Goal: Task Accomplishment & Management: Manage account settings

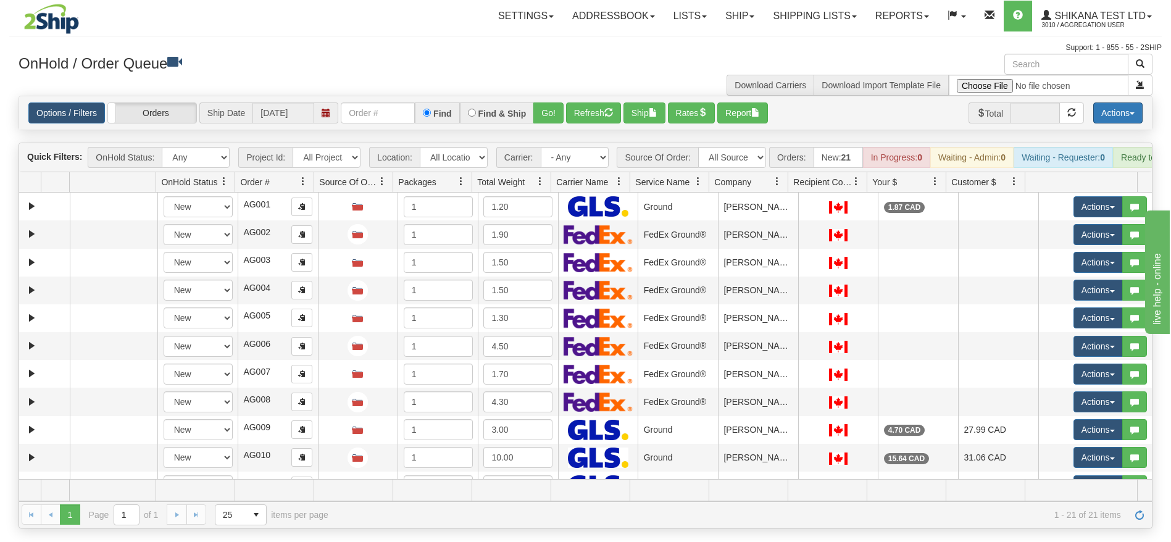
click at [1121, 111] on button "Actions" at bounding box center [1117, 112] width 49 height 21
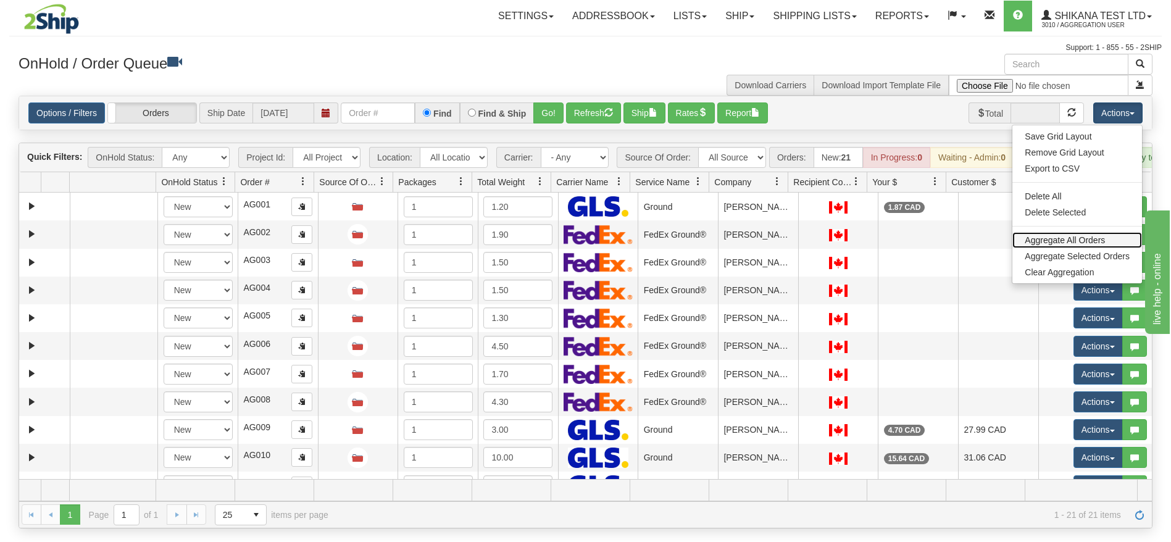
click at [1061, 239] on link "Aggregate All Orders" at bounding box center [1078, 240] width 130 height 16
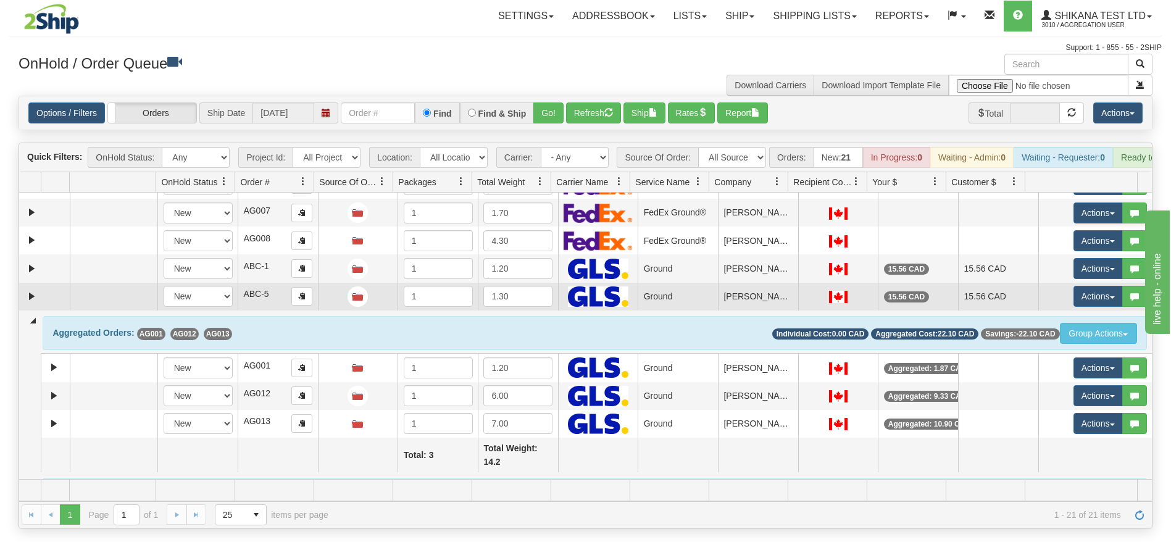
scroll to position [158, 0]
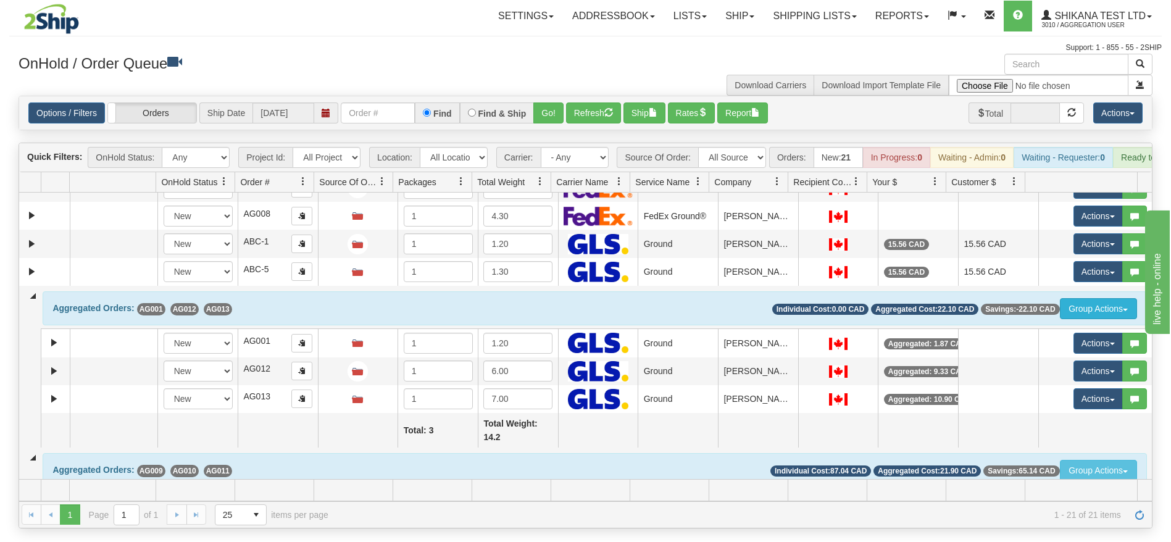
click at [1108, 319] on button "Group Actions" at bounding box center [1098, 308] width 77 height 21
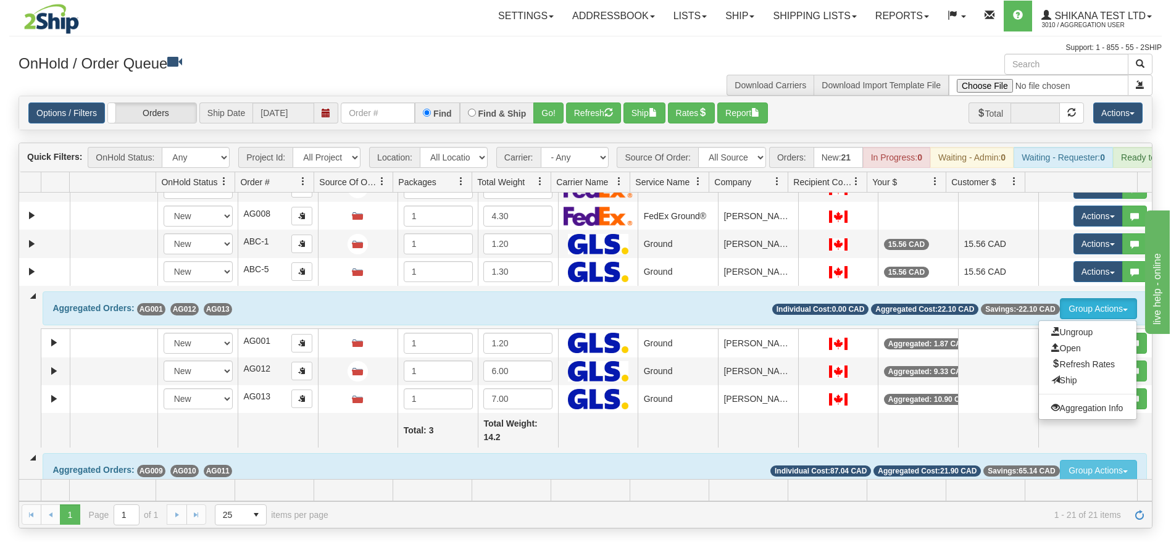
click at [999, 311] on div "Aggregated Orders: AG001 AG012 AG013 Group Actions Ungroup Open Refresh Rates S…" at bounding box center [595, 307] width 1104 height 33
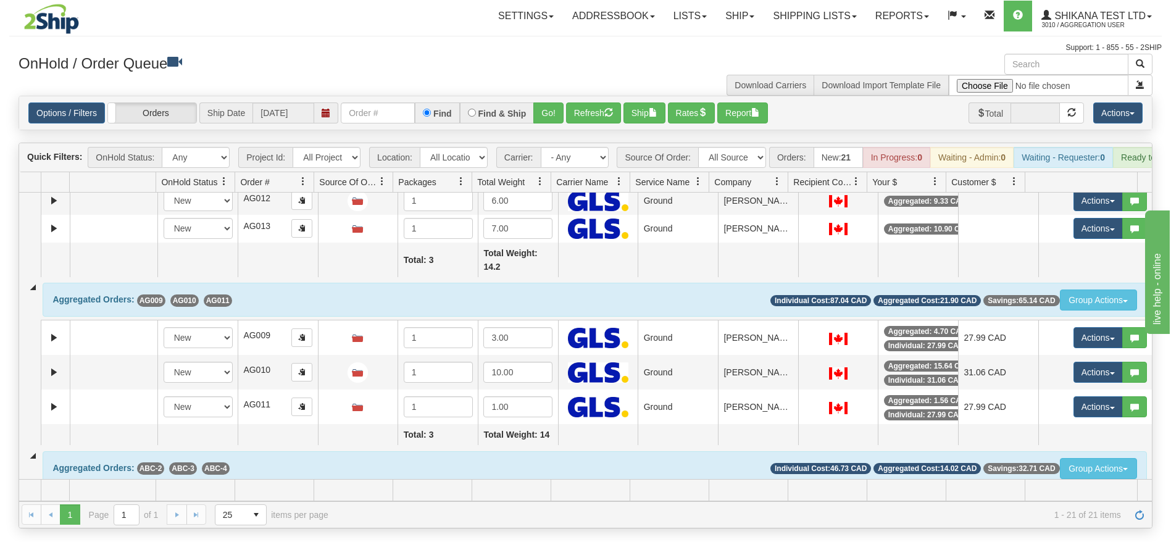
scroll to position [331, 0]
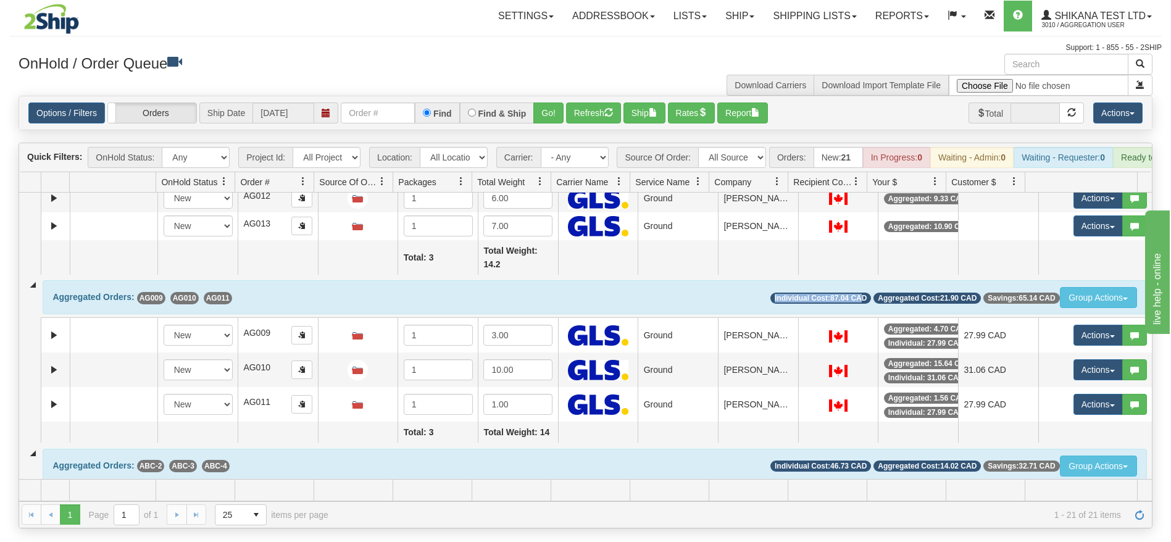
drag, startPoint x: 753, startPoint y: 311, endPoint x: 830, endPoint y: 311, distance: 77.2
click at [844, 304] on div "Individual Cost: 87.04 CAD" at bounding box center [821, 298] width 101 height 11
click at [710, 305] on div "Aggregated Orders: AG009 AG010 AG011 Group Actions Ungroup Open Refresh Rates S…" at bounding box center [595, 296] width 1104 height 33
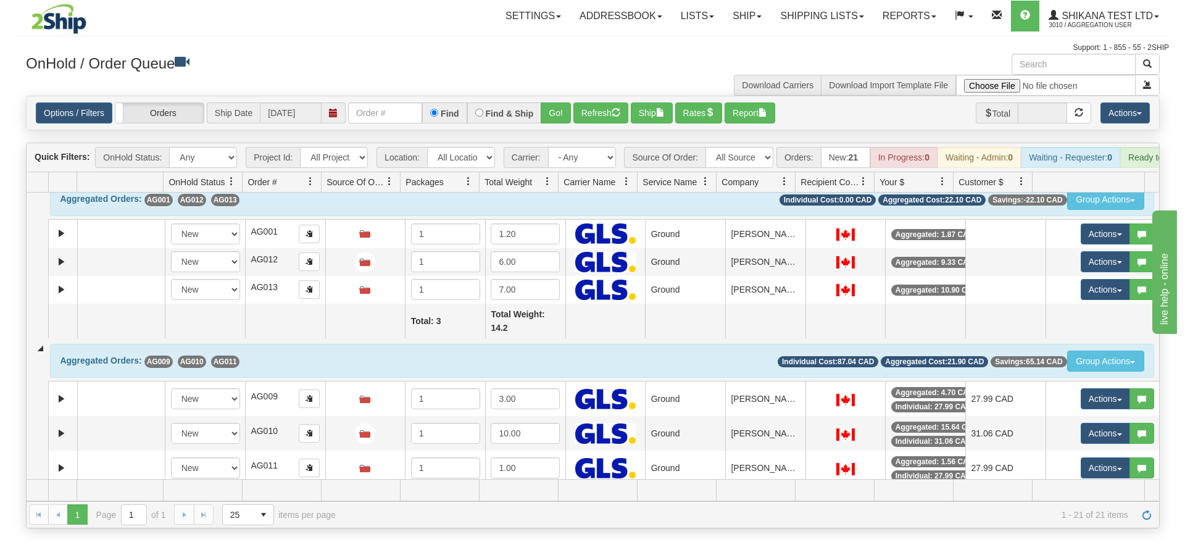
scroll to position [175, 0]
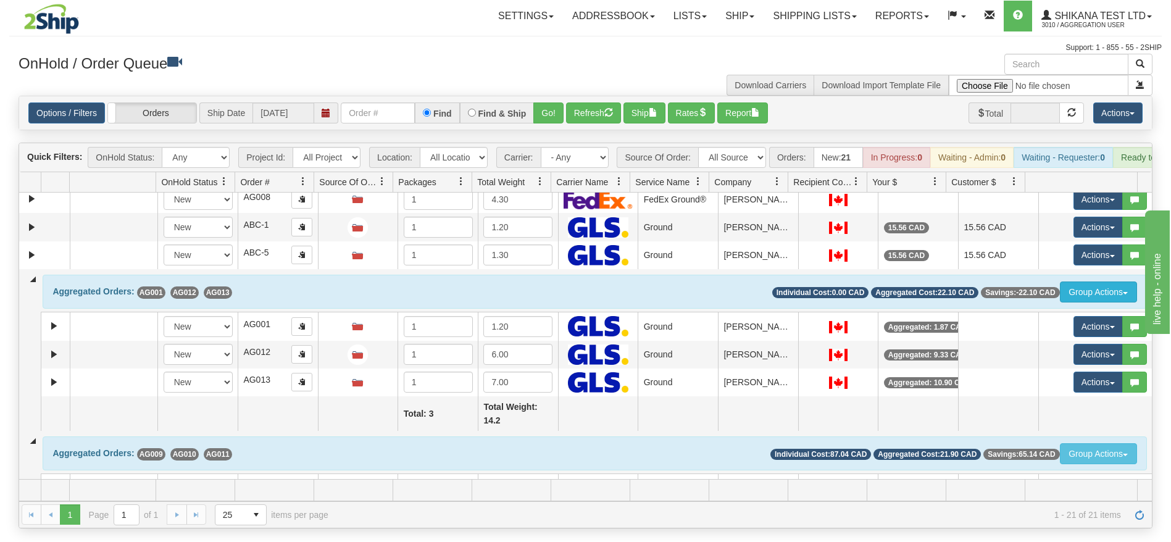
click at [1113, 301] on button "Group Actions" at bounding box center [1098, 292] width 77 height 21
click at [1061, 336] on span "Open" at bounding box center [1066, 332] width 30 height 10
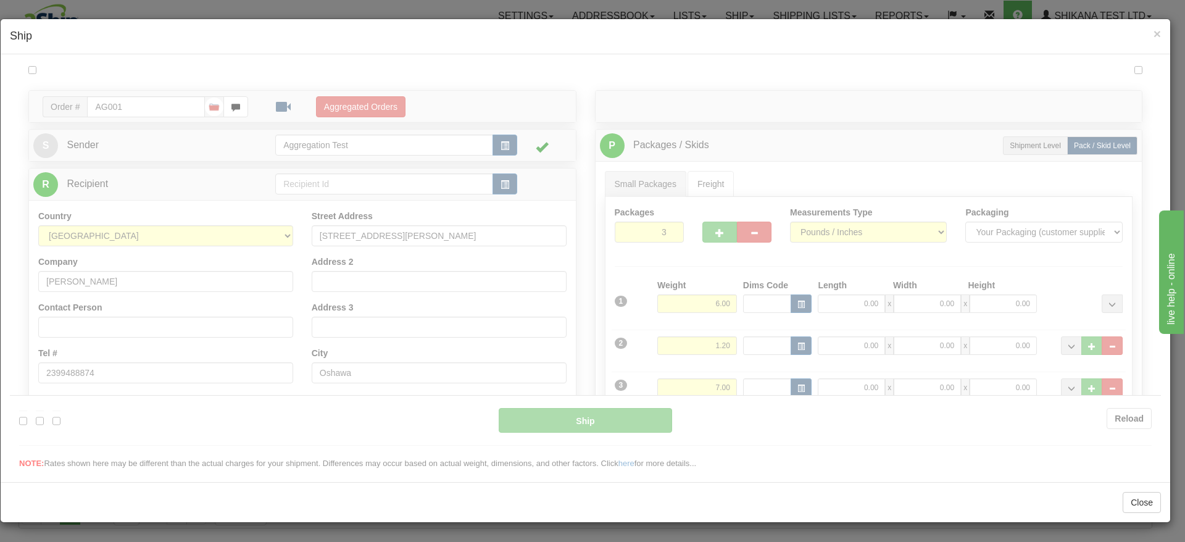
scroll to position [0, 0]
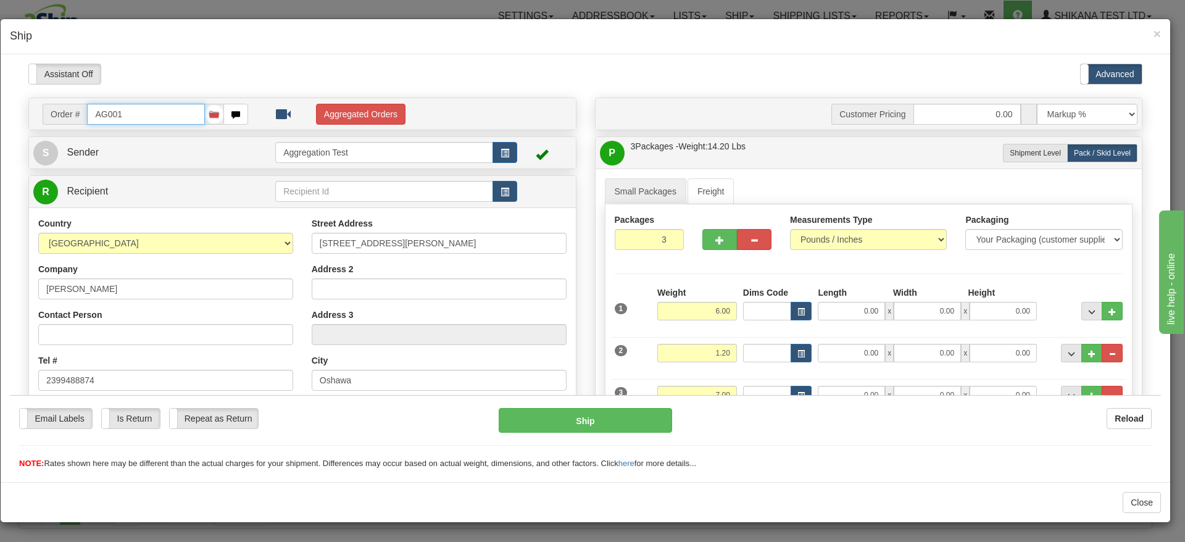
type input "1"
type input "18:14"
type input "16:00"
click at [360, 112] on button "Aggregated Orders" at bounding box center [361, 113] width 90 height 21
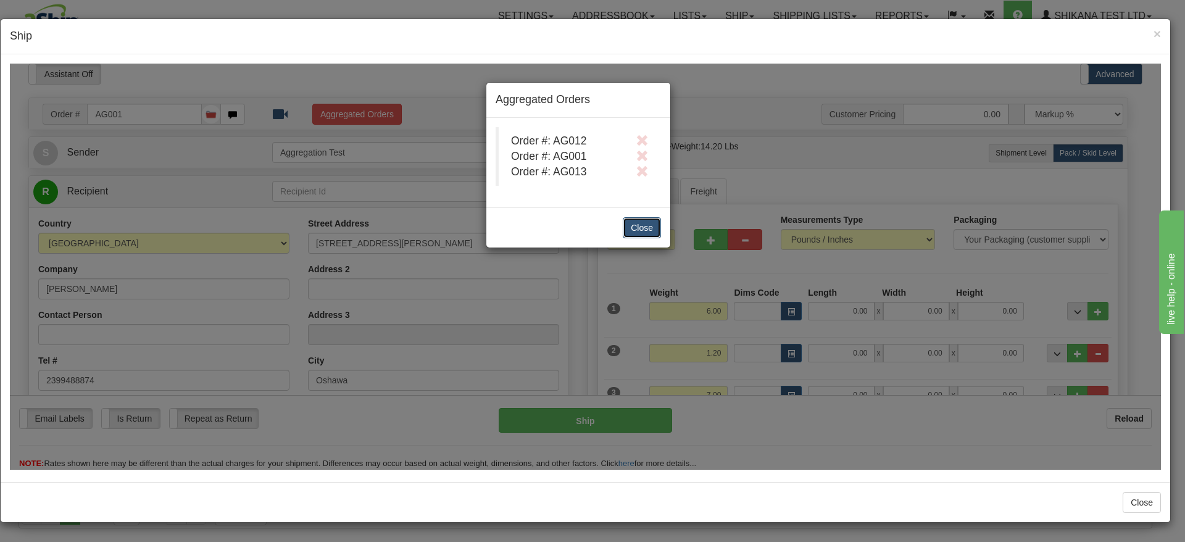
click at [639, 230] on button "Close" at bounding box center [642, 227] width 38 height 21
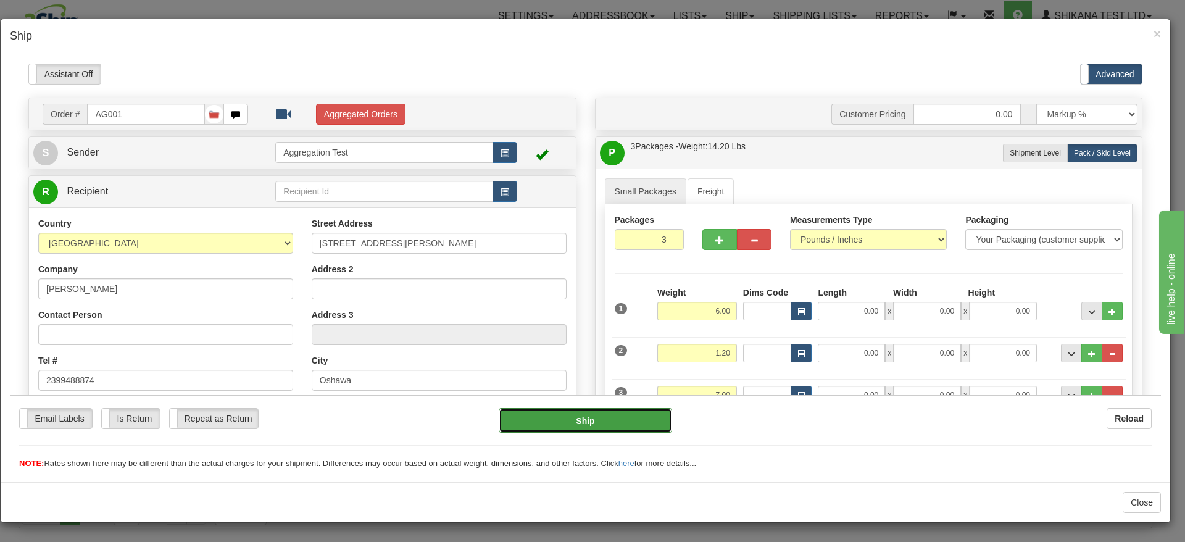
click at [587, 424] on button "Ship" at bounding box center [585, 420] width 173 height 25
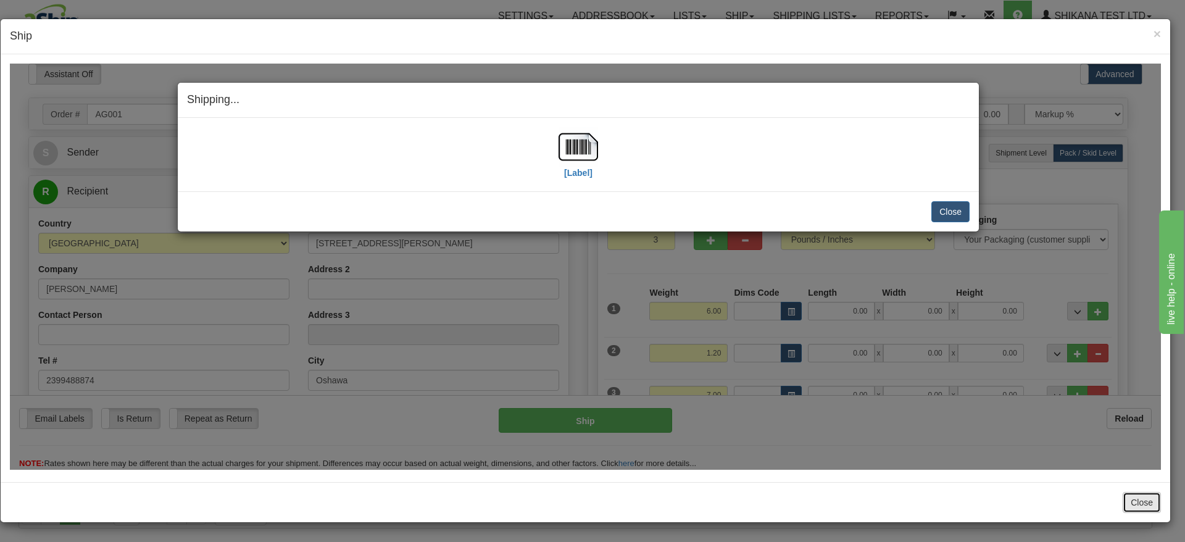
click at [1143, 508] on button "Close" at bounding box center [1142, 502] width 38 height 21
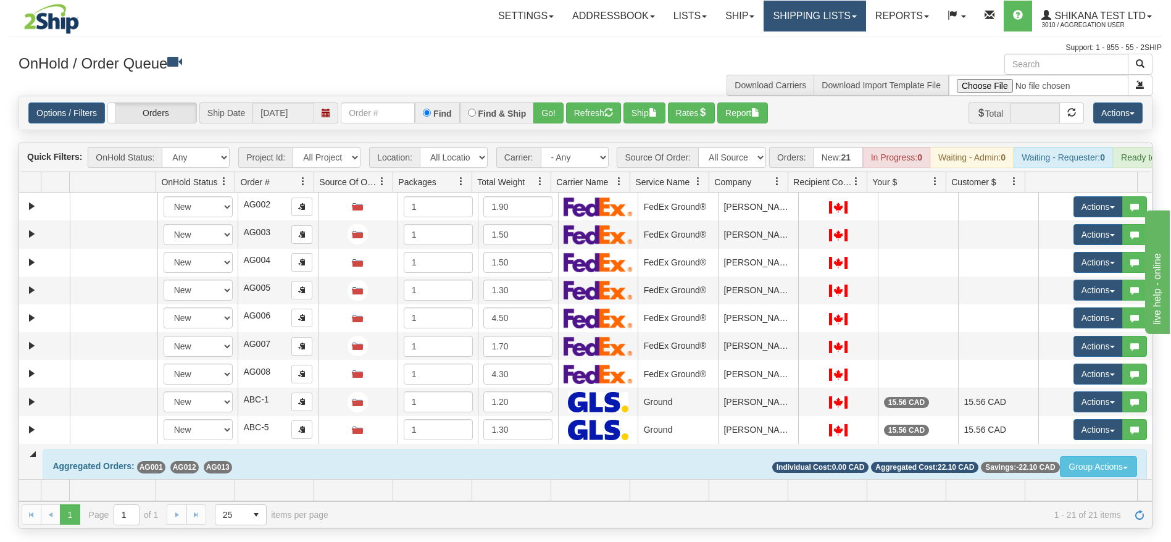
click at [801, 14] on link "Shipping lists" at bounding box center [815, 16] width 102 height 31
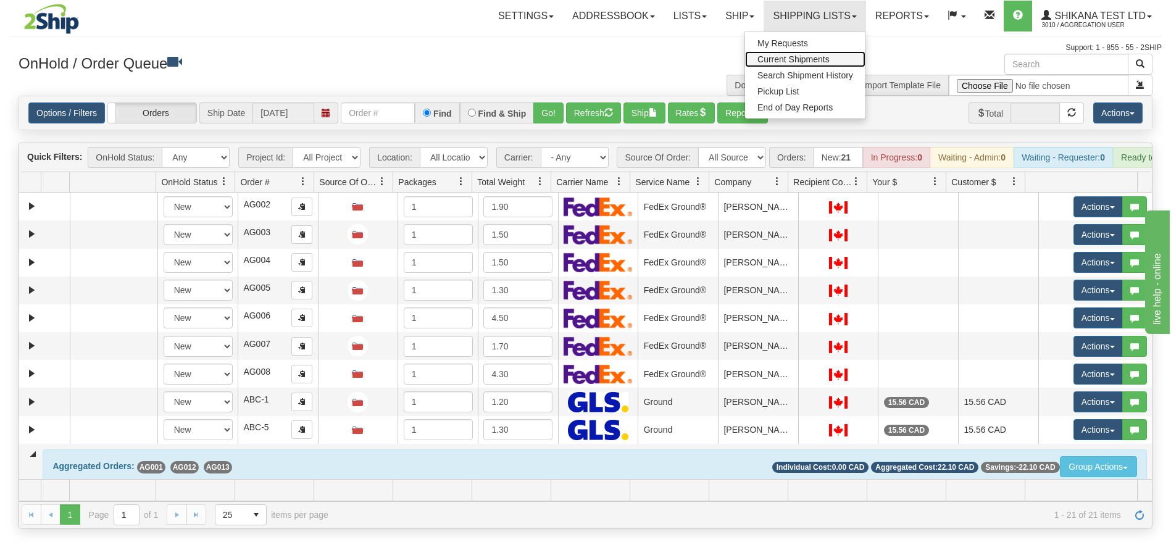
click at [795, 56] on span "Current Shipments" at bounding box center [794, 59] width 72 height 10
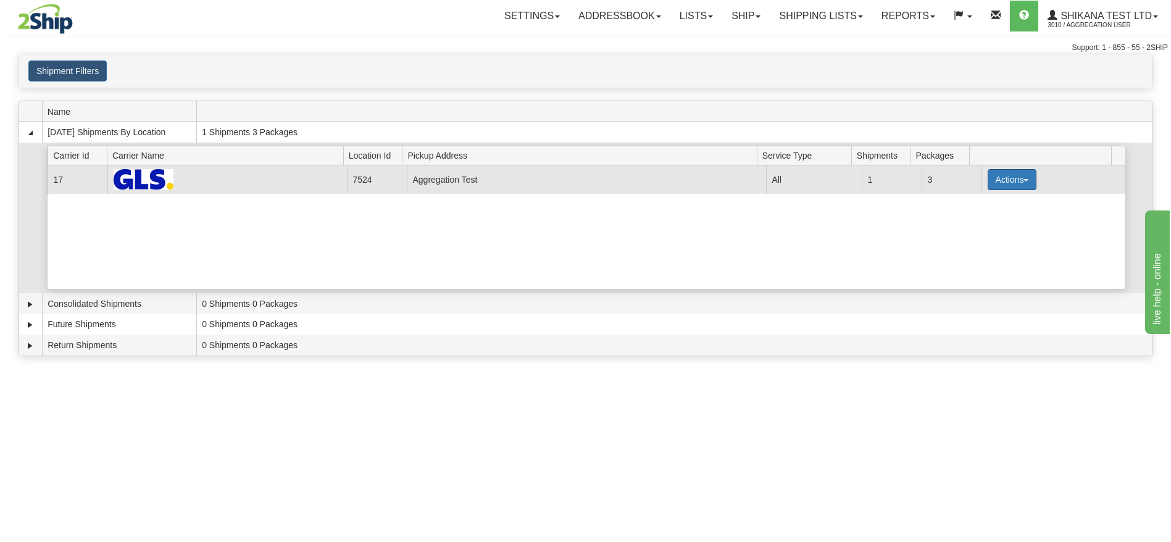
click at [1014, 182] on button "Actions" at bounding box center [1012, 179] width 49 height 21
click at [973, 204] on span "Details" at bounding box center [966, 202] width 33 height 9
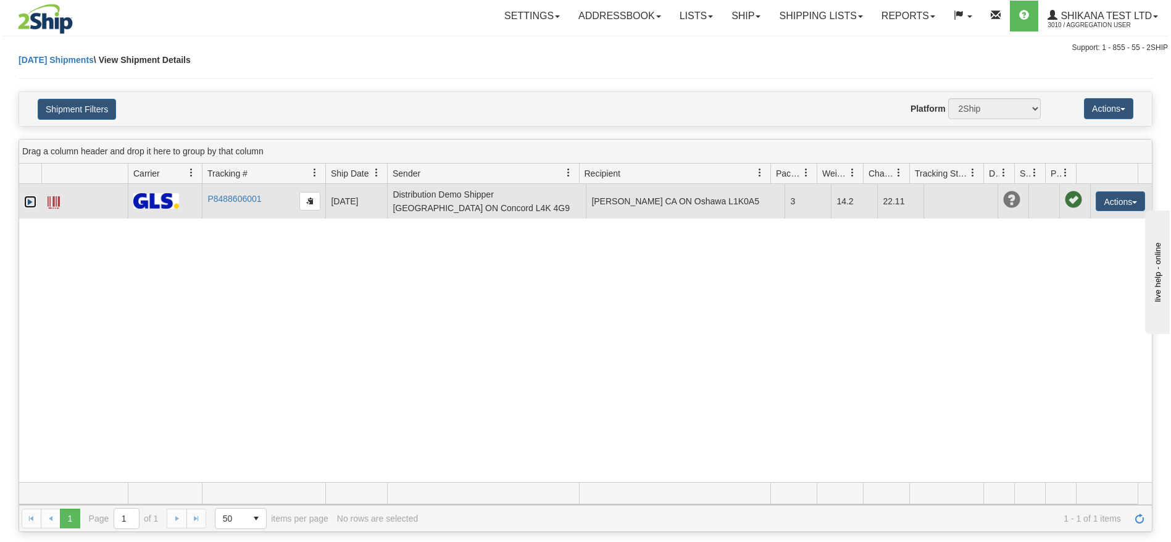
click at [27, 206] on link "Expand" at bounding box center [30, 202] width 12 height 12
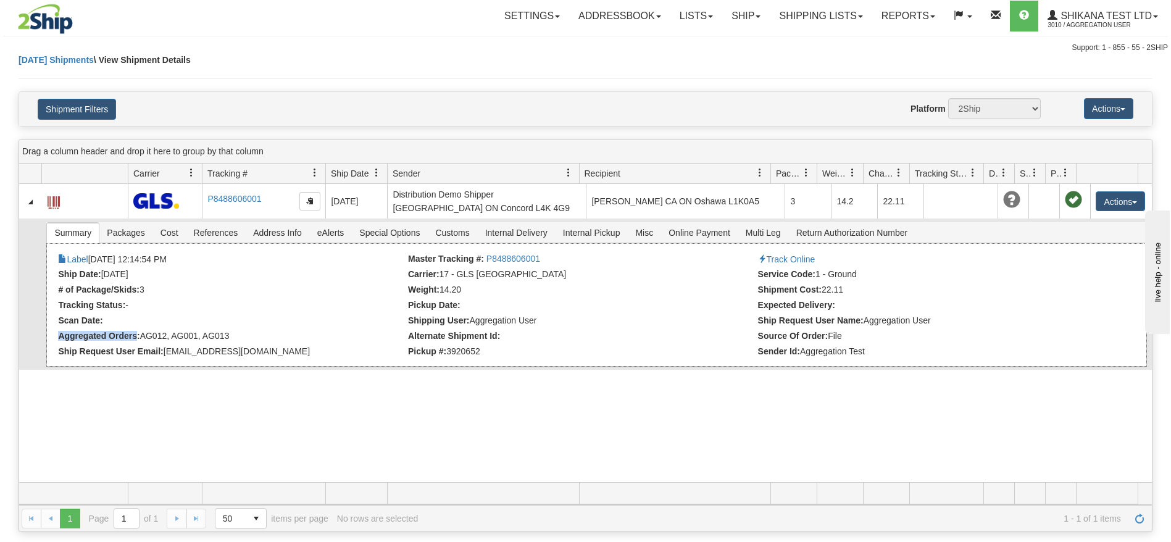
drag, startPoint x: 60, startPoint y: 337, endPoint x: 155, endPoint y: 328, distance: 95.5
click at [138, 336] on strong "Aggregated Orders:" at bounding box center [99, 336] width 82 height 10
click at [155, 328] on div "× Attached Images Close Label 09/09/2025 12:14:54 PM Master Tracking #: P848860…" at bounding box center [596, 304] width 1100 height 123
drag, startPoint x: 143, startPoint y: 338, endPoint x: 235, endPoint y: 338, distance: 92.0
click at [235, 338] on li "Aggregated Orders: AG012, AG001, AG013" at bounding box center [231, 337] width 347 height 12
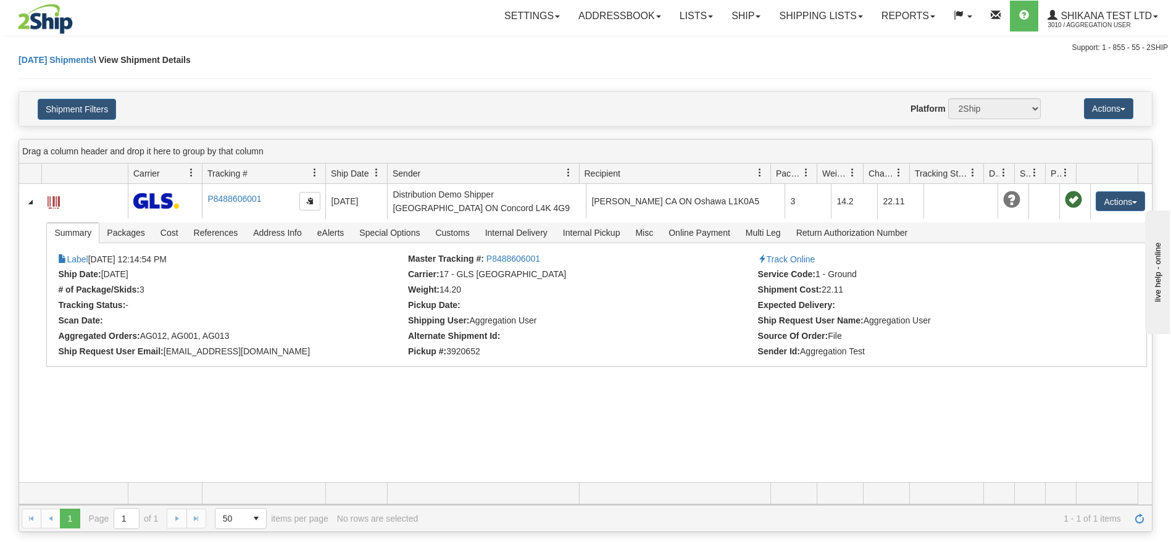
click at [222, 410] on div "31593038 3010 P8488606001 09/09/2025 09/09/2025 12:14:54 PM Distribution Demo S…" at bounding box center [585, 333] width 1133 height 298
drag, startPoint x: 204, startPoint y: 338, endPoint x: 250, endPoint y: 336, distance: 45.8
click at [250, 336] on li "Aggregated Orders: AG012, AG001, AG013" at bounding box center [231, 337] width 347 height 12
copy li "AG013"
click at [93, 106] on button "Shipment Filters" at bounding box center [77, 109] width 78 height 21
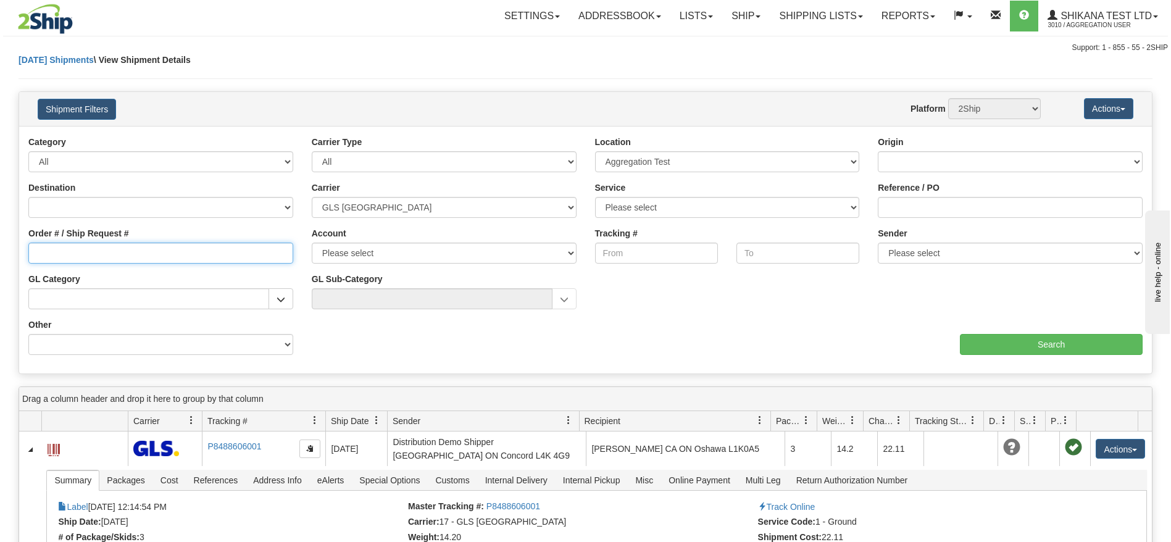
click at [102, 257] on input "Order # / Ship Request #" at bounding box center [160, 253] width 265 height 21
paste input "AG013"
type input "AG013"
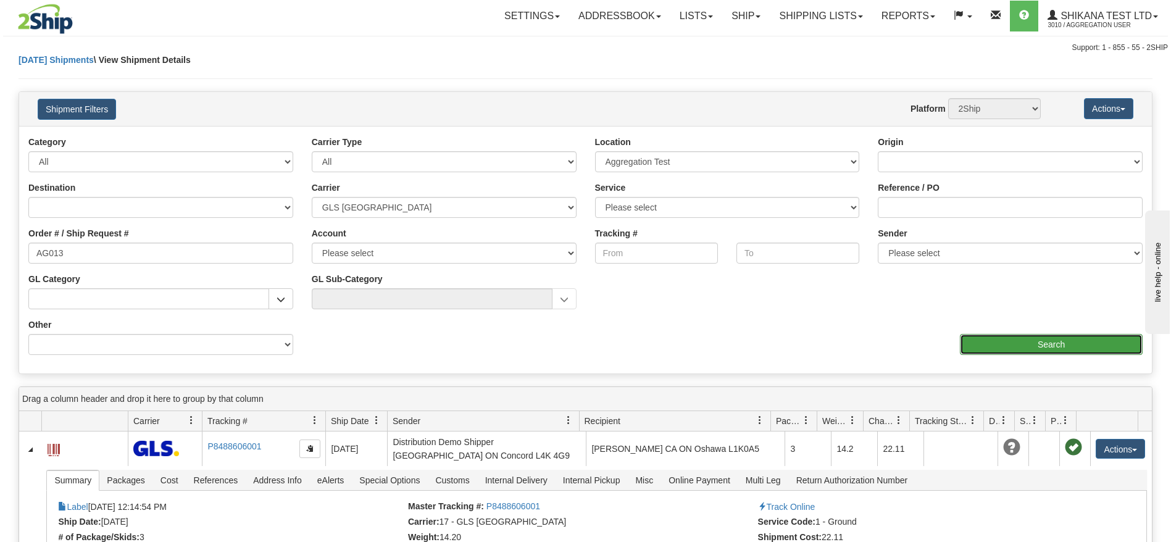
click at [1024, 339] on input "Search" at bounding box center [1051, 344] width 183 height 21
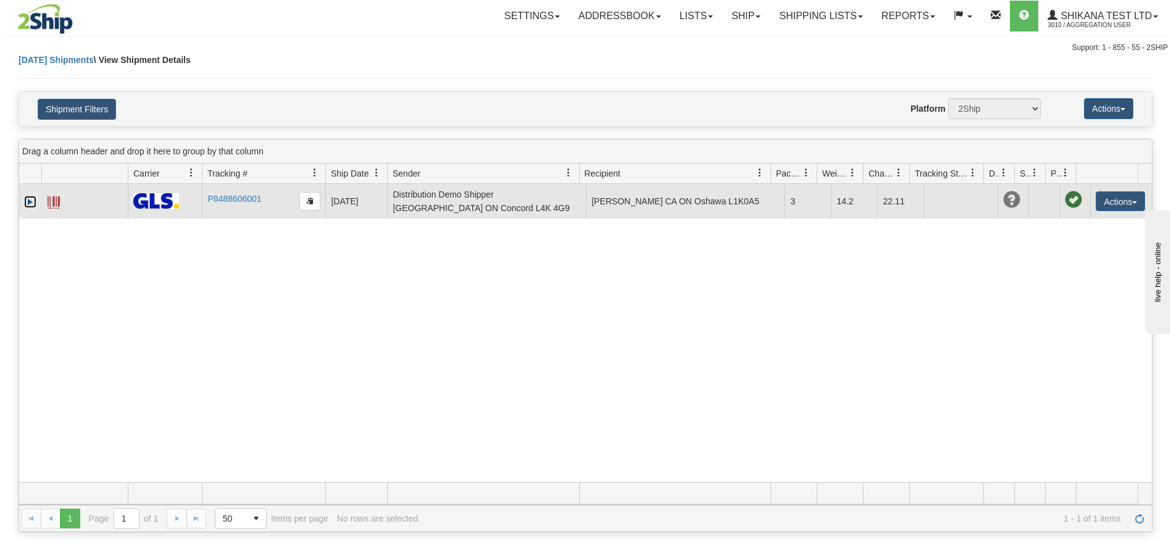
click at [35, 204] on link "Expand" at bounding box center [30, 202] width 12 height 12
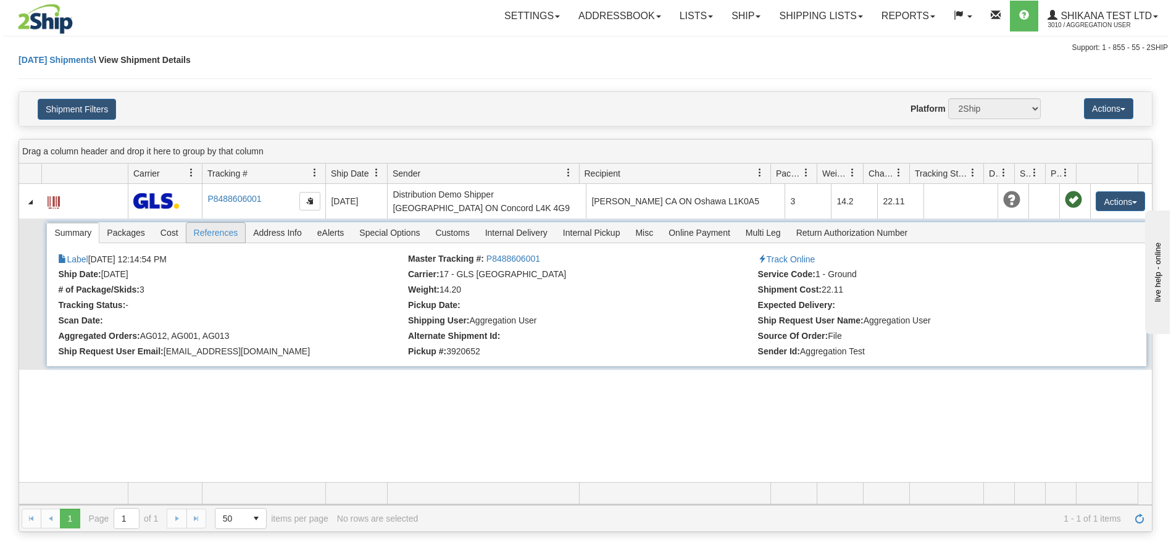
click at [217, 229] on span "References" at bounding box center [215, 233] width 59 height 20
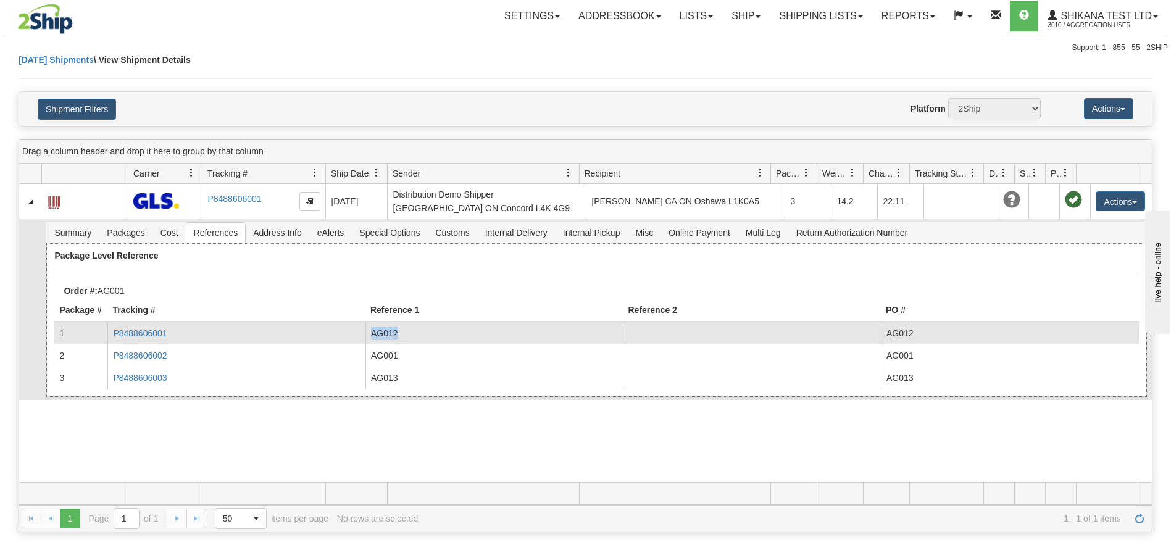
drag, startPoint x: 369, startPoint y: 335, endPoint x: 396, endPoint y: 333, distance: 26.6
click at [396, 333] on td "AG012" at bounding box center [495, 333] width 258 height 22
copy td "AG012"
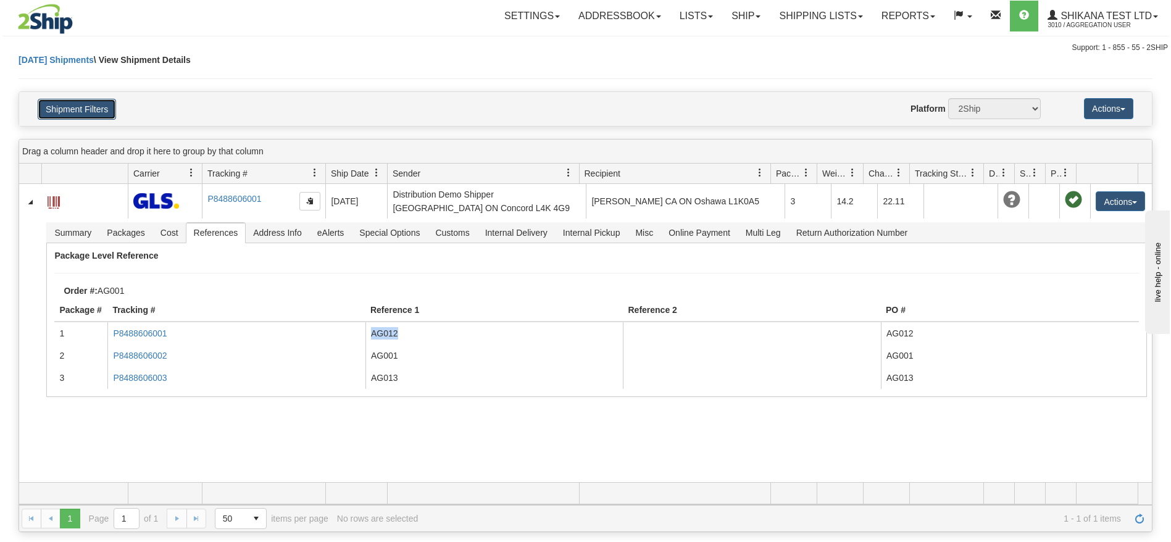
click at [54, 112] on button "Shipment Filters" at bounding box center [77, 109] width 78 height 21
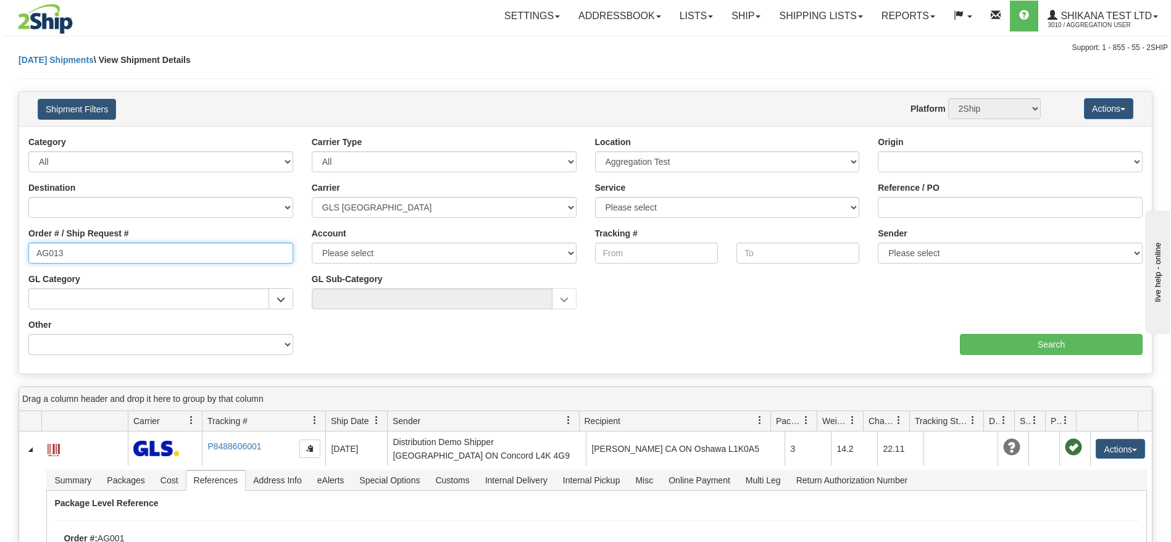
drag, startPoint x: 89, startPoint y: 257, endPoint x: 0, endPoint y: 257, distance: 88.9
click at [0, 257] on div "Please wait... × Confirm Delete Delete Cancel × Confirm Delete Yes No Cancel × …" at bounding box center [585, 417] width 1171 height 726
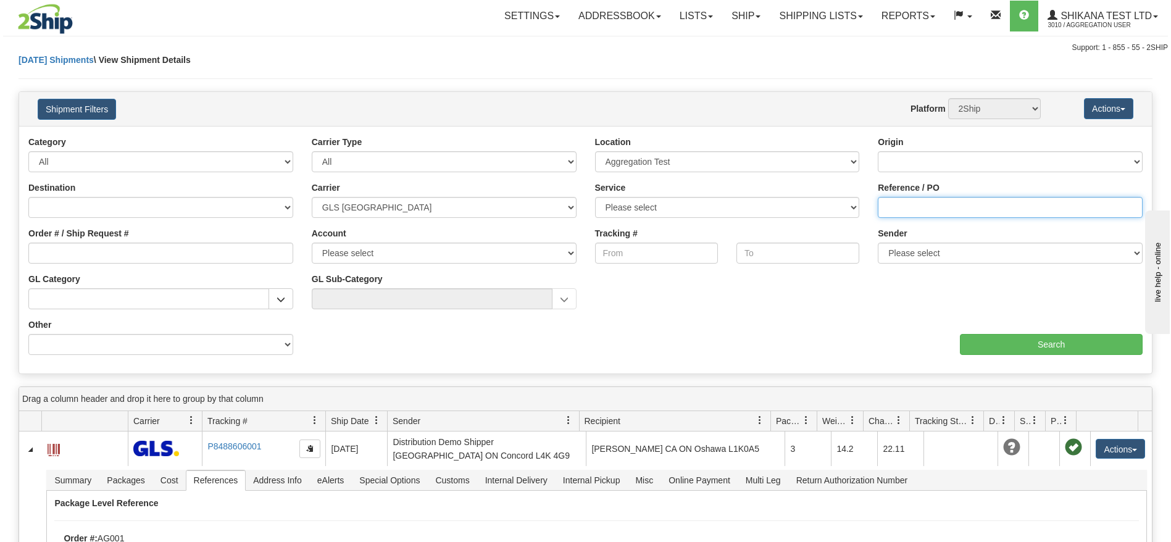
click at [942, 202] on input "Reference / PO" at bounding box center [1010, 207] width 265 height 21
paste input "AG012"
type input "AG012"
click at [1024, 343] on input "Search" at bounding box center [1051, 344] width 183 height 21
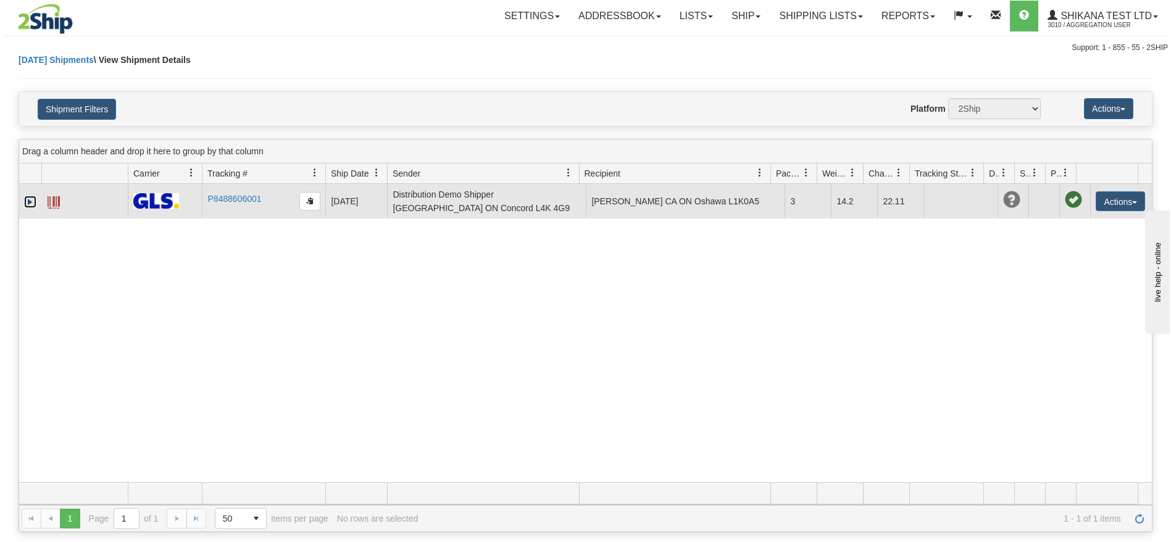
click at [33, 201] on link "Expand" at bounding box center [30, 202] width 12 height 12
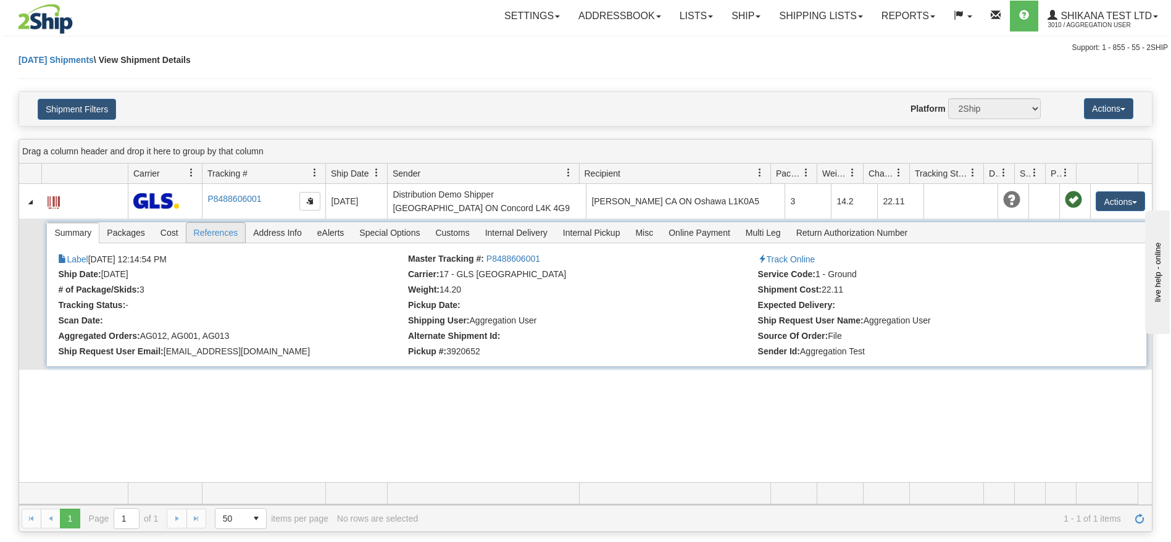
click at [214, 235] on span "References" at bounding box center [215, 233] width 59 height 20
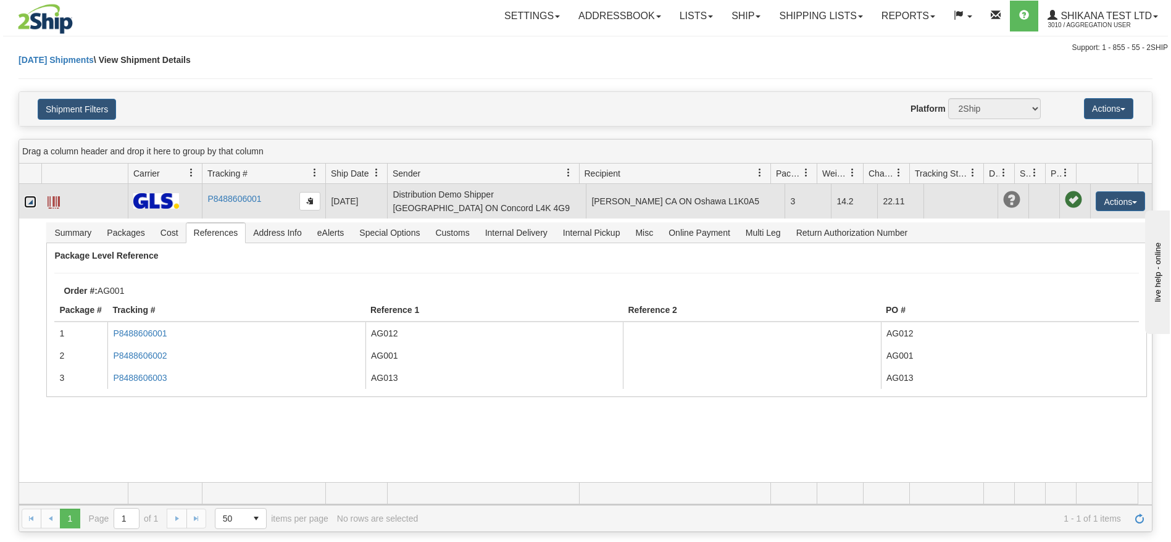
click at [33, 199] on link "Collapse" at bounding box center [30, 202] width 12 height 12
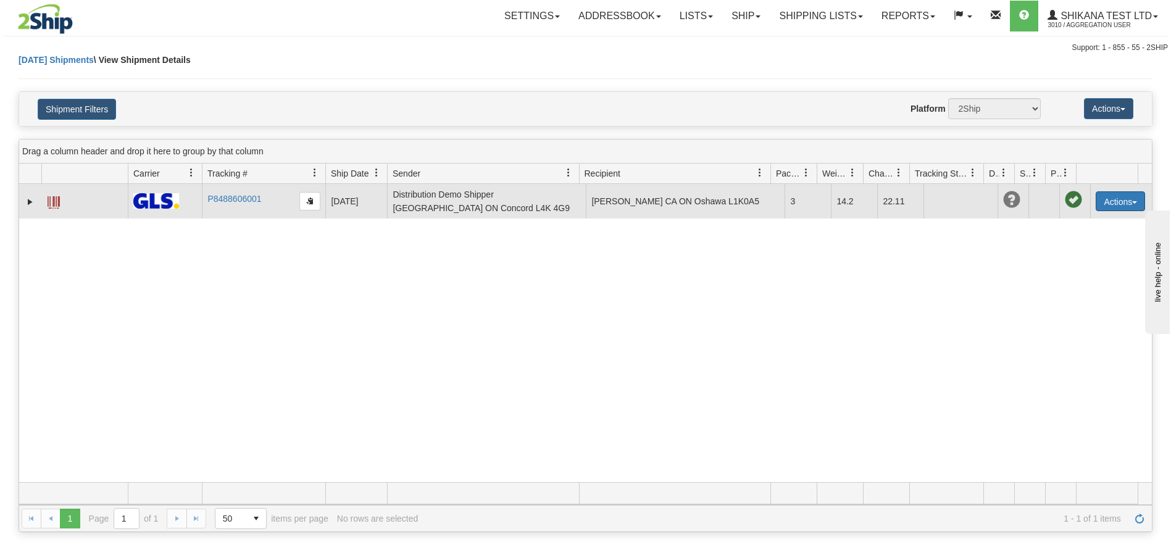
click at [1110, 204] on button "Actions" at bounding box center [1120, 201] width 49 height 20
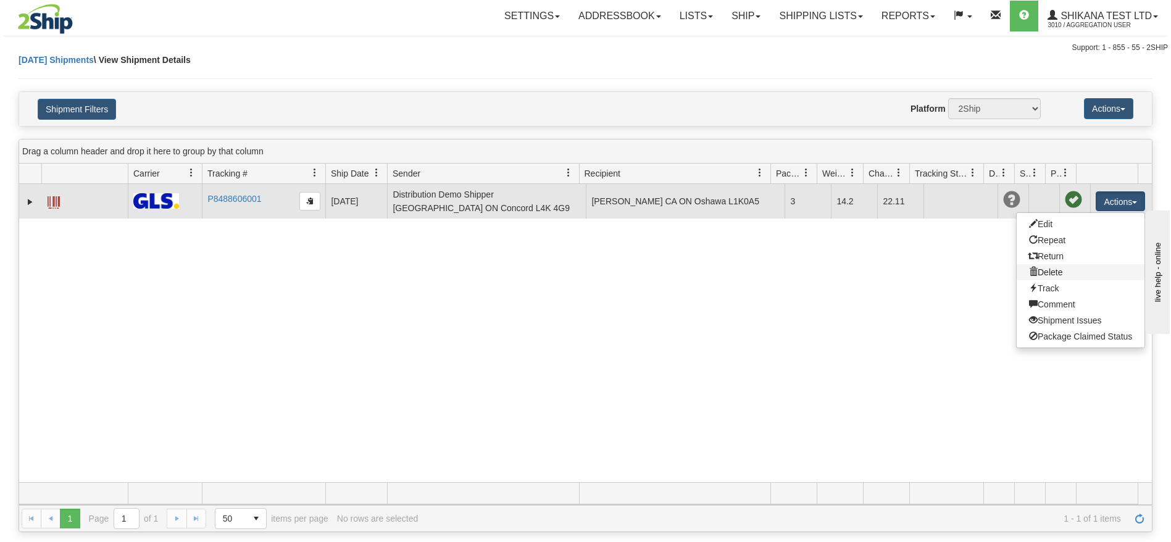
click at [1051, 271] on link "Delete" at bounding box center [1081, 272] width 128 height 16
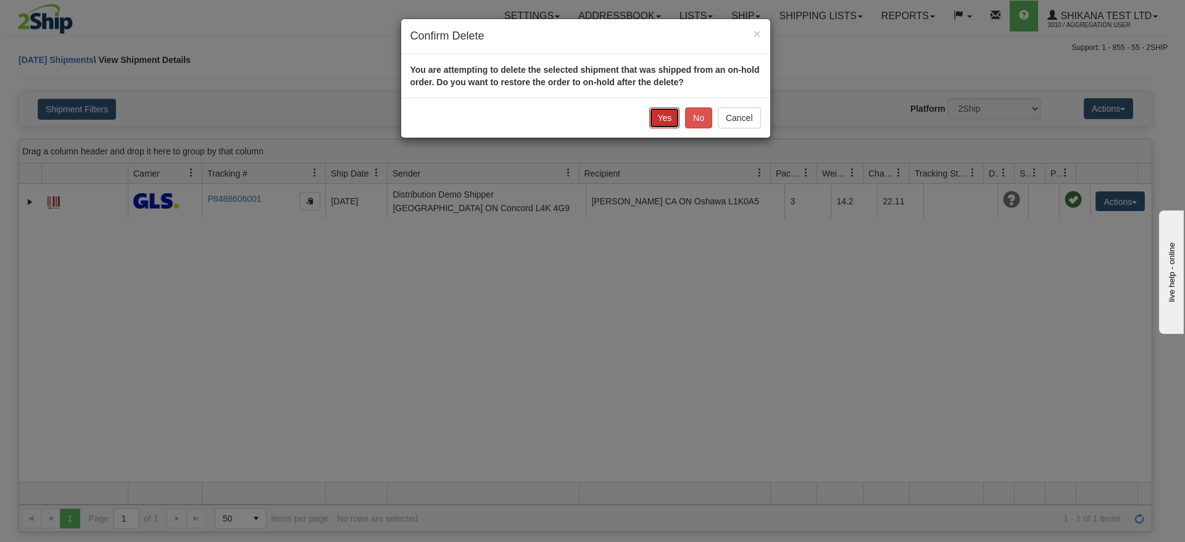
click at [666, 116] on button "Yes" at bounding box center [665, 117] width 30 height 21
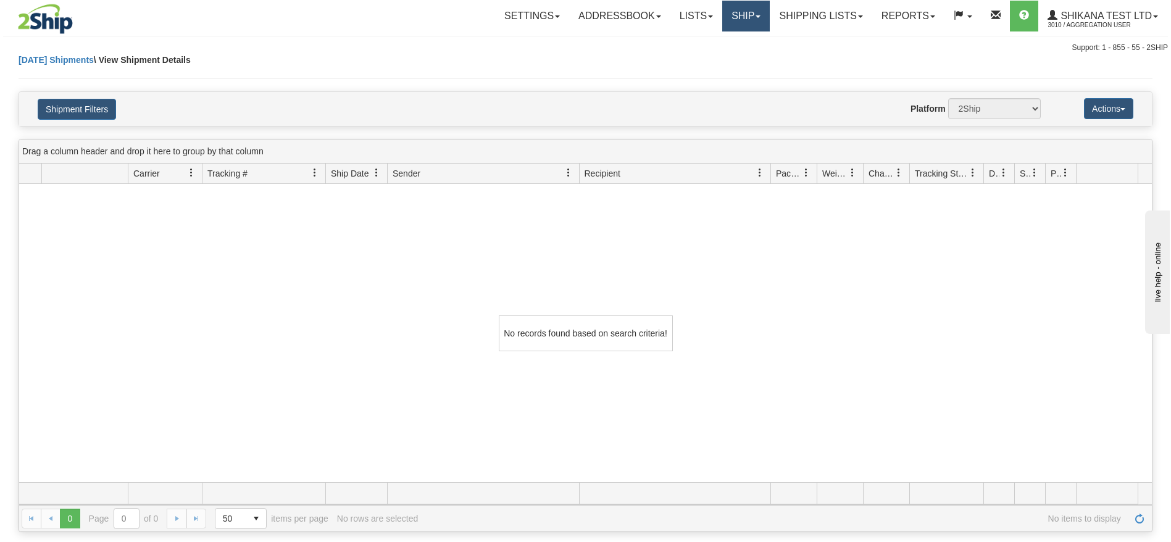
click at [731, 16] on link "Ship" at bounding box center [746, 16] width 48 height 31
click at [709, 71] on span "OnHold / Order Queue" at bounding box center [714, 75] width 87 height 10
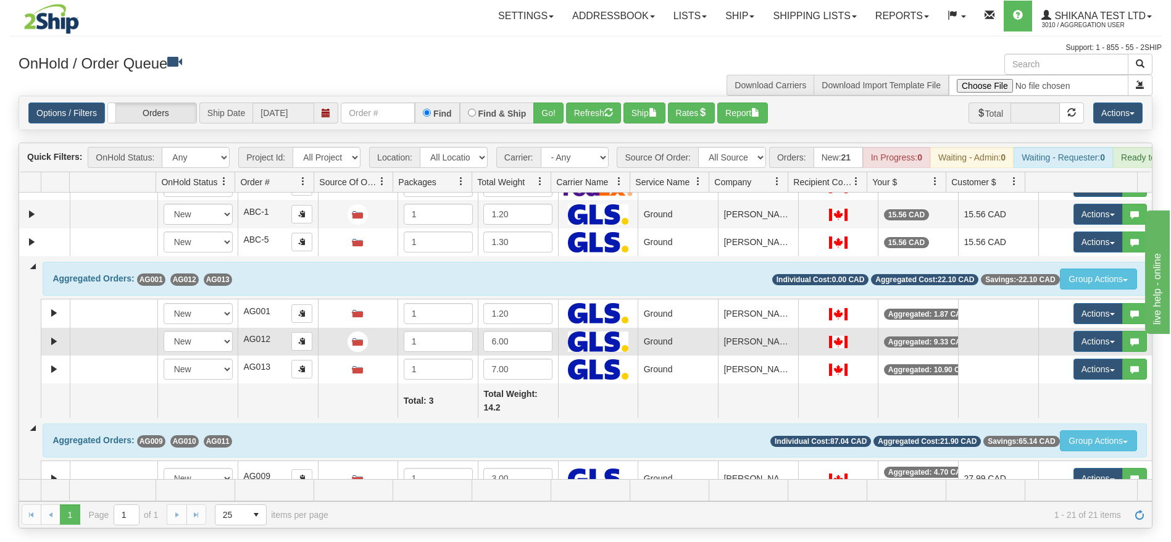
scroll to position [185, 0]
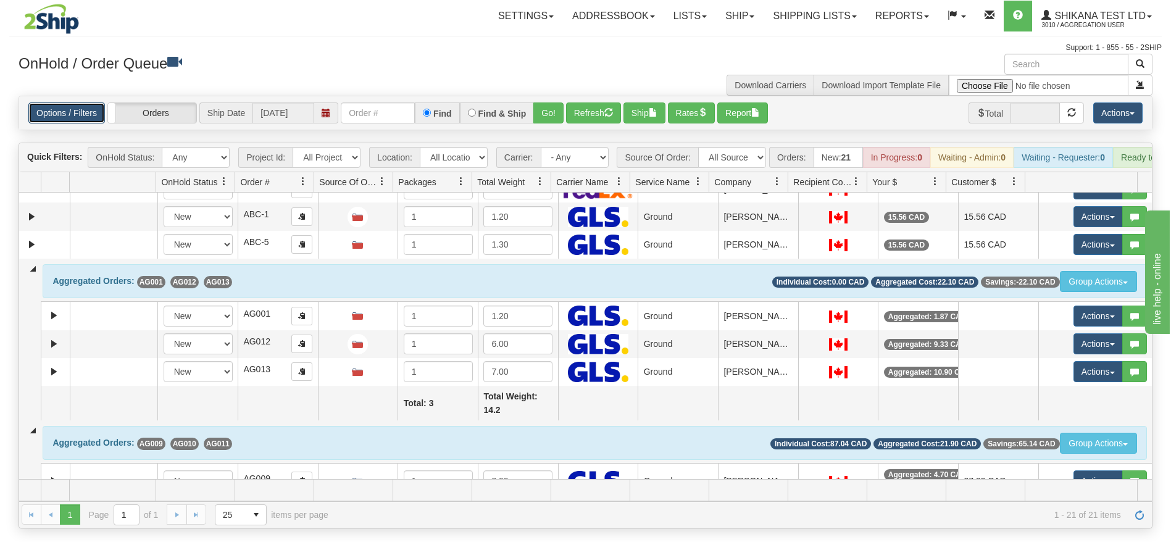
click at [69, 114] on link "Options / Filters" at bounding box center [66, 112] width 77 height 21
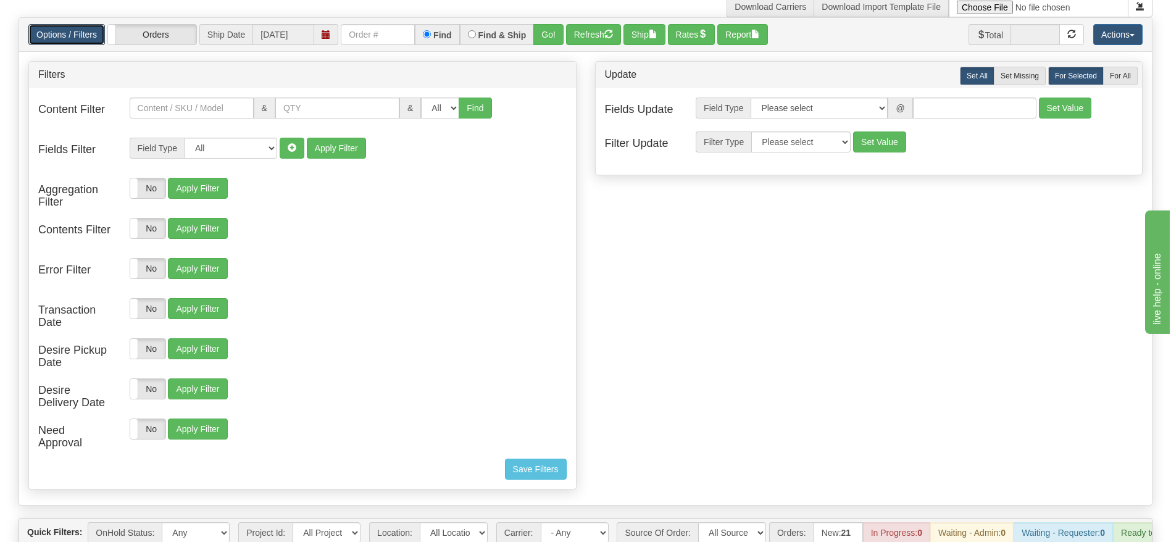
scroll to position [93, 0]
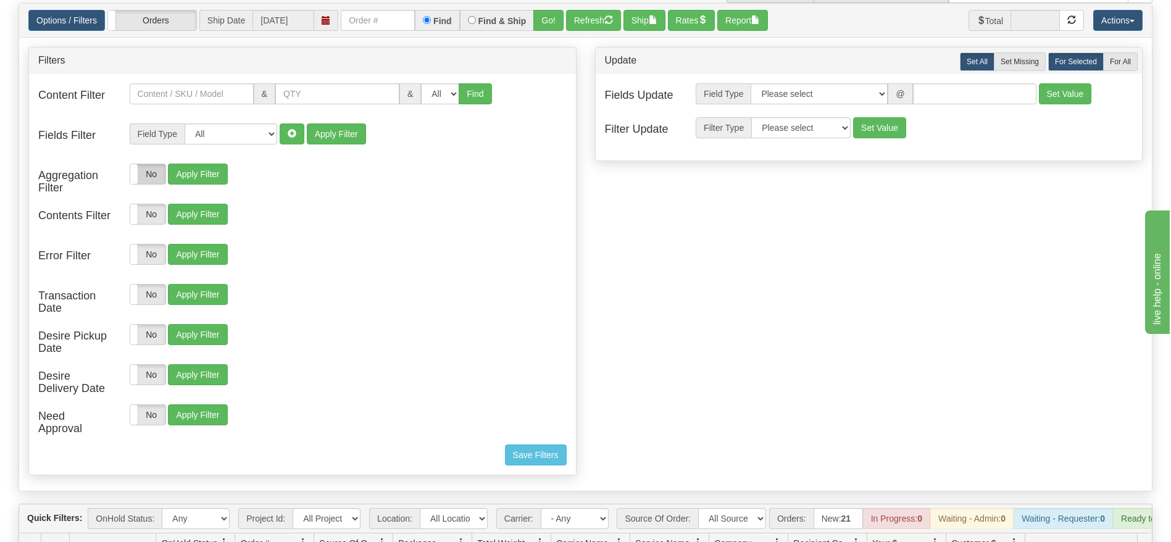
click at [153, 175] on label "No" at bounding box center [147, 174] width 35 height 20
click at [277, 175] on label "No" at bounding box center [282, 174] width 35 height 20
click at [348, 174] on button "Apply Filter" at bounding box center [332, 174] width 59 height 21
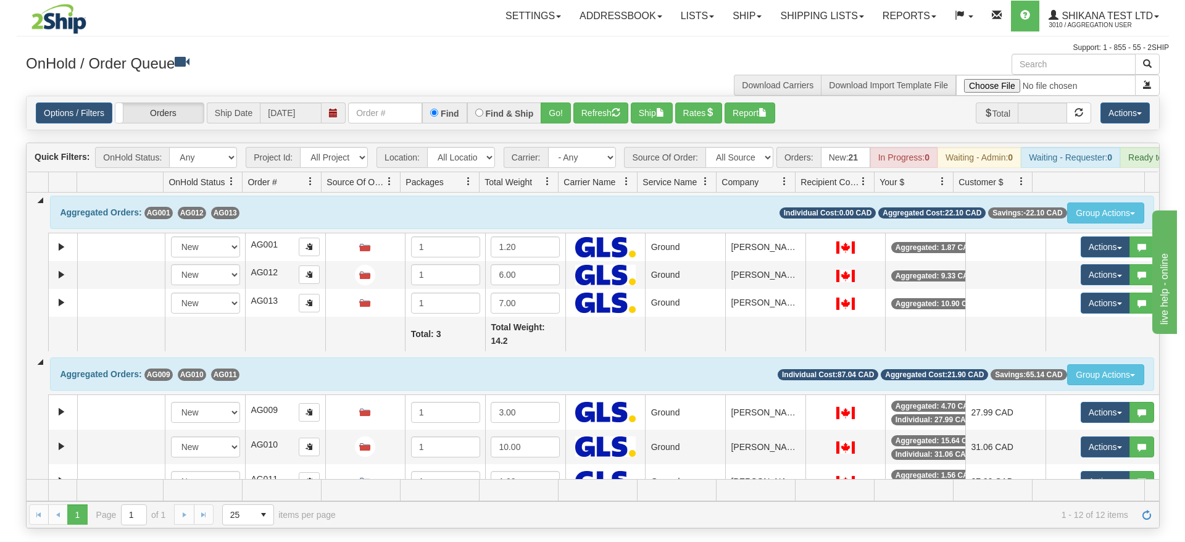
scroll to position [0, 0]
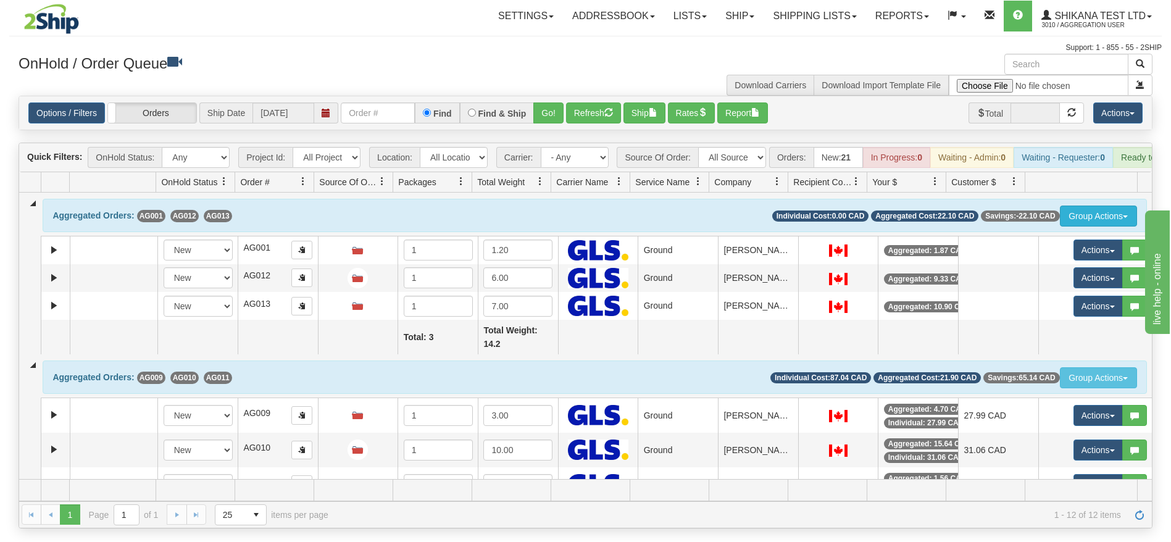
click at [1087, 227] on button "Group Actions" at bounding box center [1098, 216] width 77 height 21
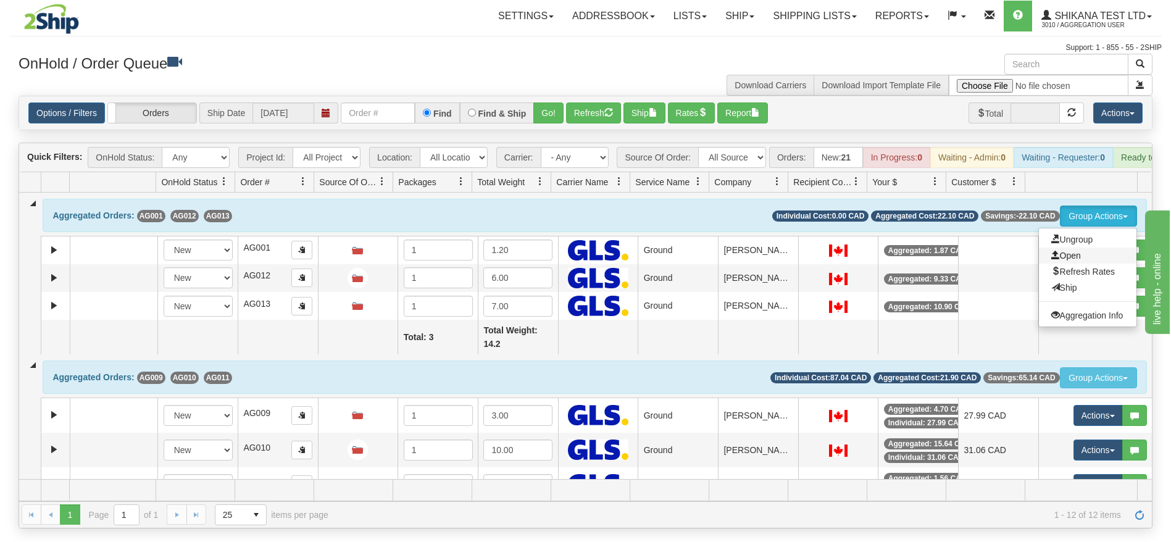
click at [1065, 261] on span "Open" at bounding box center [1066, 256] width 30 height 10
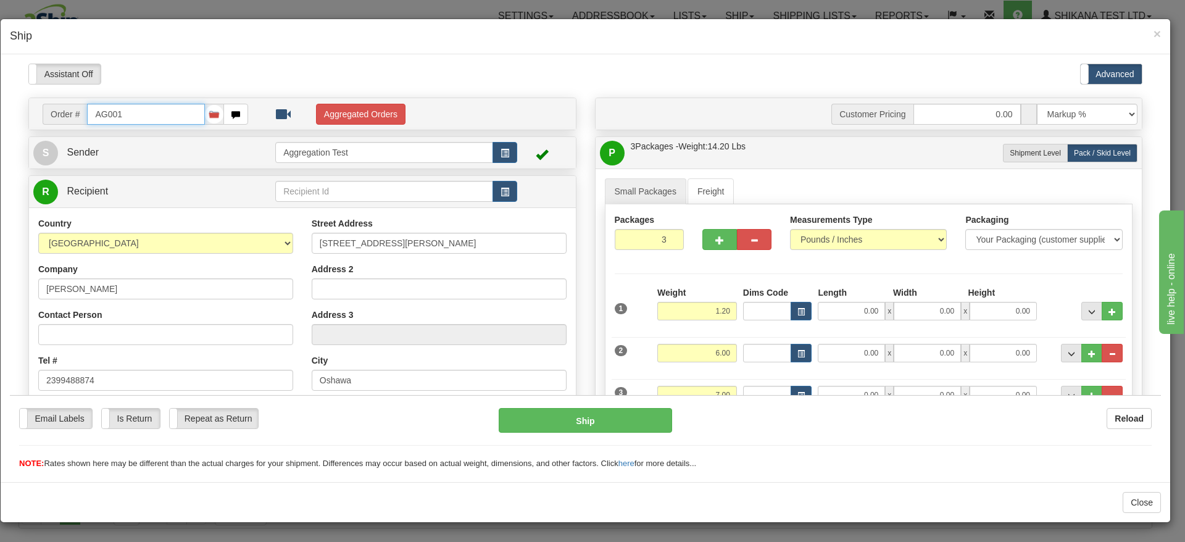
type input "1"
type input "18:18"
type input "16:00"
click at [351, 112] on button "Aggregated Orders" at bounding box center [361, 113] width 90 height 21
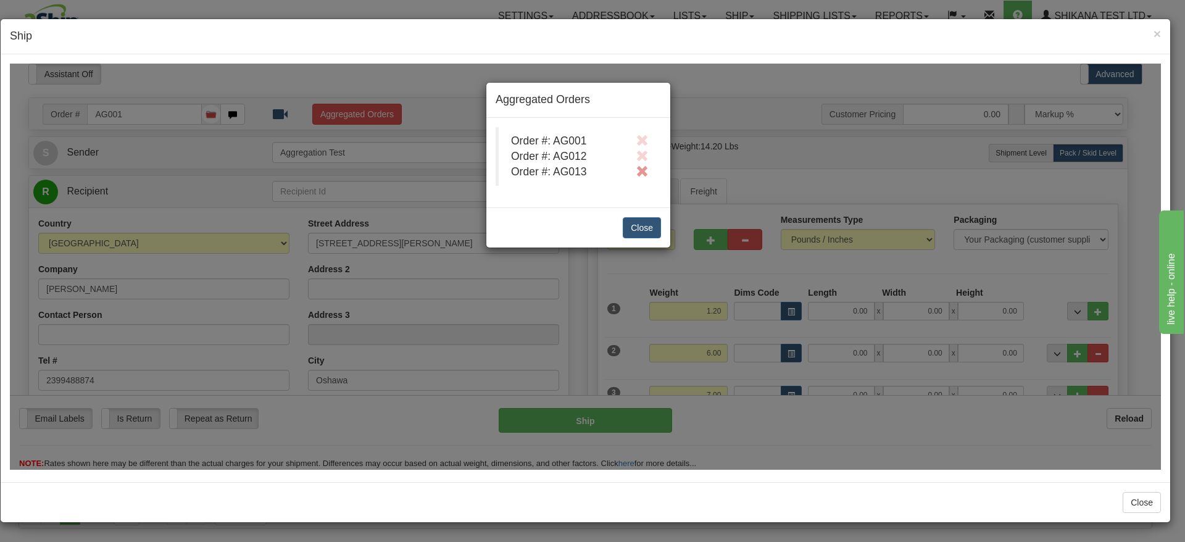
click at [642, 166] on span "button" at bounding box center [642, 171] width 13 height 12
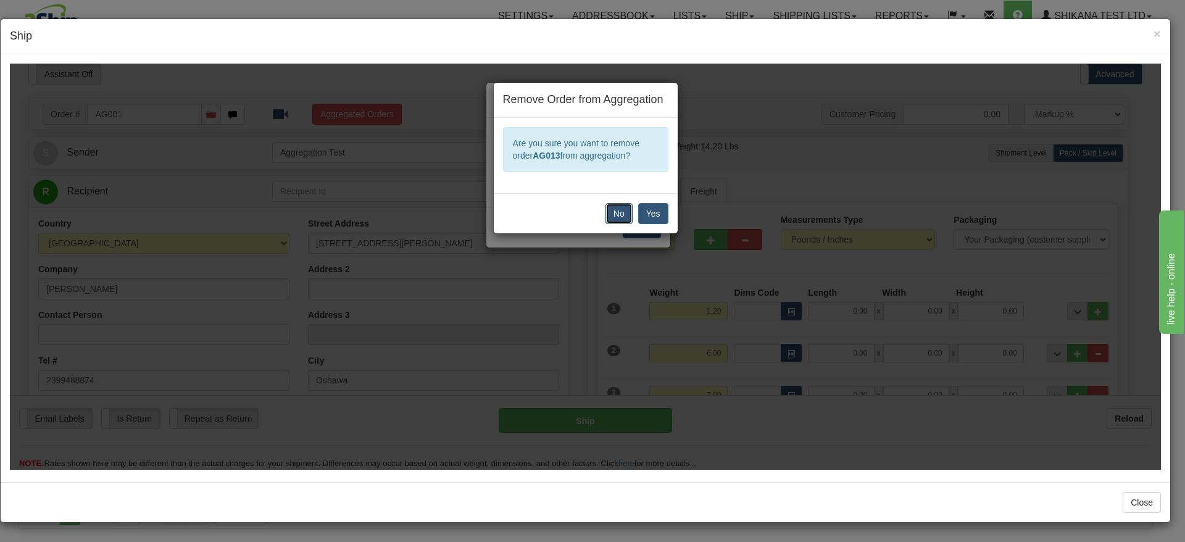
click at [624, 215] on button "No" at bounding box center [619, 213] width 27 height 21
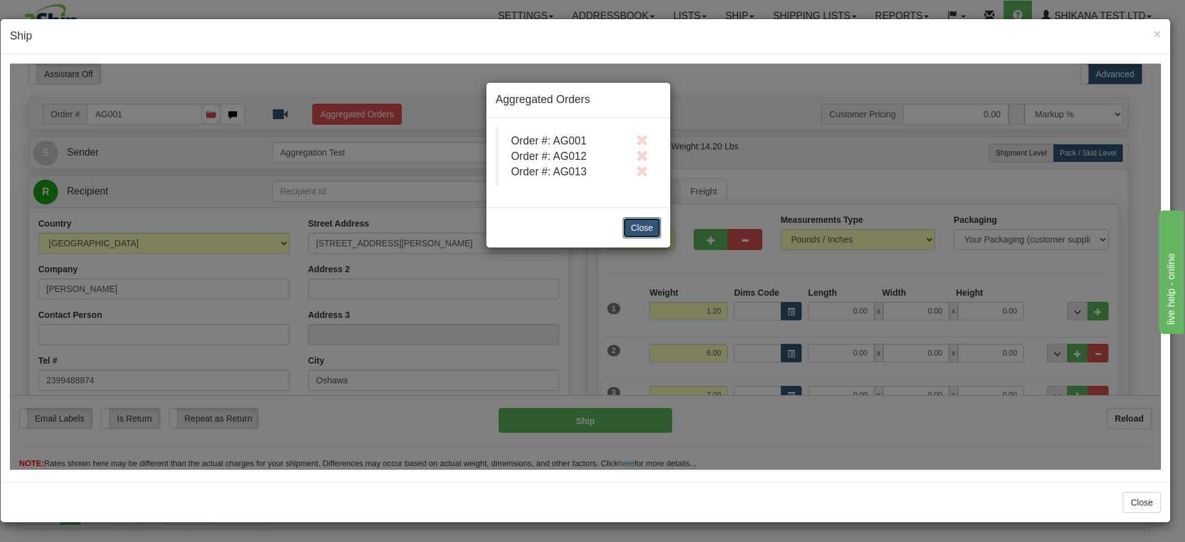
click at [645, 225] on button "Close" at bounding box center [642, 227] width 38 height 21
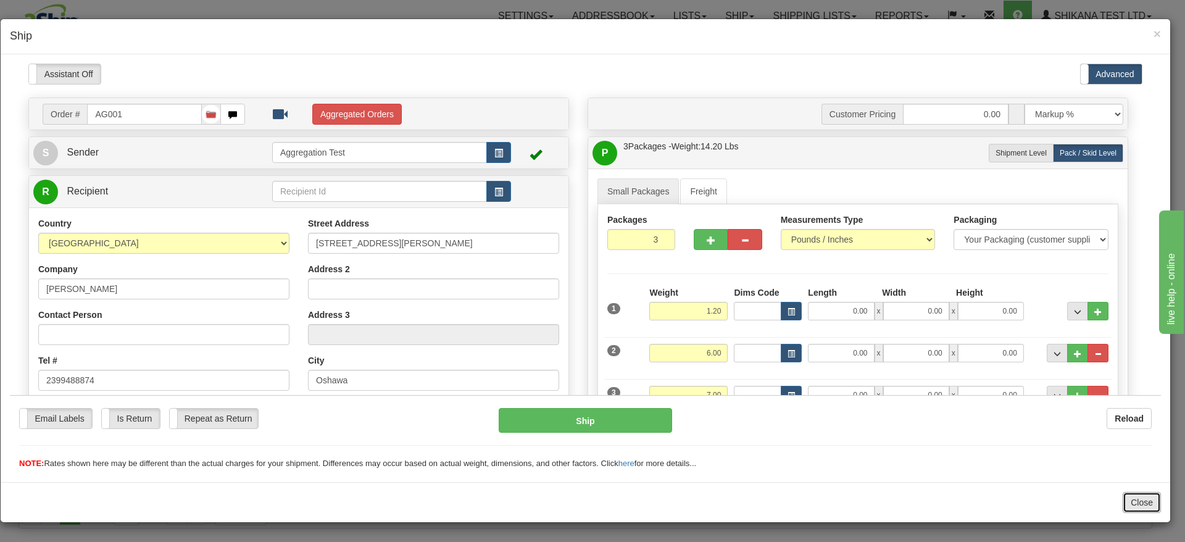
click at [1144, 501] on button "Close" at bounding box center [1142, 502] width 38 height 21
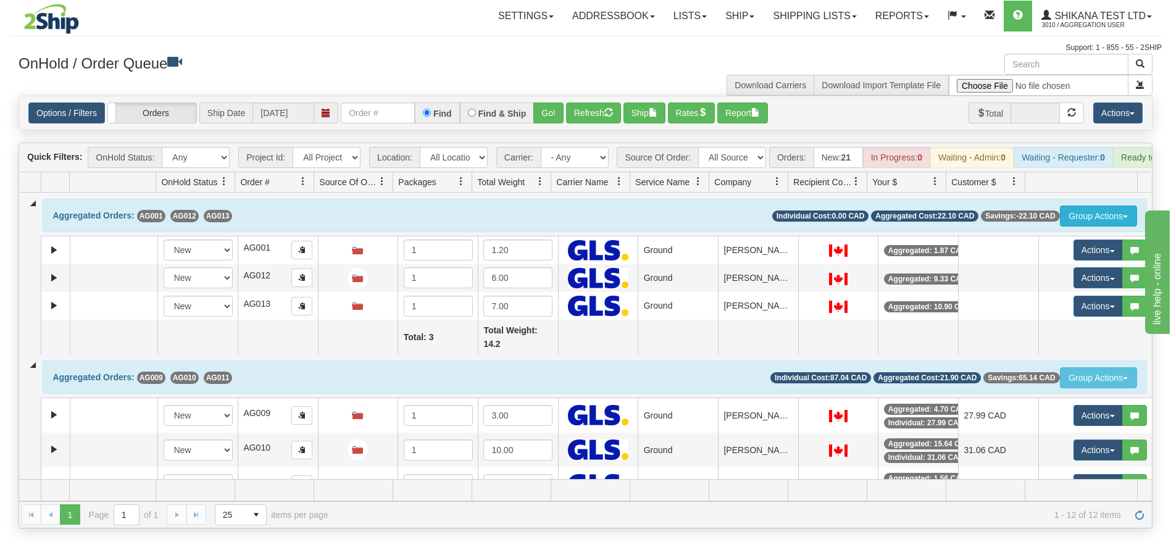
click at [1083, 227] on button "Group Actions" at bounding box center [1098, 216] width 77 height 21
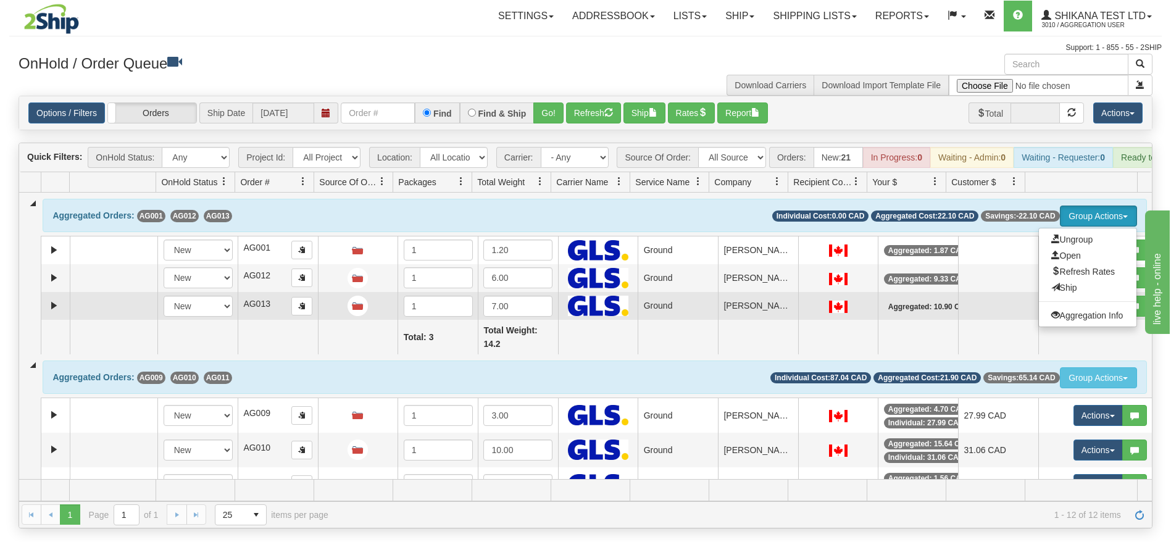
click at [914, 312] on div "Aggregated: 10.90 CAD" at bounding box center [929, 306] width 91 height 11
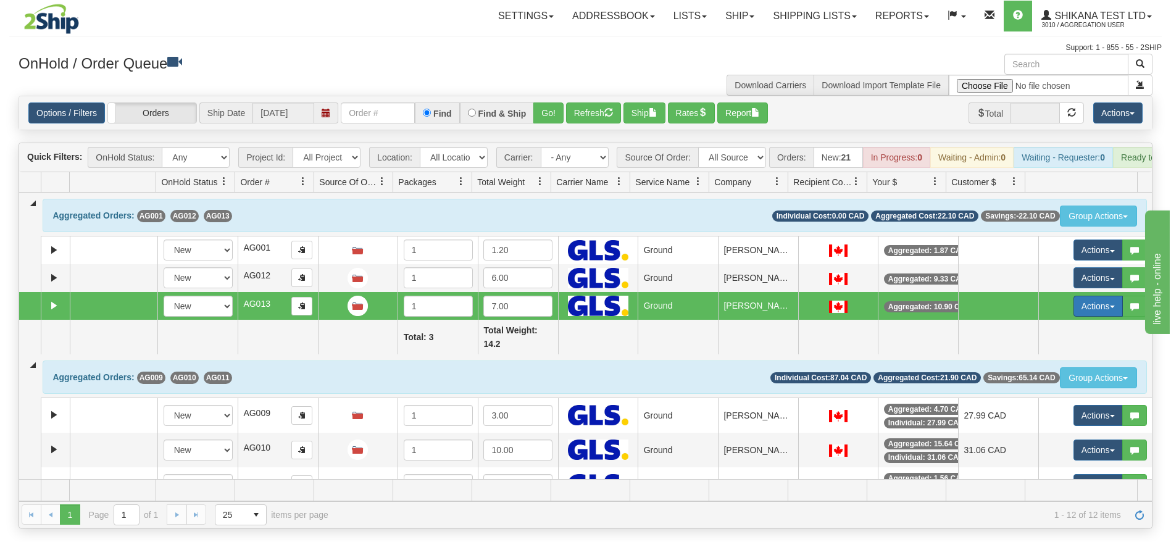
click at [1076, 317] on button "Actions" at bounding box center [1098, 306] width 49 height 21
click at [1047, 335] on span "Ungroup" at bounding box center [1049, 330] width 42 height 10
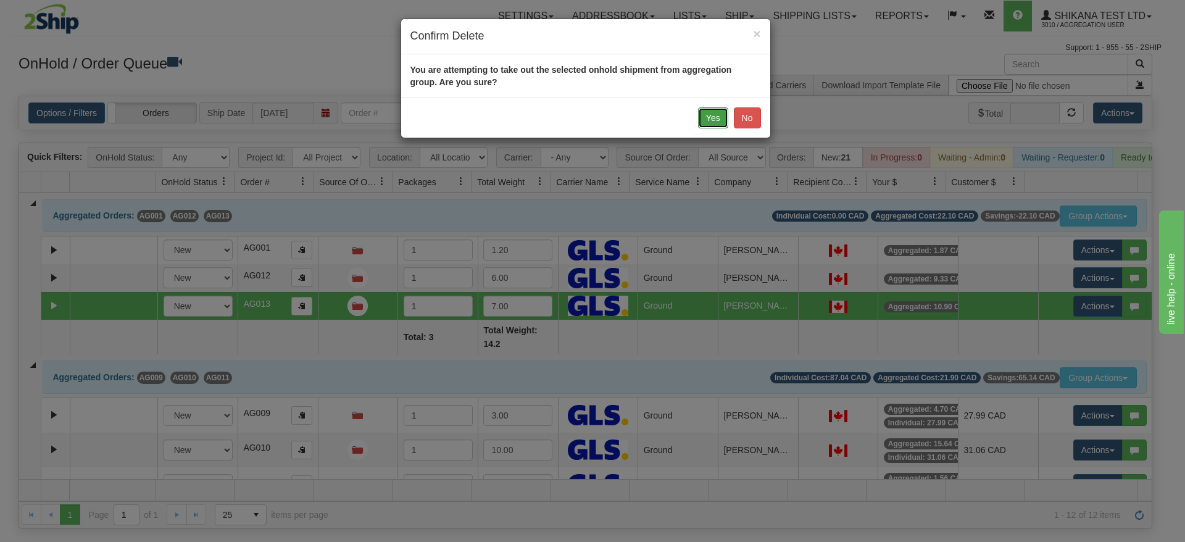
click at [705, 118] on button "Yes" at bounding box center [713, 117] width 30 height 21
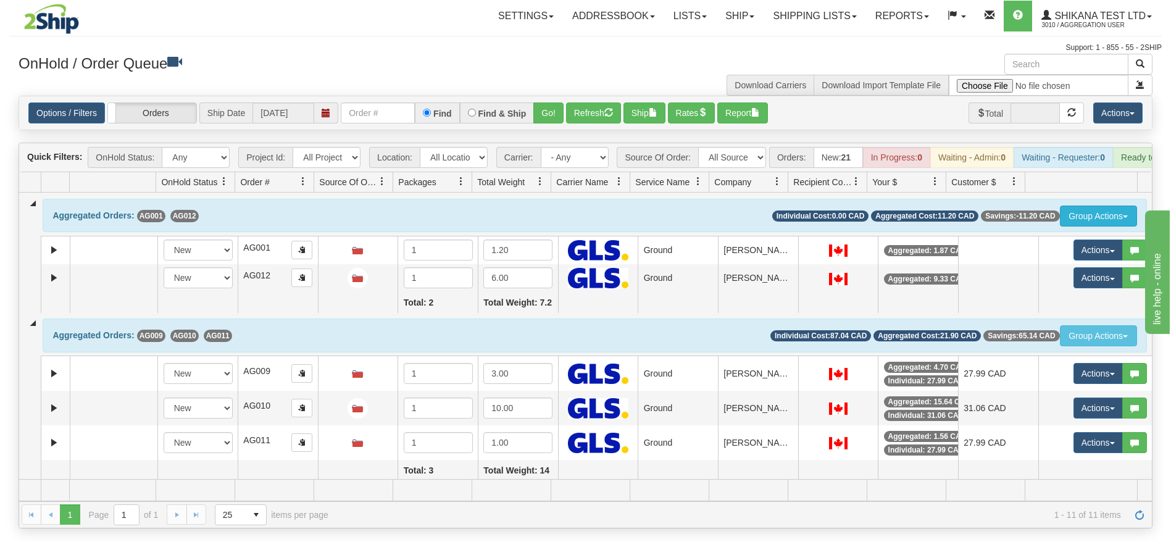
click at [1089, 227] on button "Group Actions" at bounding box center [1098, 216] width 77 height 21
click at [756, 341] on td "Aggregated Orders: AG009 AG010 AG011 Group Actions Ungroup Open Refresh Rates S…" at bounding box center [585, 334] width 1133 height 43
click at [48, 115] on link "Options / Filters" at bounding box center [66, 112] width 77 height 21
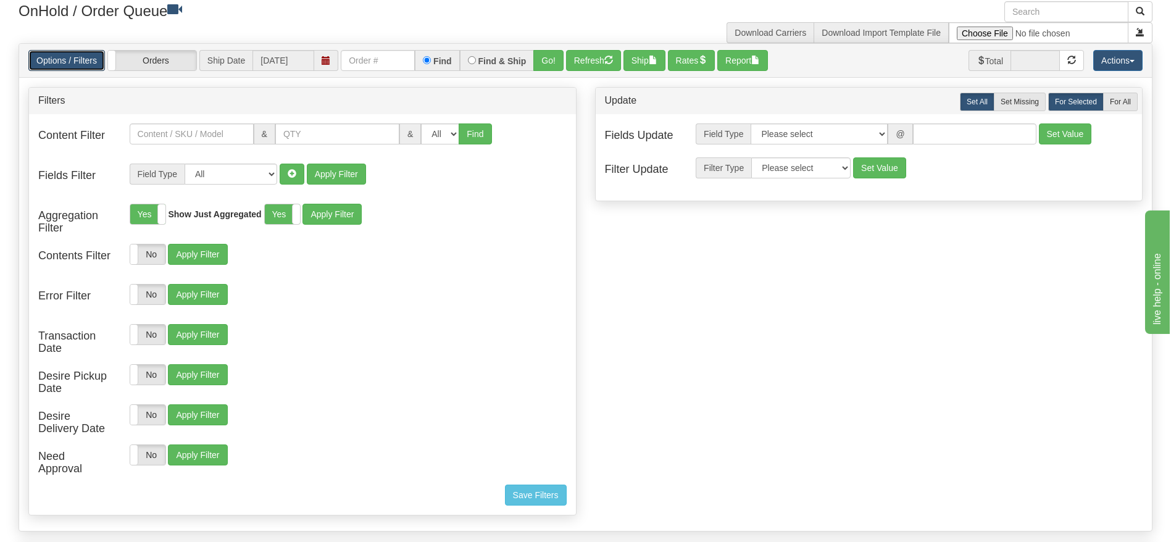
scroll to position [93, 0]
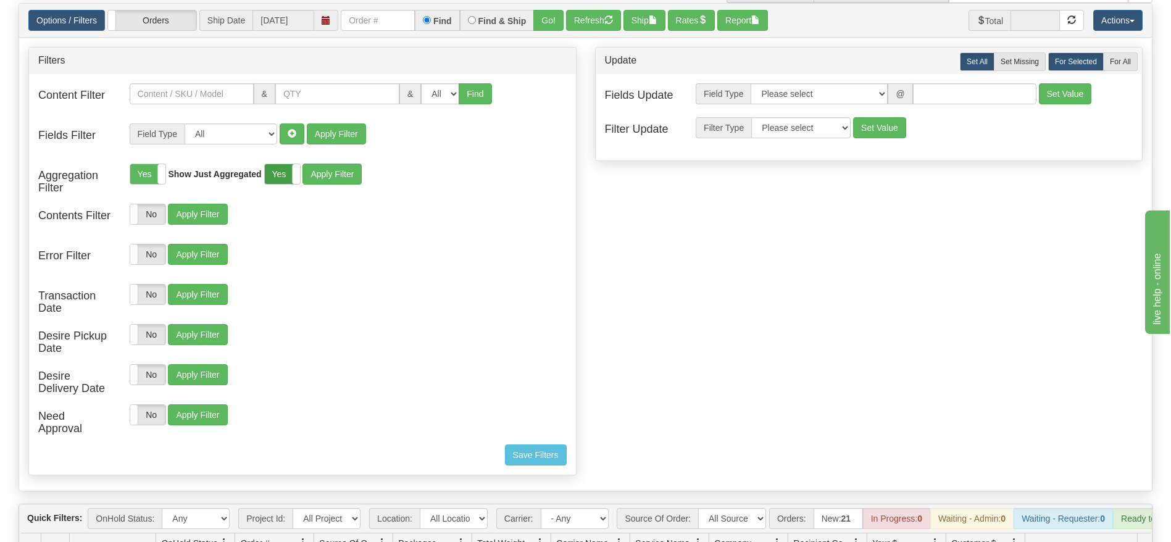
click at [287, 177] on label "Yes" at bounding box center [282, 174] width 35 height 20
click at [154, 177] on label "Yes" at bounding box center [147, 174] width 35 height 20
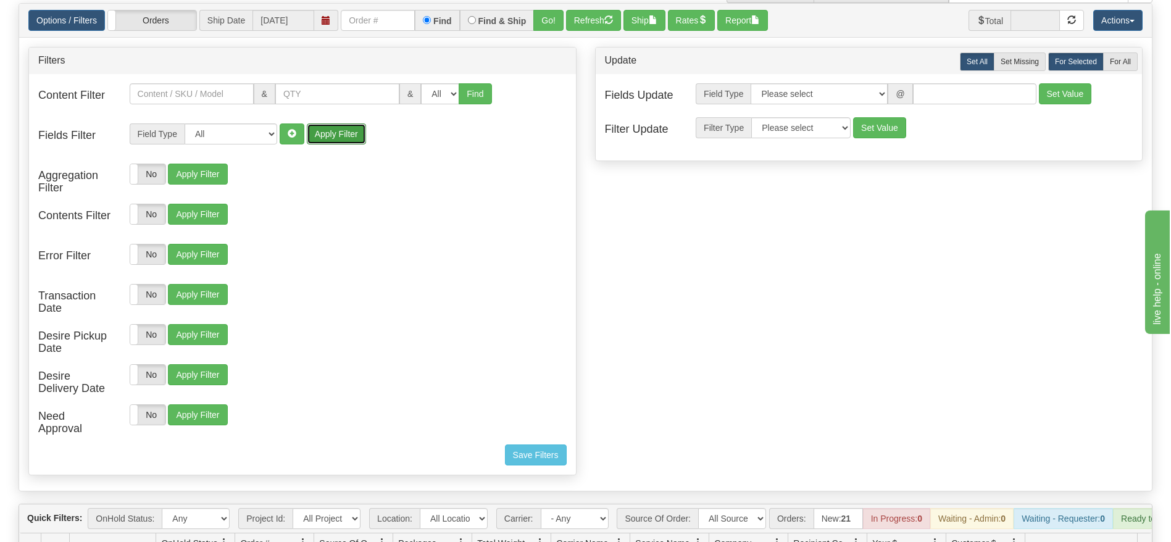
click at [332, 139] on button "Apply Filter" at bounding box center [336, 133] width 59 height 21
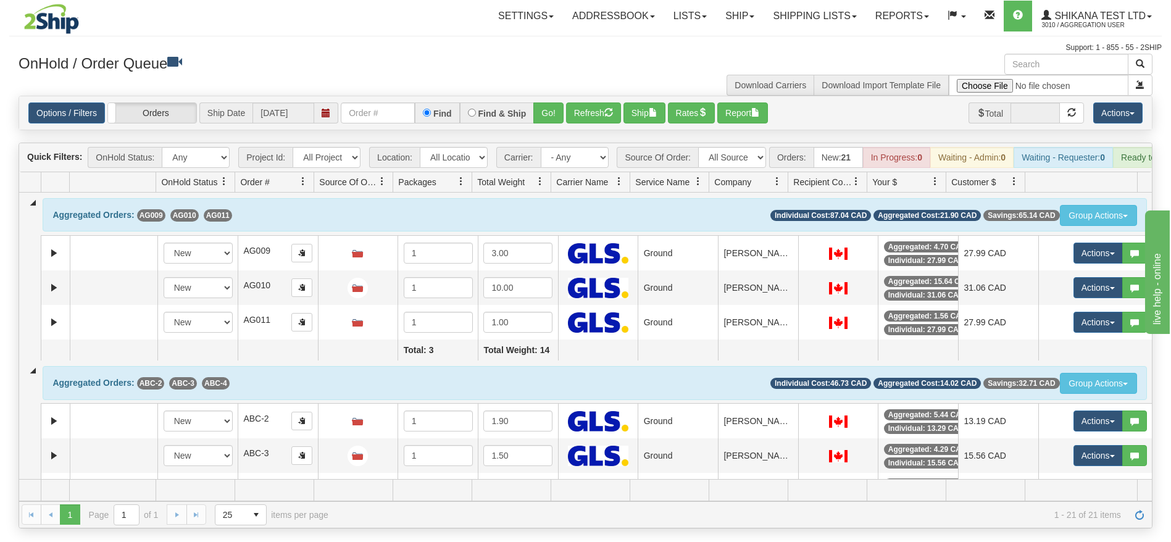
scroll to position [370, 0]
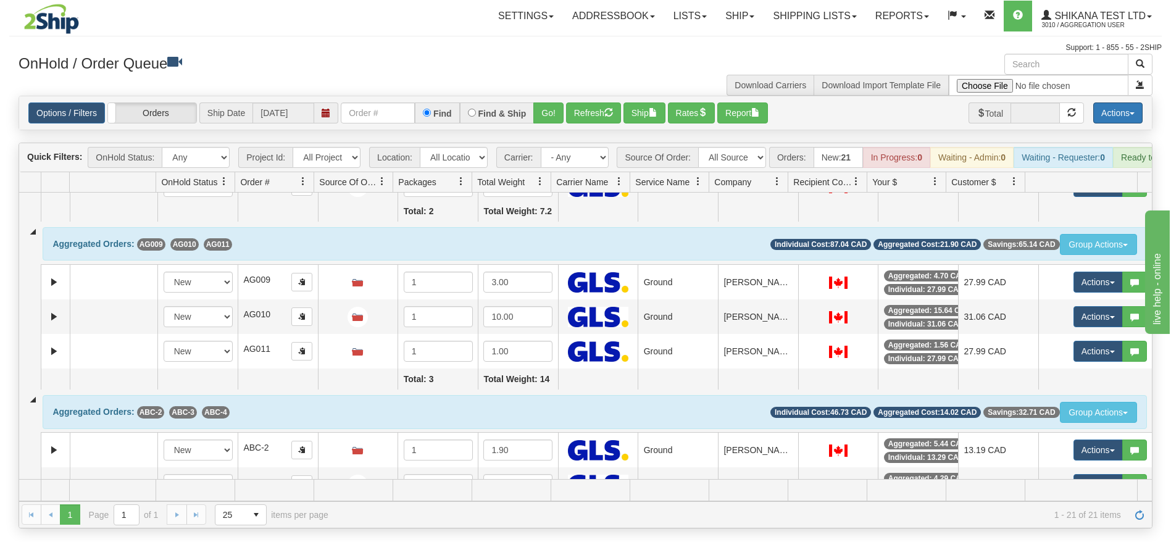
click at [1119, 115] on button "Actions" at bounding box center [1117, 112] width 49 height 21
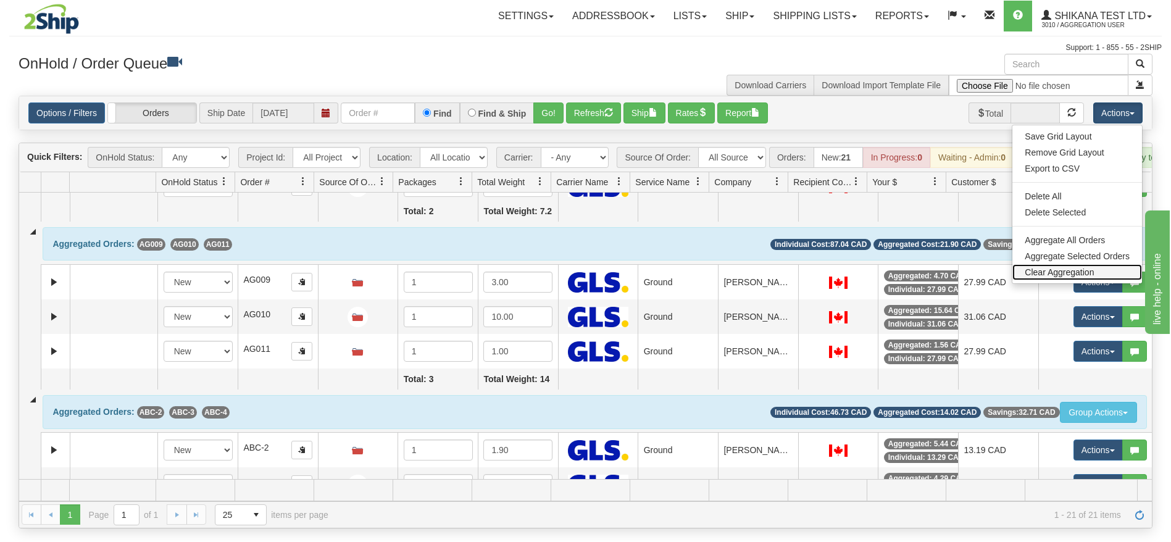
click at [1061, 269] on link "Clear Aggregation" at bounding box center [1078, 272] width 130 height 16
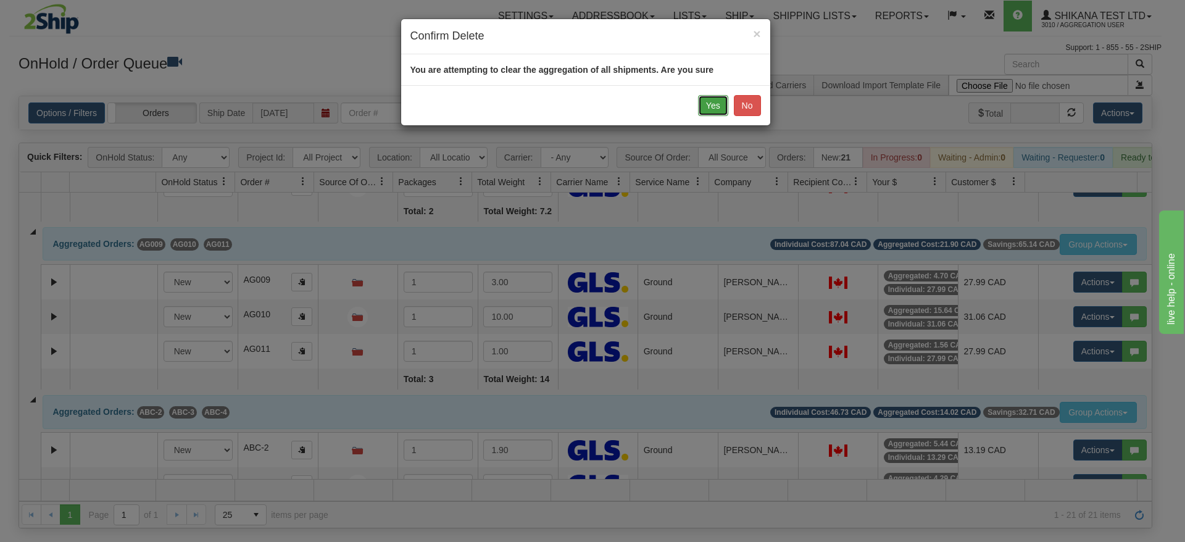
click at [708, 98] on button "Yes" at bounding box center [713, 105] width 30 height 21
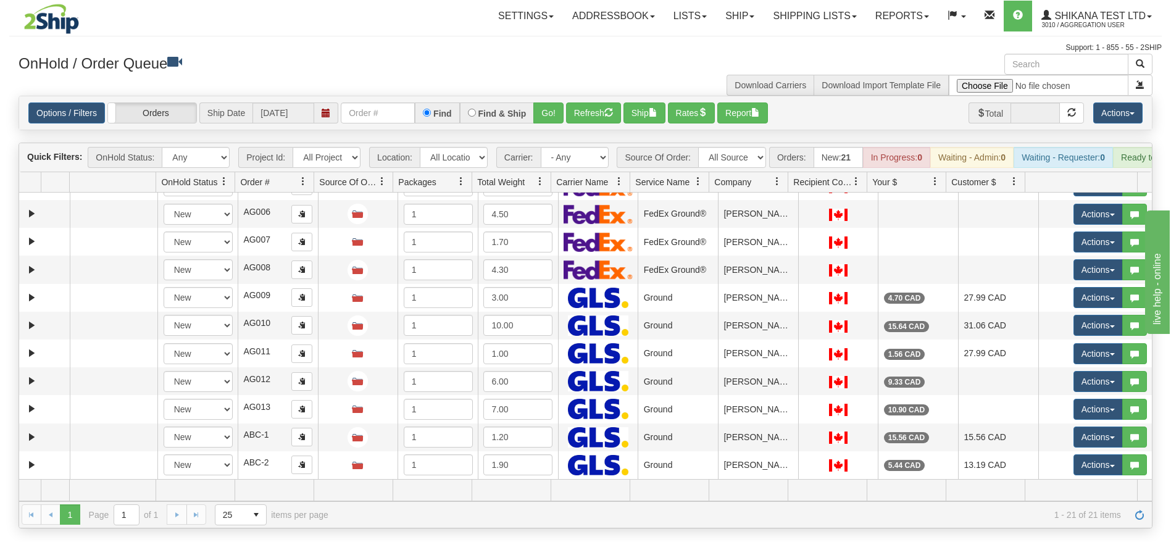
scroll to position [0, 0]
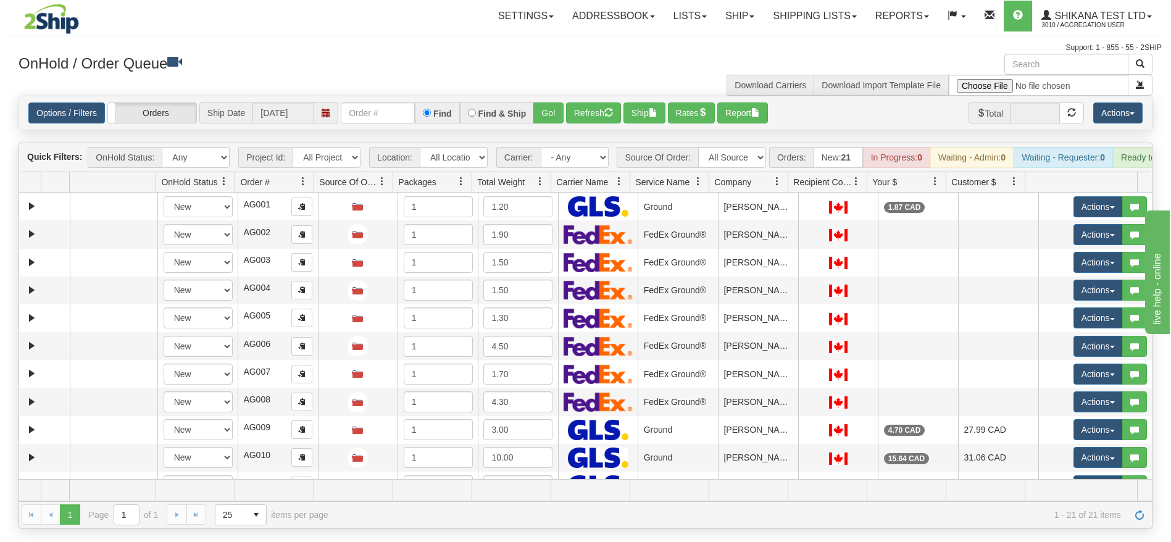
click at [1122, 100] on div "Options / Filters Group Shipments Orders Ship Date 09/09/2025 Find Find & Ship …" at bounding box center [585, 112] width 1133 height 33
click at [1122, 107] on button "Actions" at bounding box center [1117, 112] width 49 height 21
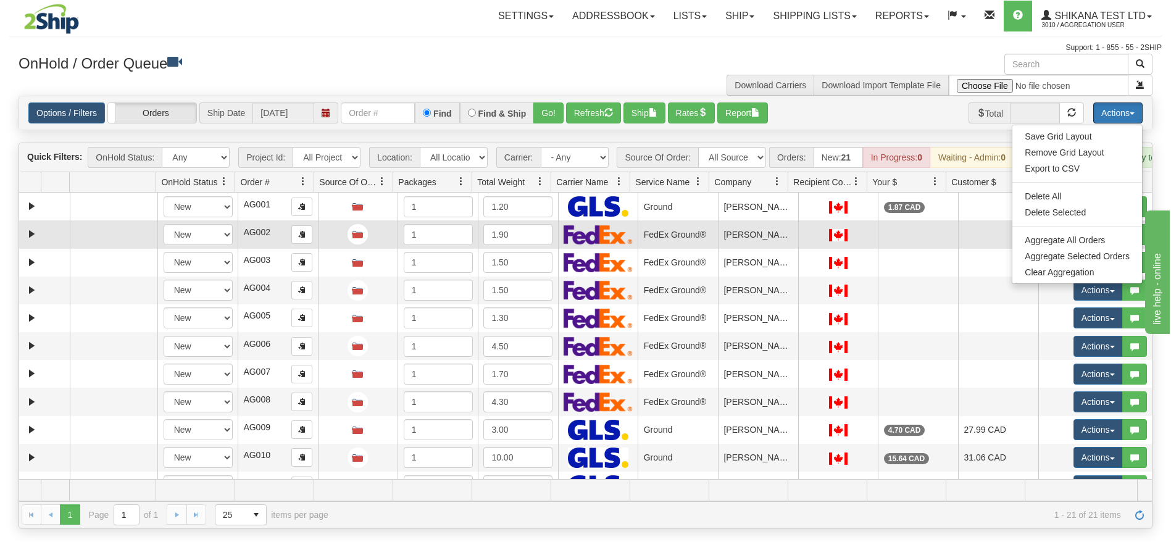
click at [664, 248] on td "FedEx Ground®" at bounding box center [678, 234] width 80 height 28
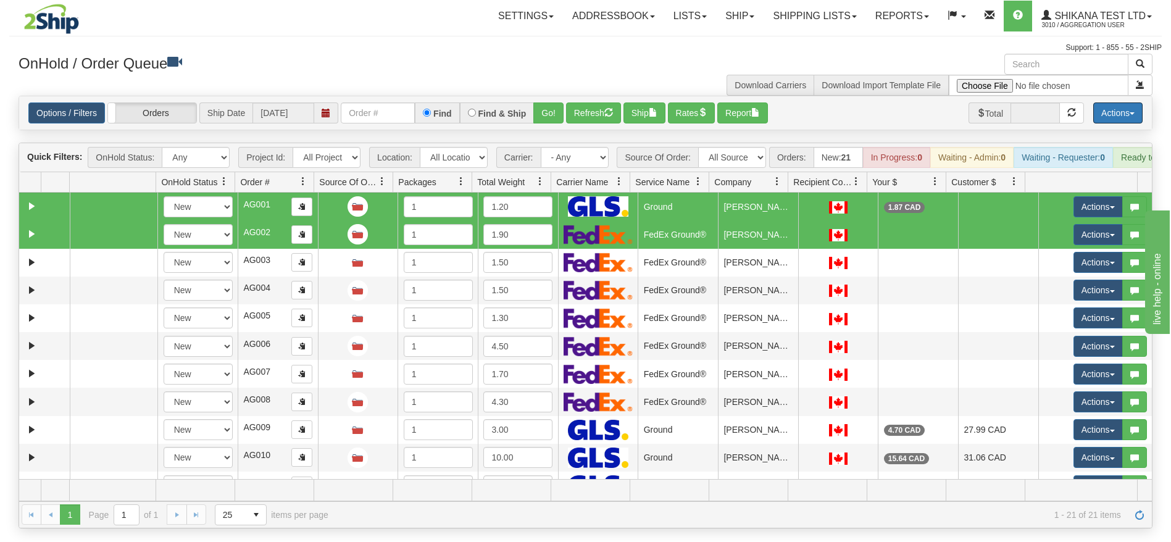
click at [664, 248] on td "FedEx Ground®" at bounding box center [678, 234] width 80 height 28
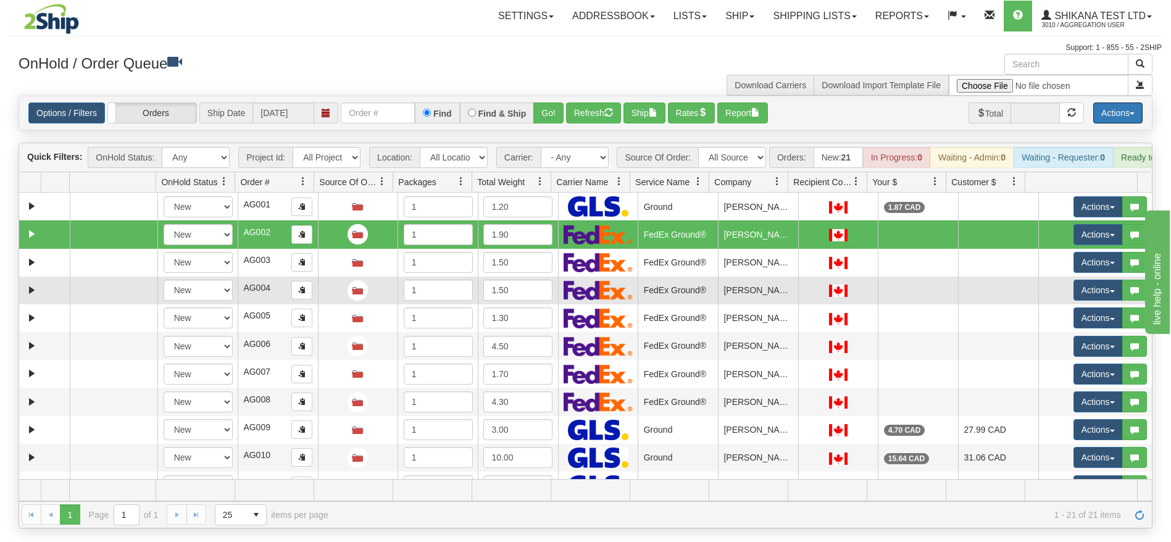
click at [665, 299] on td "FedEx Ground®" at bounding box center [678, 291] width 80 height 28
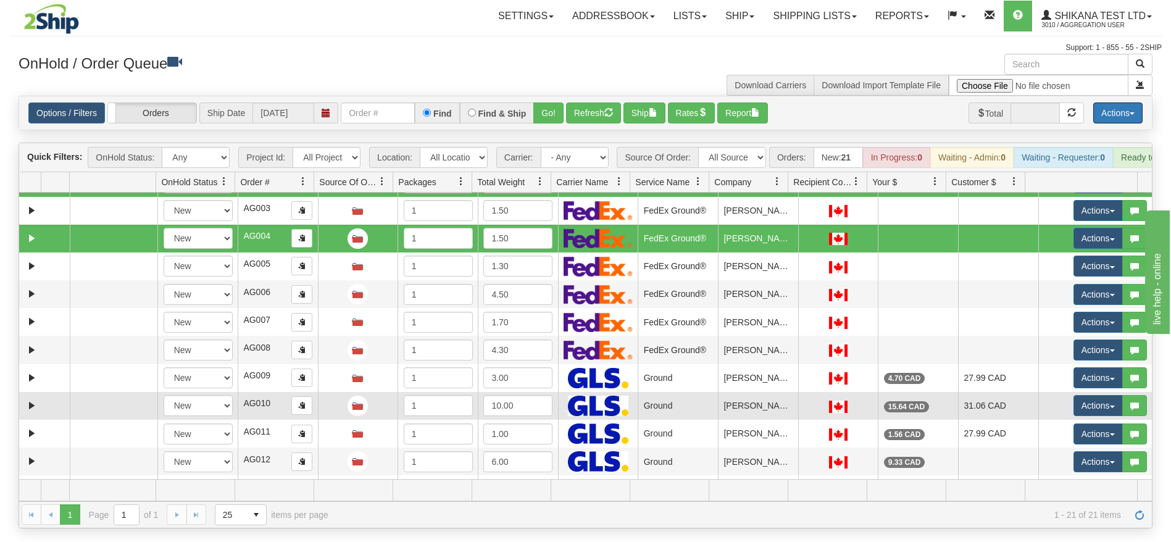
scroll to position [93, 0]
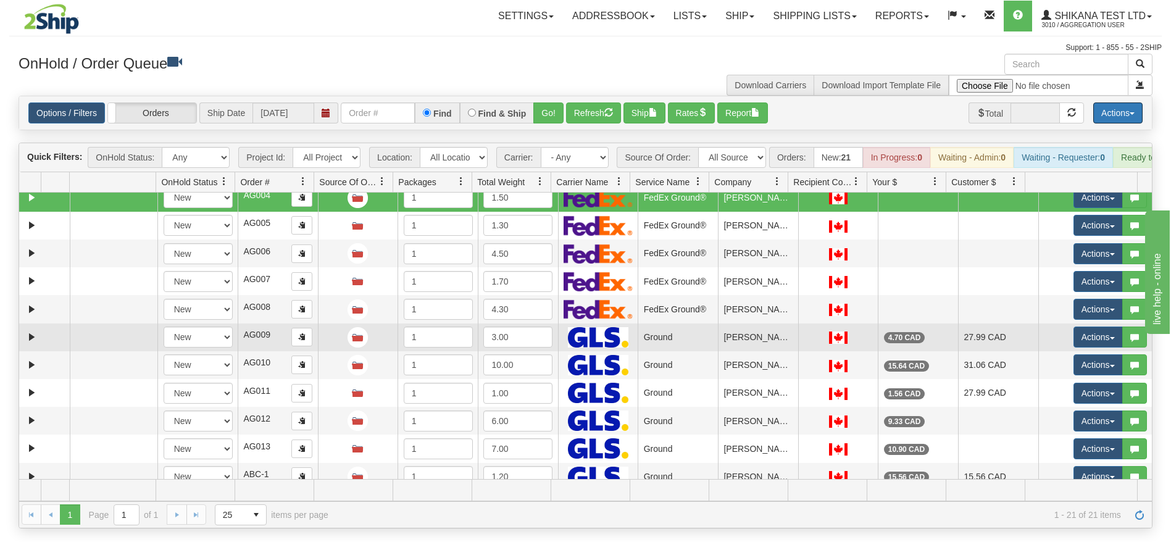
click at [665, 351] on td "Ground" at bounding box center [678, 338] width 80 height 28
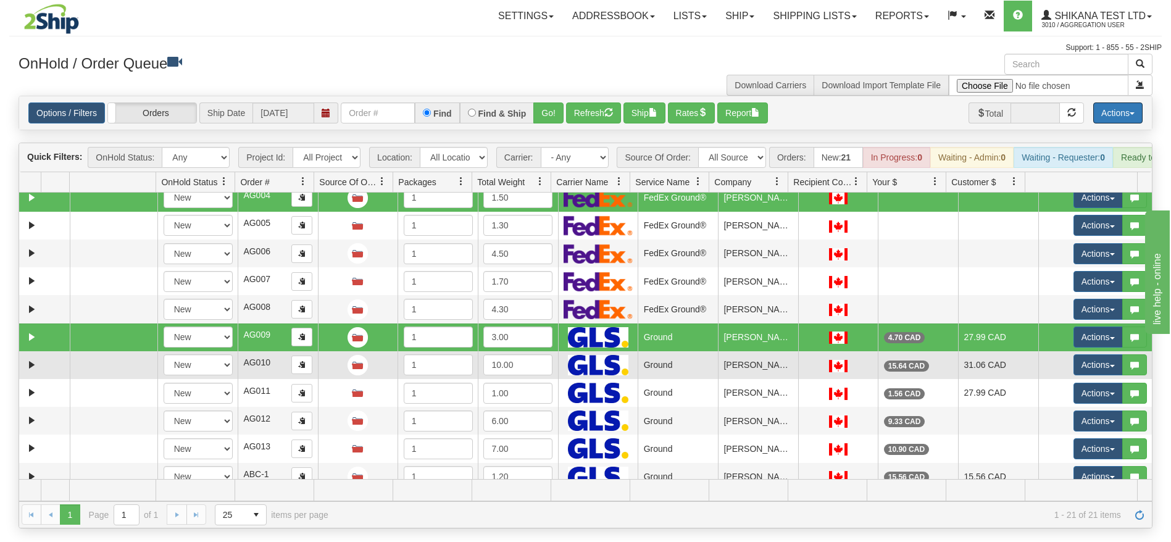
click at [671, 379] on td "Ground" at bounding box center [678, 365] width 80 height 28
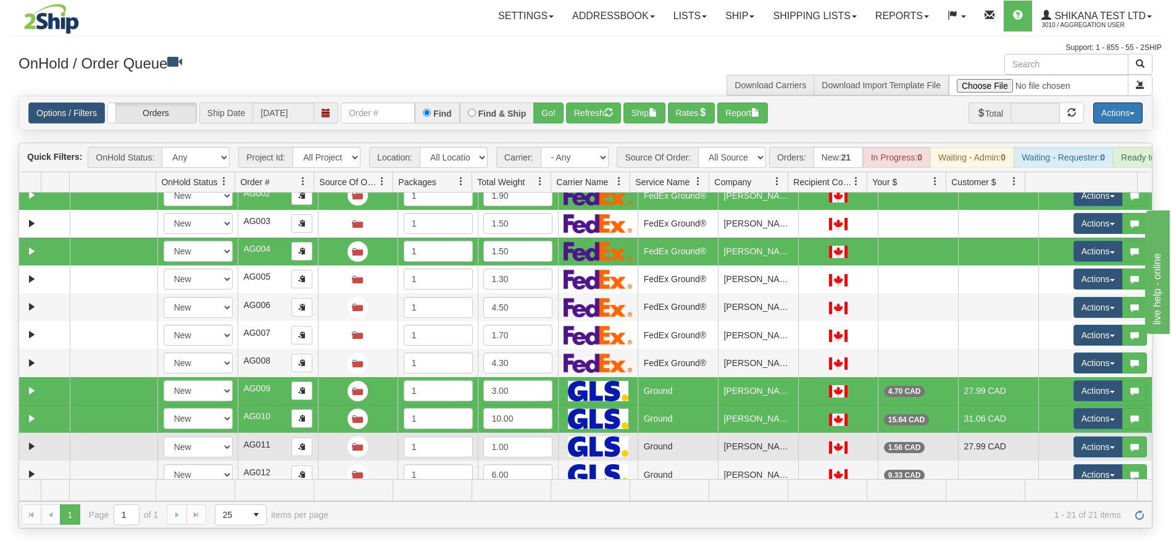
scroll to position [0, 0]
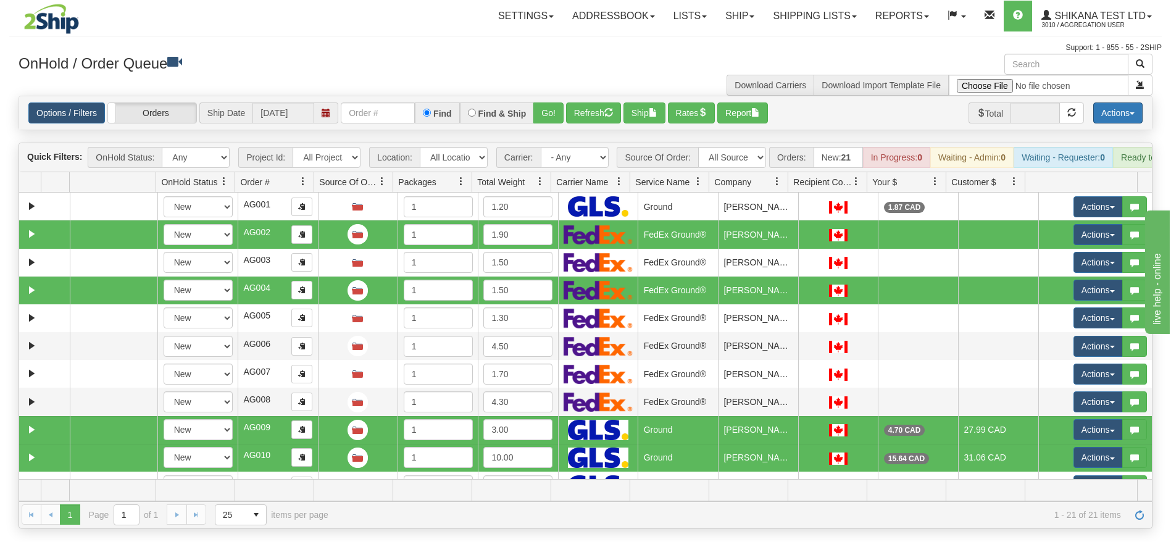
click at [1112, 114] on button "Actions" at bounding box center [1117, 112] width 49 height 21
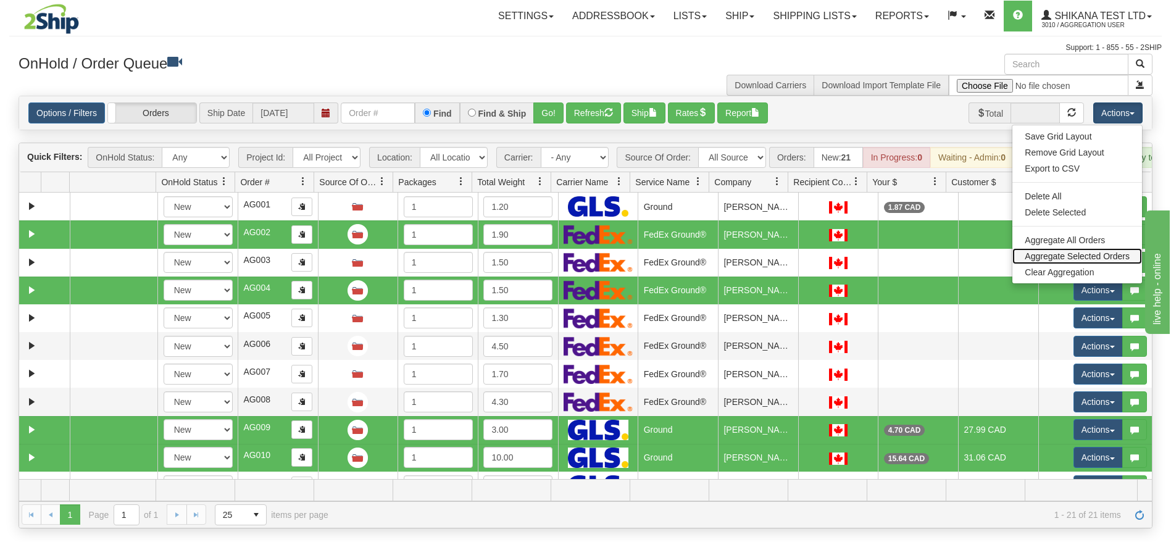
click at [1056, 256] on link "Aggregate Selected Orders" at bounding box center [1078, 256] width 130 height 16
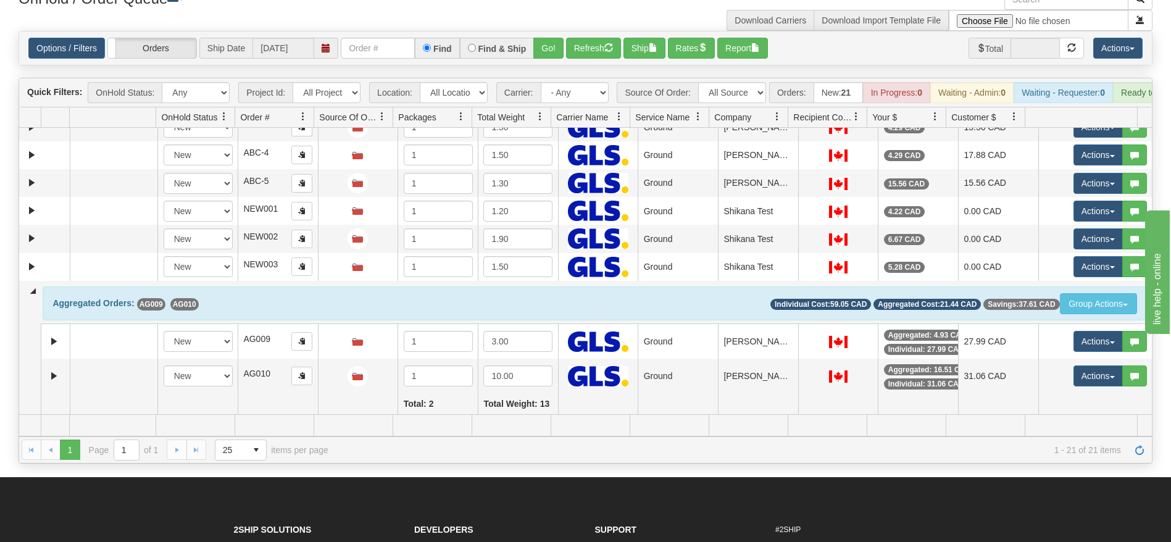
scroll to position [3, 0]
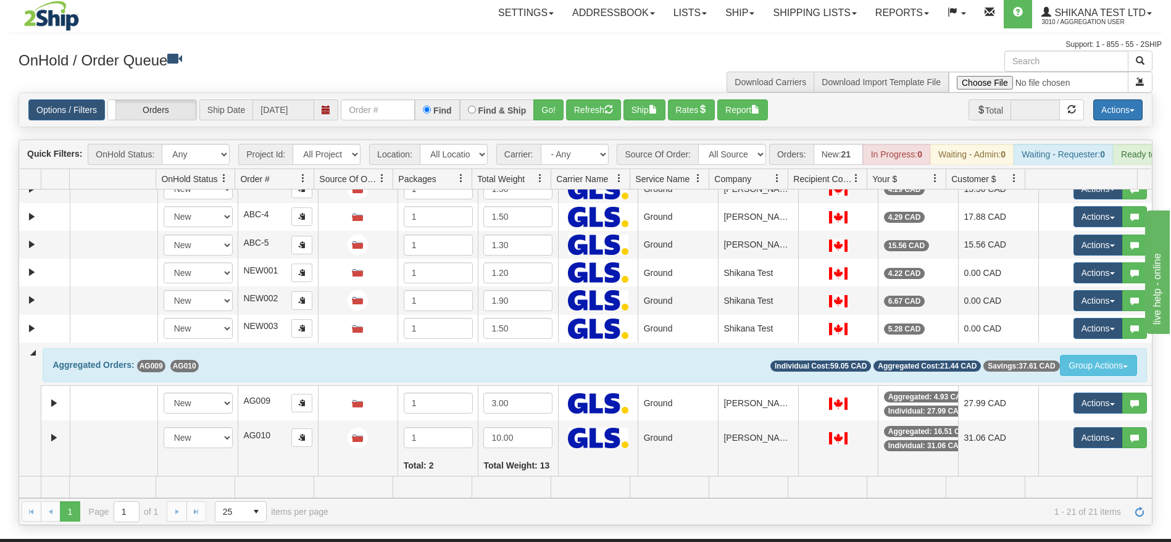
click at [1119, 111] on button "Actions" at bounding box center [1117, 109] width 49 height 21
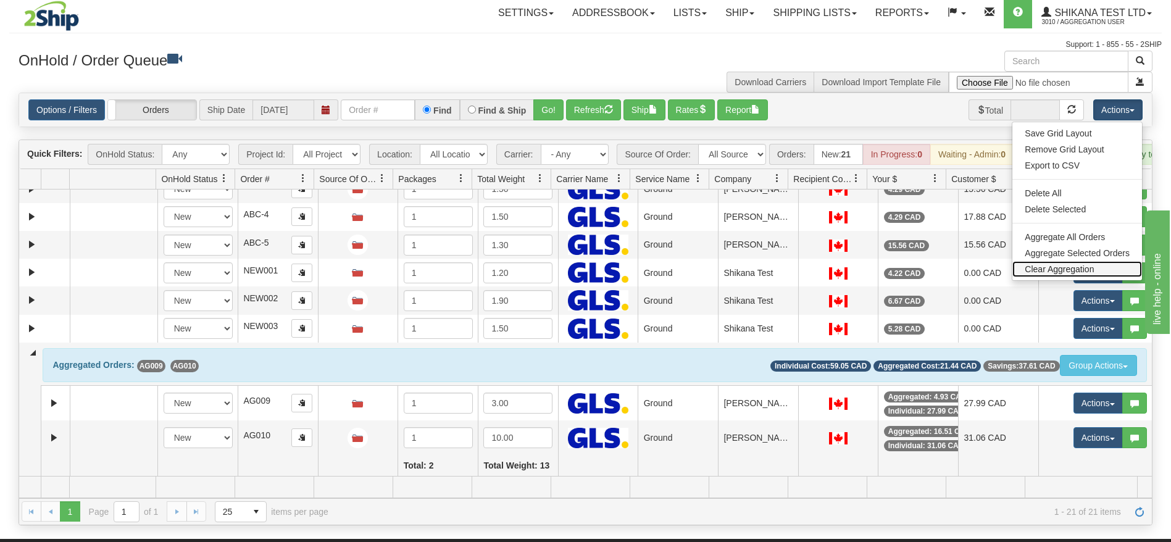
click at [1061, 267] on link "Clear Aggregation" at bounding box center [1078, 269] width 130 height 16
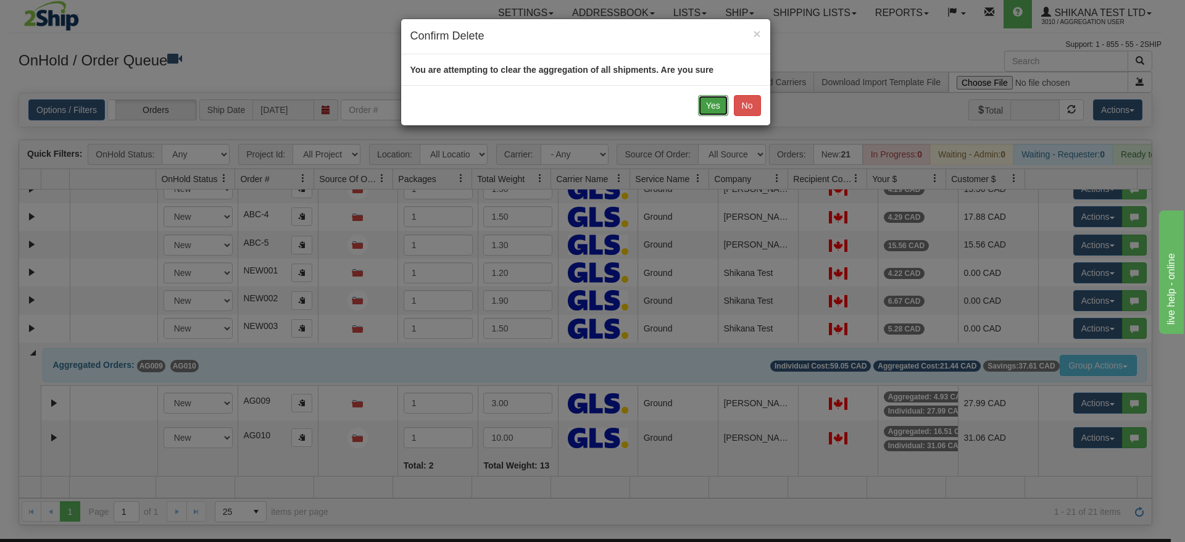
click at [713, 105] on button "Yes" at bounding box center [713, 105] width 30 height 21
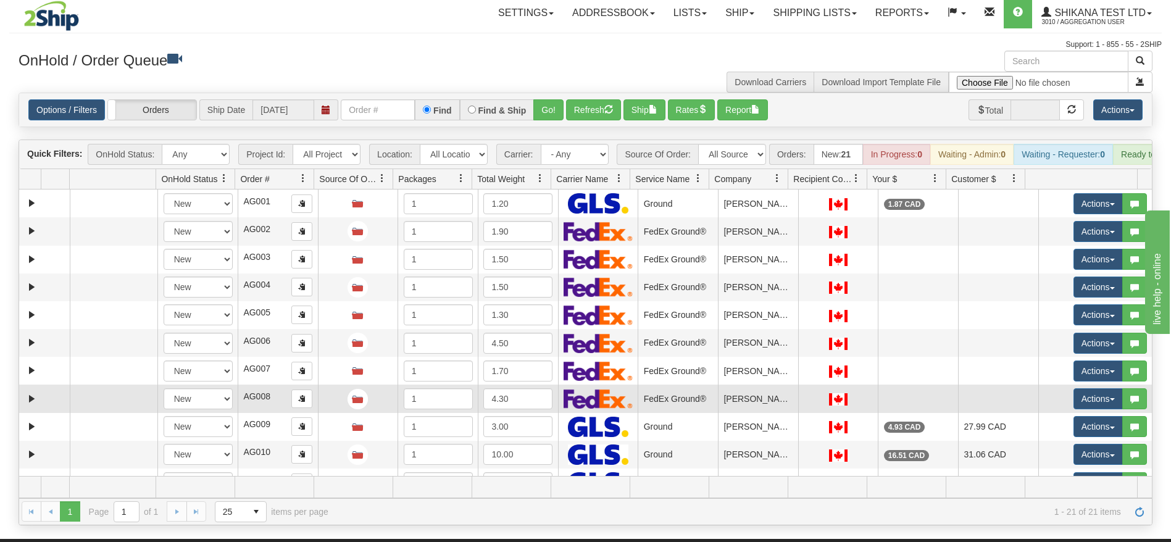
scroll to position [0, 0]
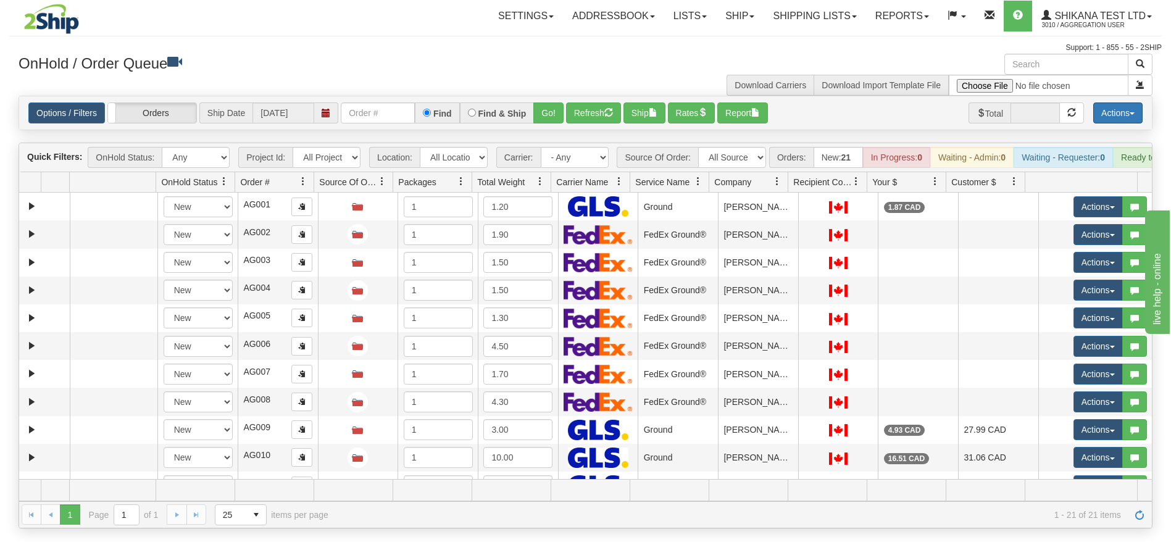
click at [1134, 114] on span "button" at bounding box center [1132, 113] width 5 height 2
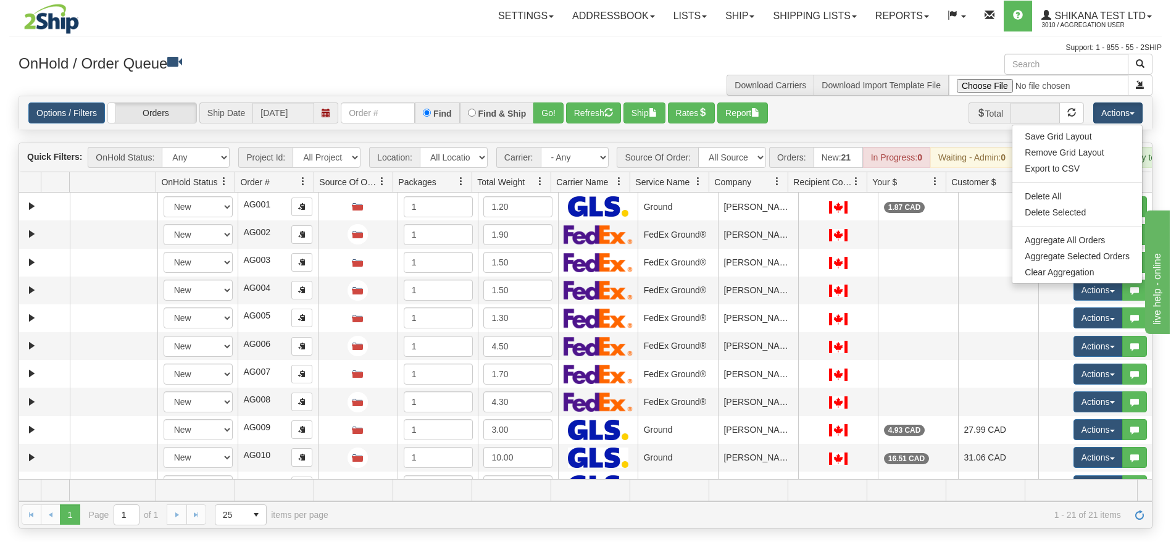
click at [450, 62] on h3 "OnHold / Order Queue" at bounding box center [298, 63] width 558 height 18
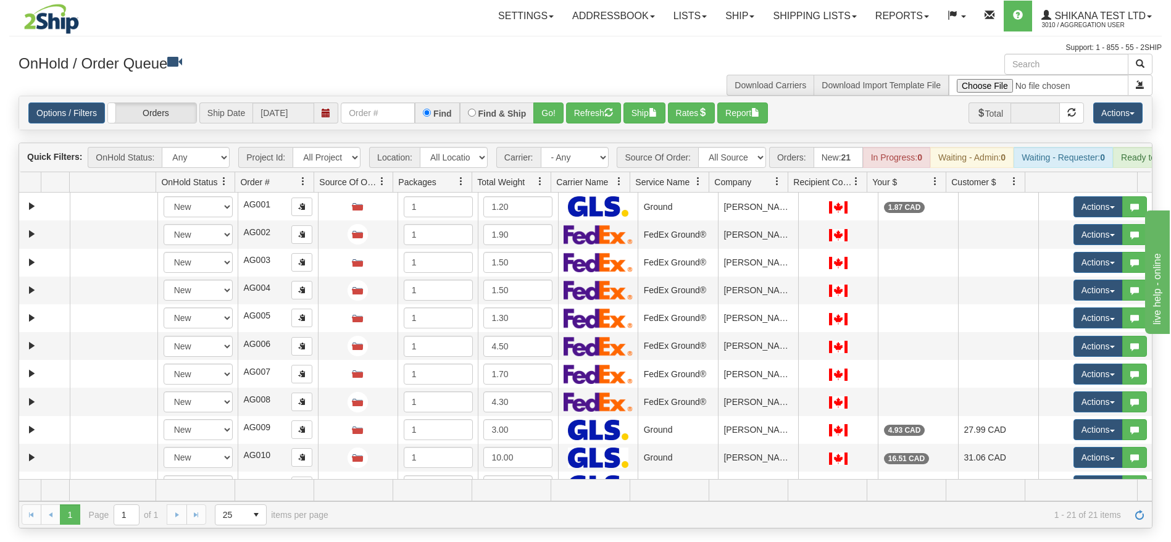
click at [341, 67] on h3 "OnHold / Order Queue" at bounding box center [298, 63] width 558 height 18
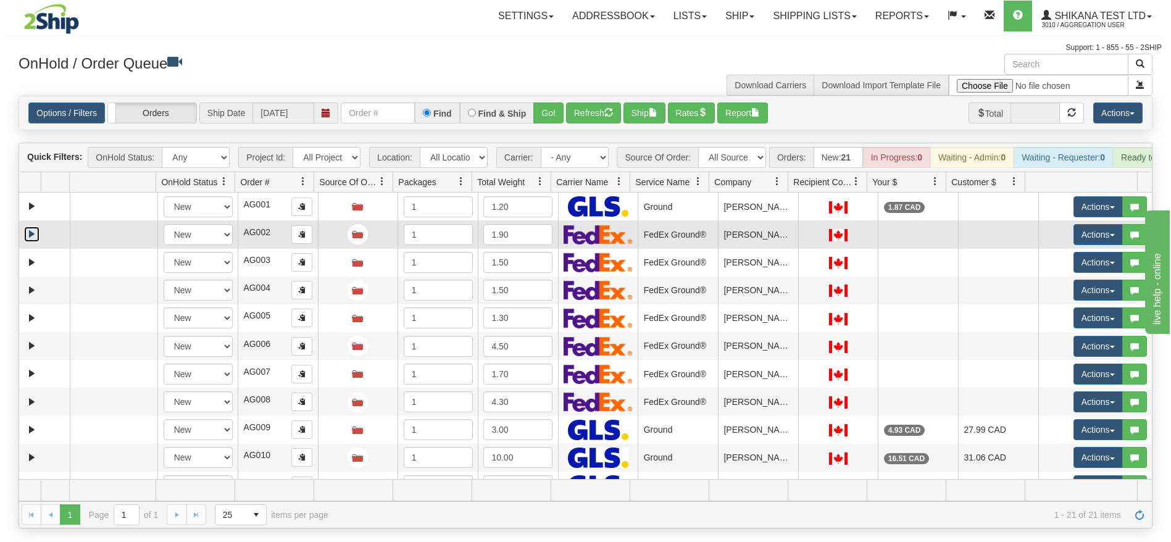
click at [27, 242] on link "Expand" at bounding box center [31, 234] width 15 height 15
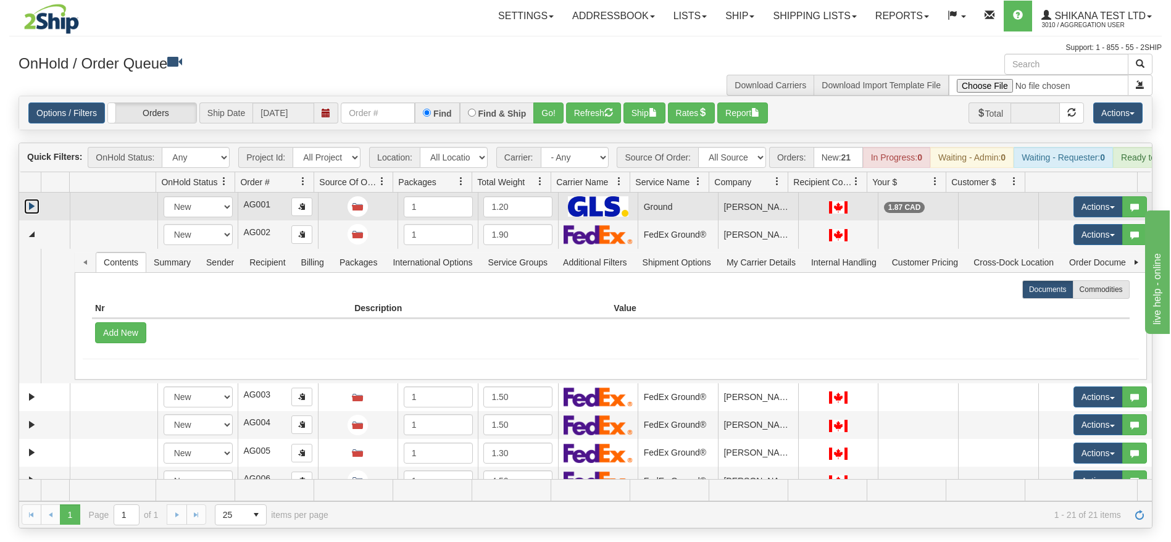
click at [32, 214] on link "Expand" at bounding box center [31, 206] width 15 height 15
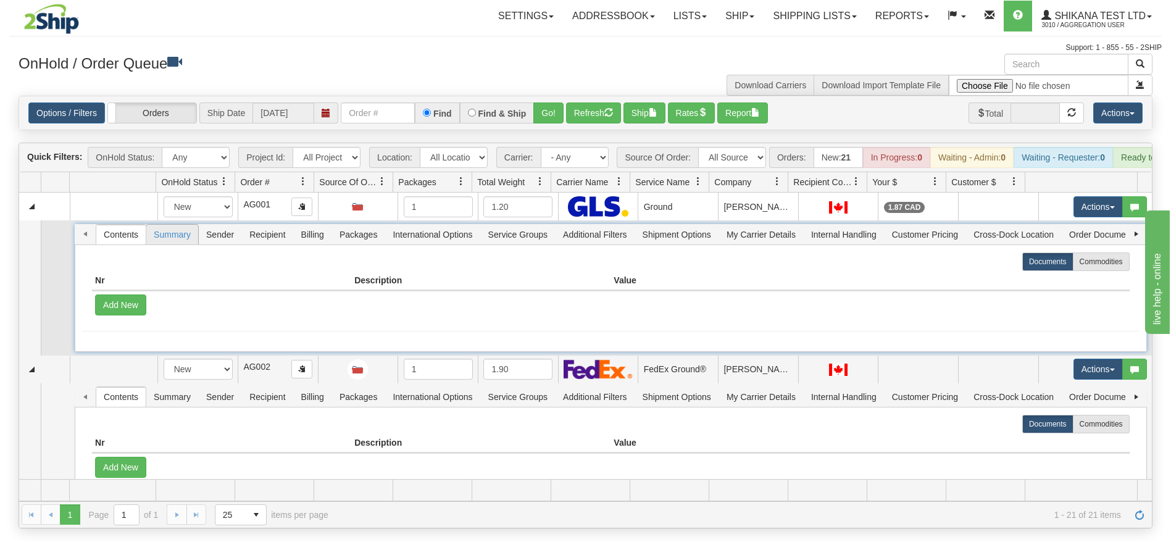
click at [175, 245] on span "Summary" at bounding box center [172, 235] width 52 height 20
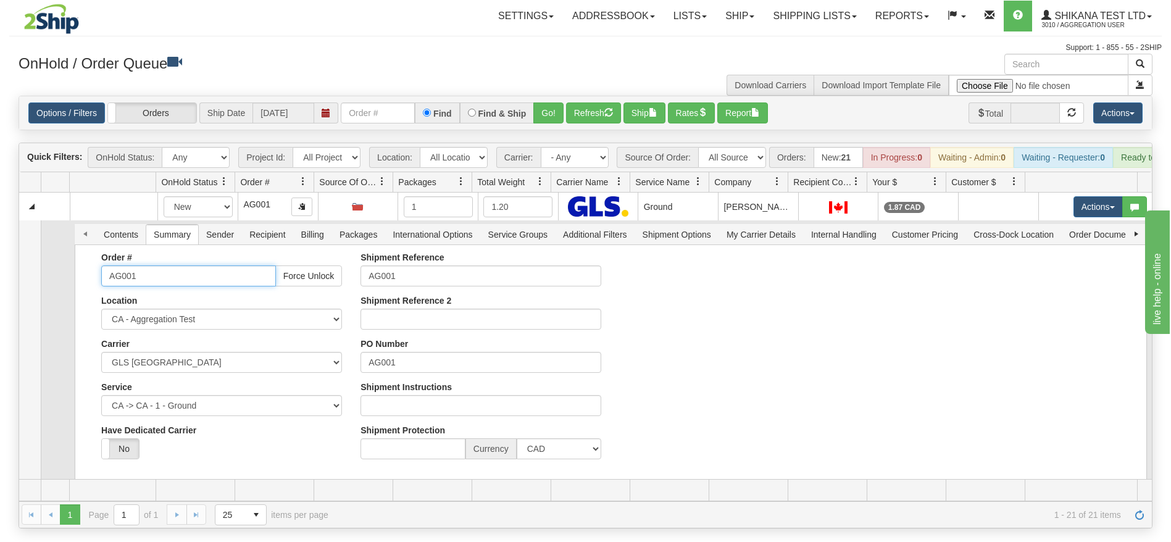
click at [222, 286] on input "AG001" at bounding box center [188, 275] width 175 height 21
type input "AG-001"
click at [698, 359] on div "Order # AG-001 Force Unlock Location CA - Aggregation Test Carrier Select FedEx…" at bounding box center [611, 361] width 1056 height 216
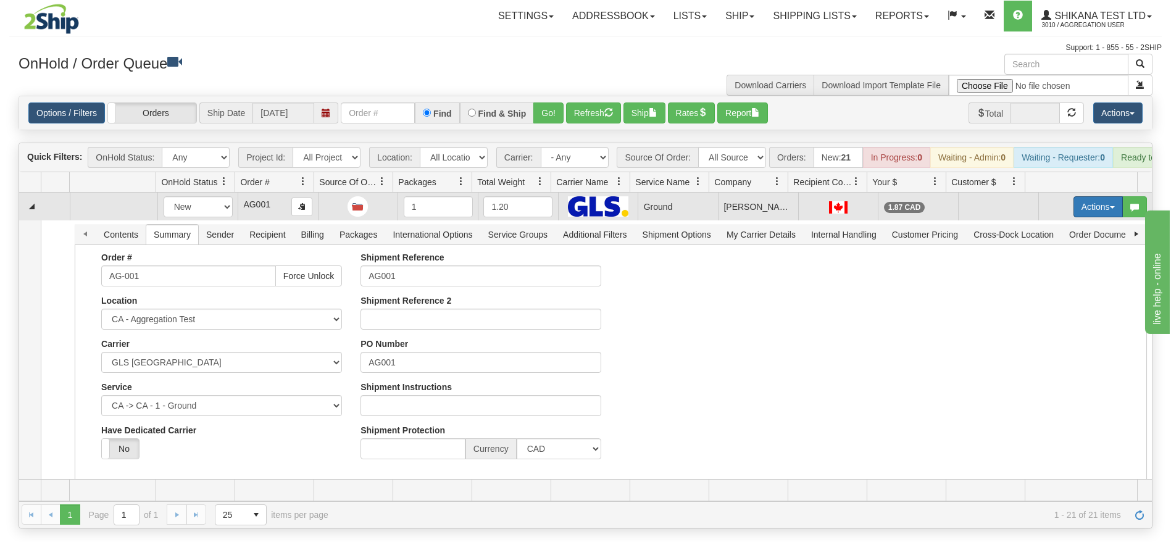
click at [1077, 217] on button "Actions" at bounding box center [1098, 206] width 49 height 21
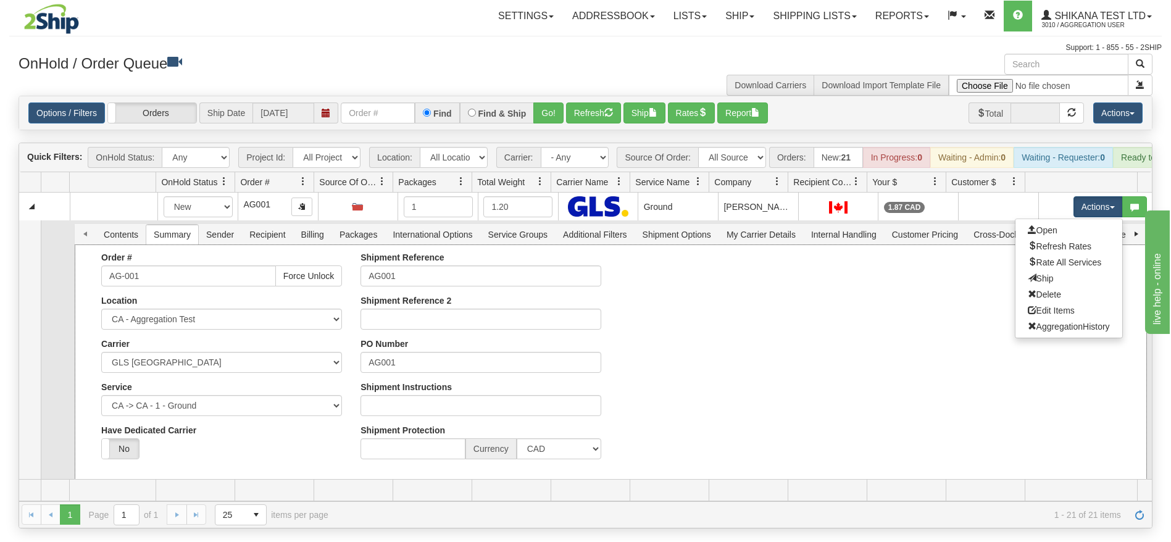
click at [937, 364] on div "Order # AG-001 Force Unlock Location CA - Aggregation Test Carrier Select FedEx…" at bounding box center [611, 361] width 1056 height 216
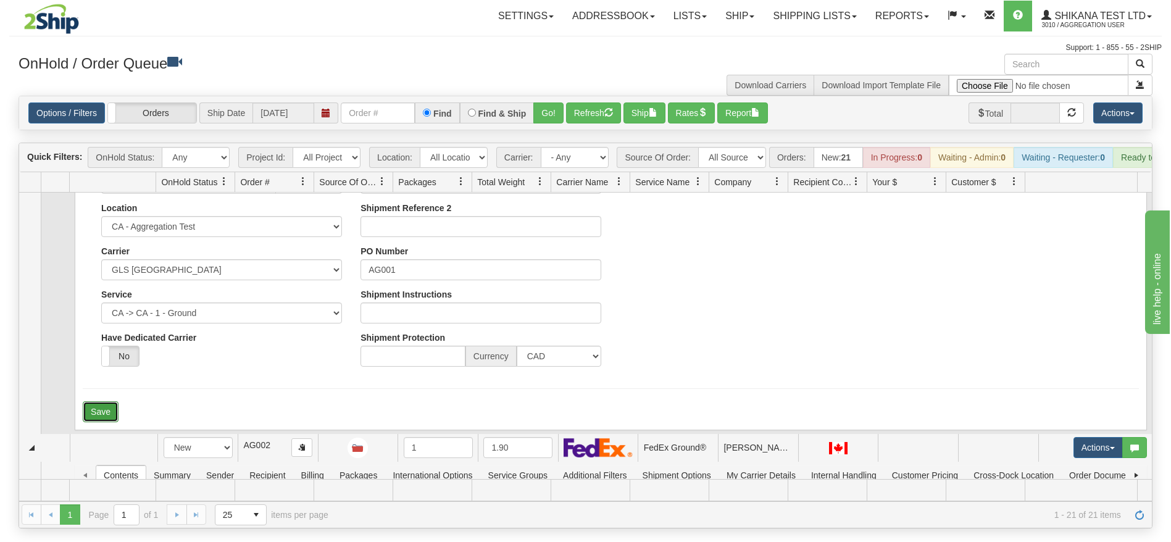
click at [104, 422] on button "Save" at bounding box center [101, 411] width 36 height 21
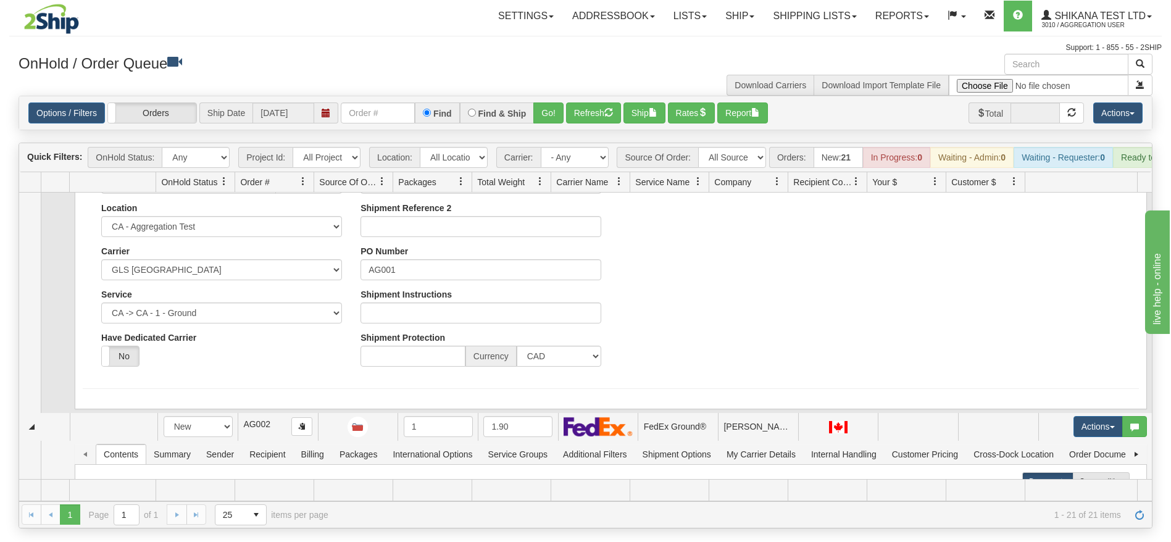
scroll to position [0, 0]
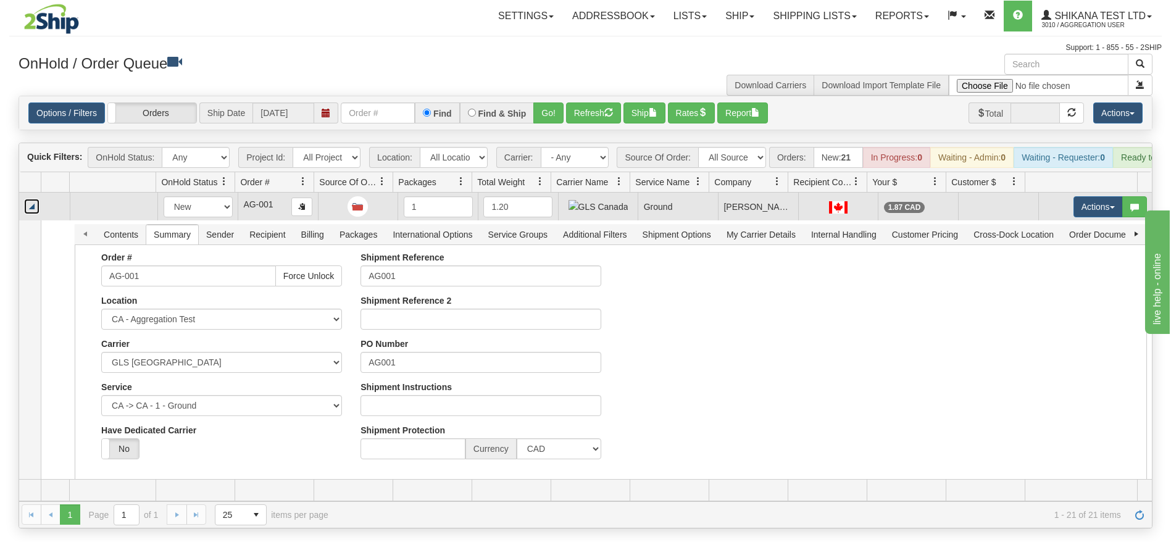
click at [36, 214] on link "Collapse" at bounding box center [31, 206] width 15 height 15
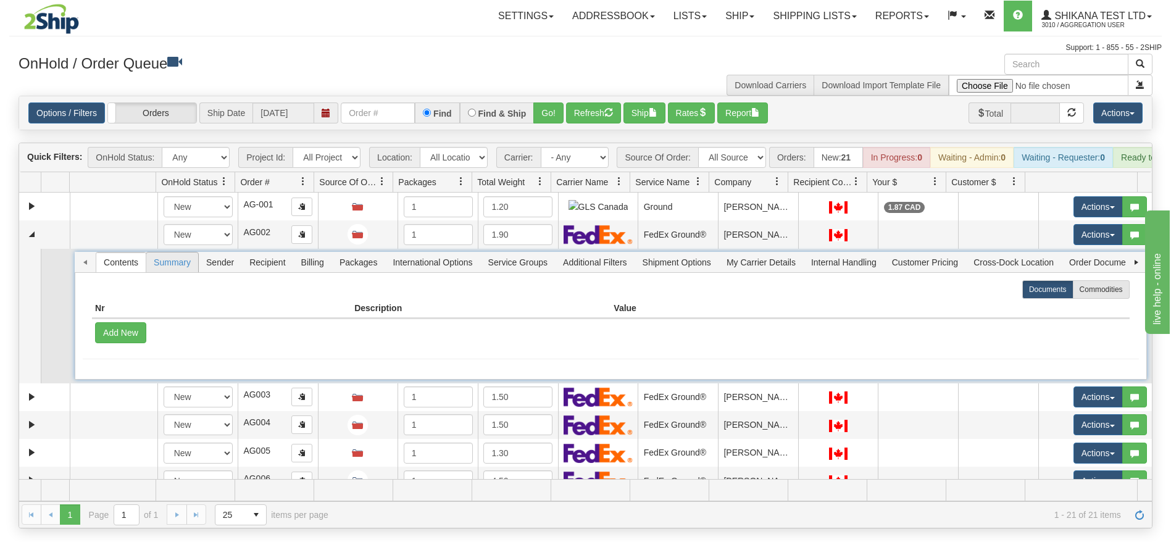
click at [157, 272] on span "Summary" at bounding box center [172, 263] width 52 height 20
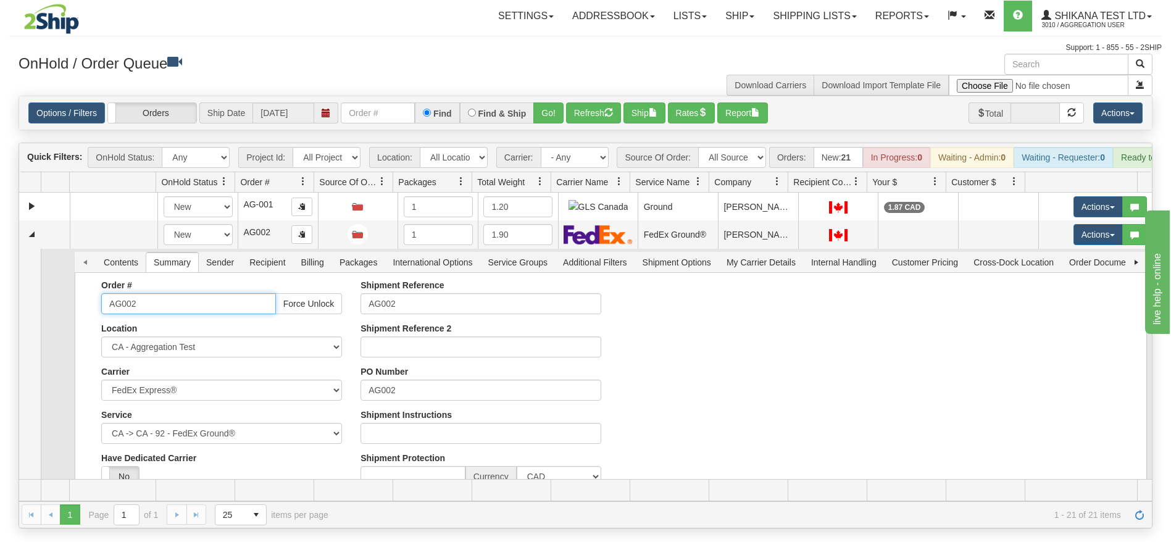
click at [159, 314] on input "AG002" at bounding box center [188, 303] width 175 height 21
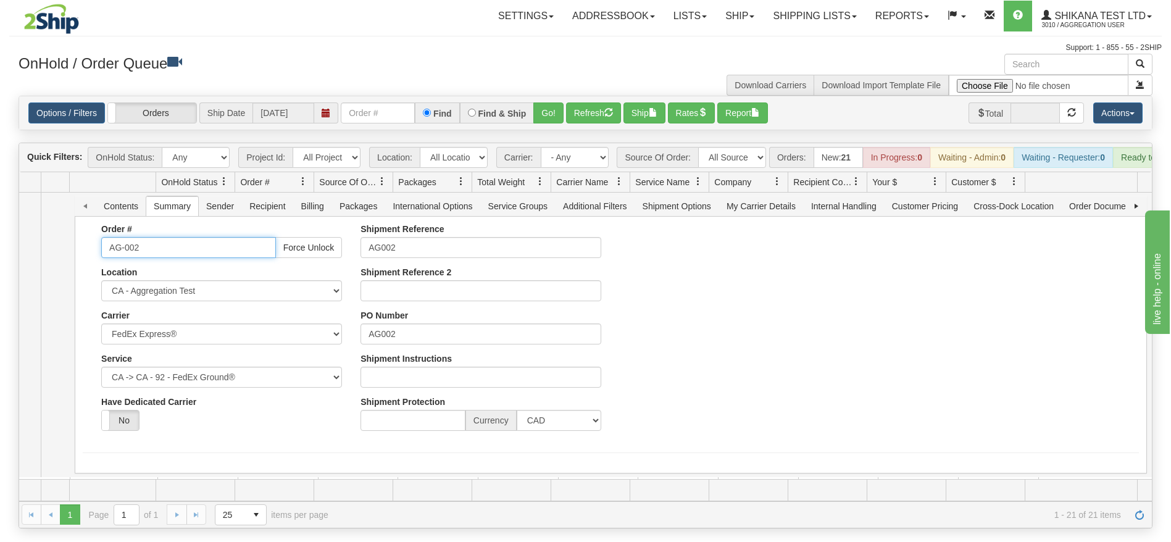
scroll to position [62, 0]
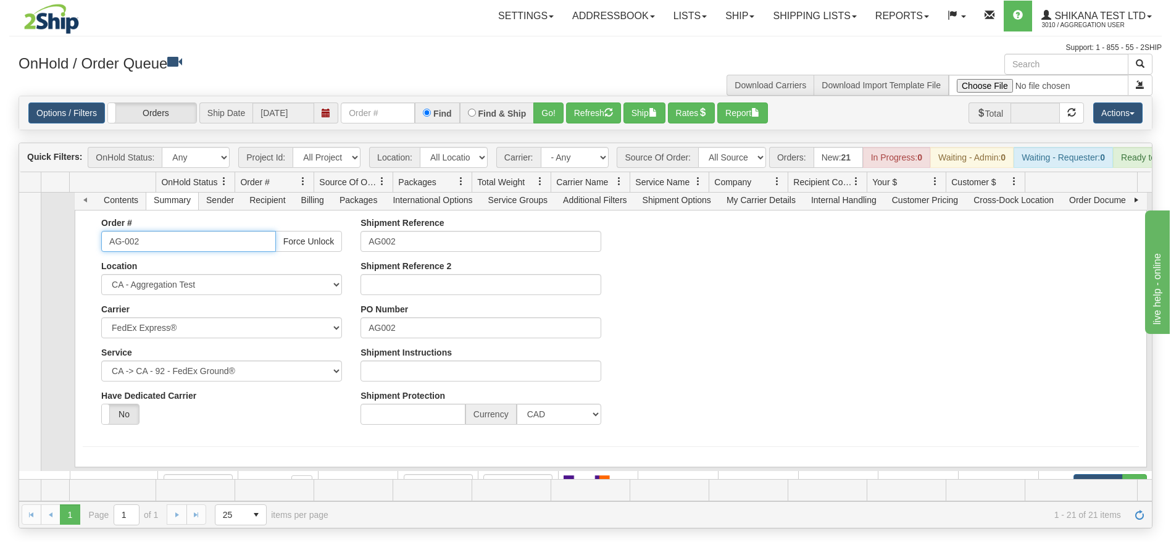
type input "AG-002"
click at [874, 385] on div "Order # AG-002 Force Unlock Location CA - Aggregation Test Carrier Select FedEx…" at bounding box center [611, 326] width 1056 height 216
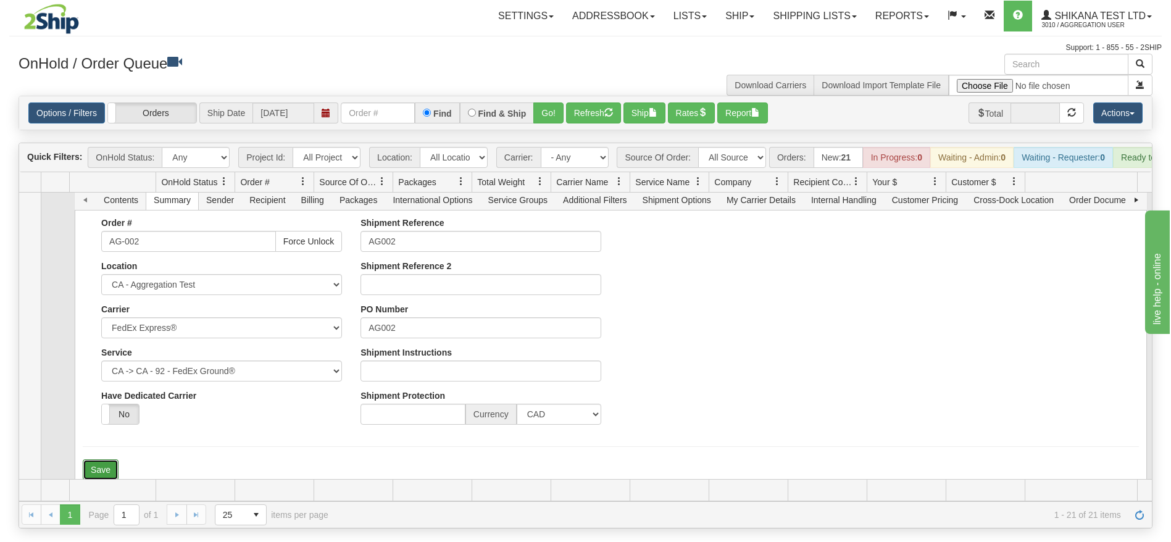
click at [103, 480] on button "Save" at bounding box center [101, 469] width 36 height 21
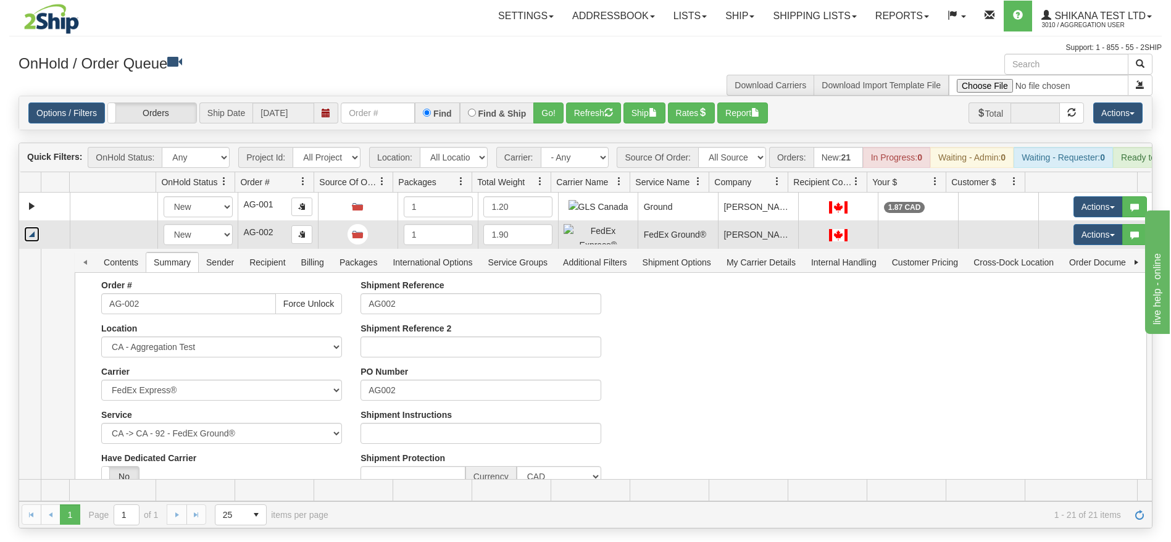
click at [35, 242] on link "Collapse" at bounding box center [31, 234] width 15 height 15
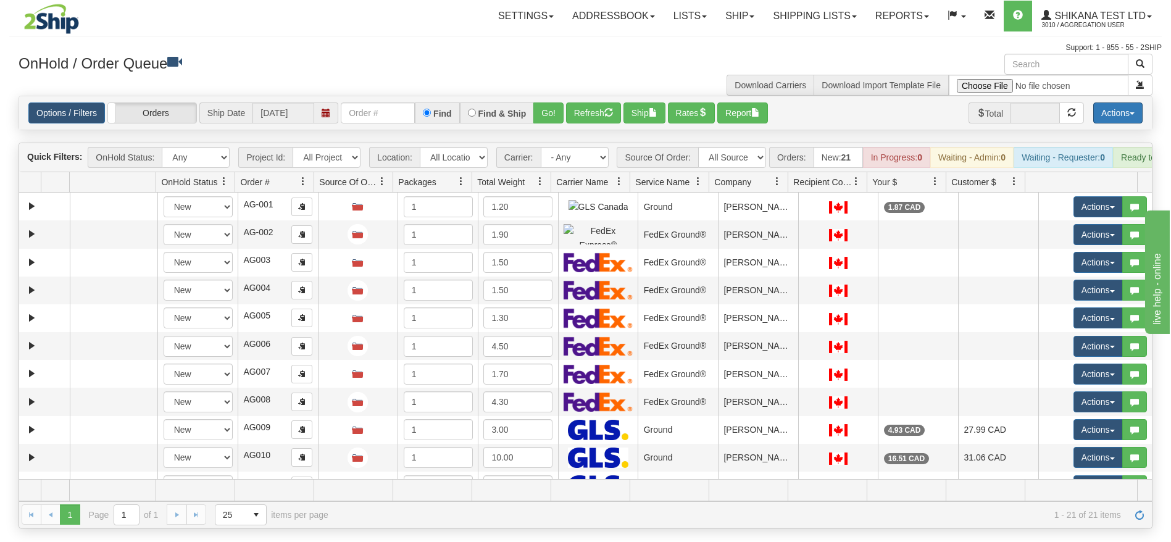
click at [1105, 109] on button "Actions" at bounding box center [1117, 112] width 49 height 21
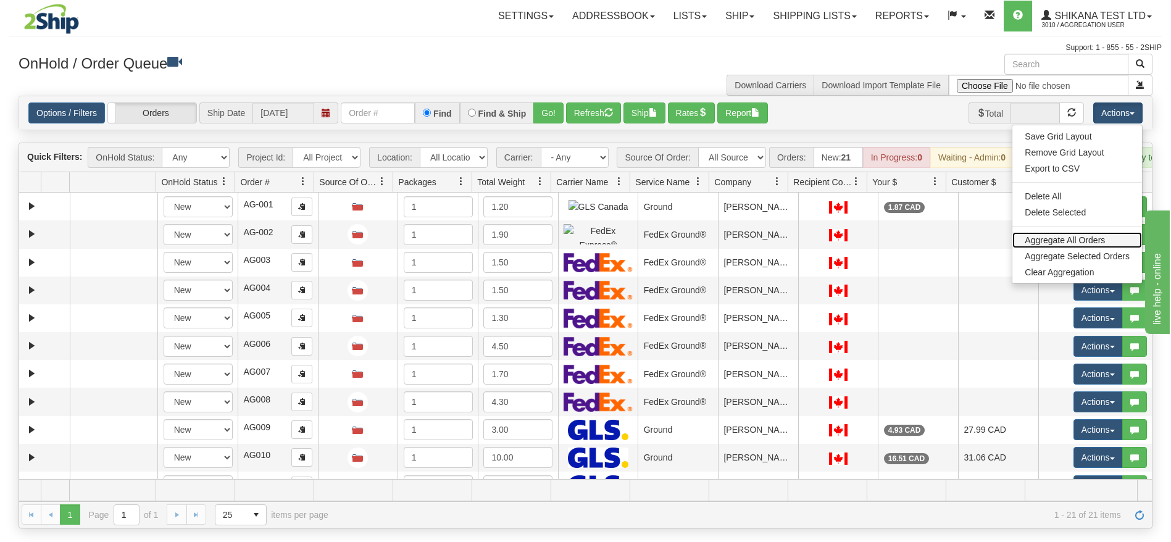
click at [1061, 241] on link "Aggregate All Orders" at bounding box center [1078, 240] width 130 height 16
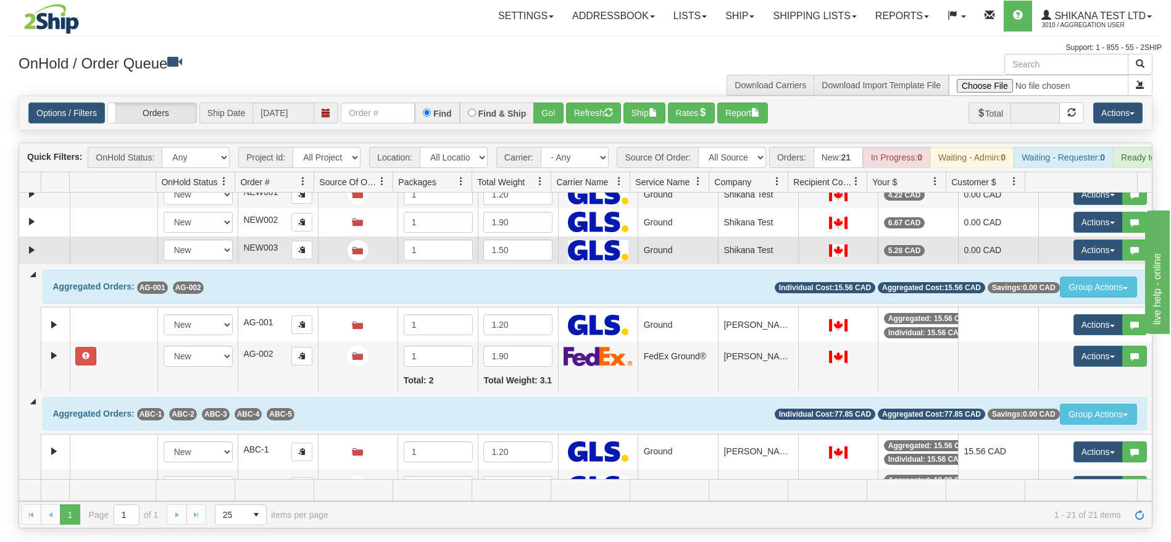
scroll to position [278, 0]
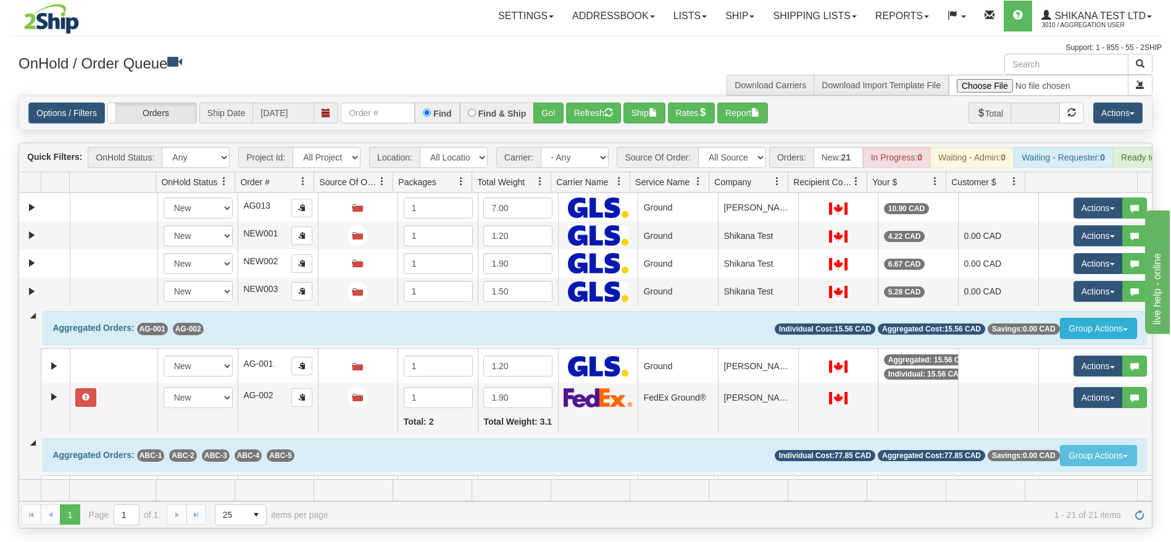
click at [1085, 339] on button "Group Actions" at bounding box center [1098, 328] width 77 height 21
click at [1066, 392] on link "Ship" at bounding box center [1088, 384] width 98 height 16
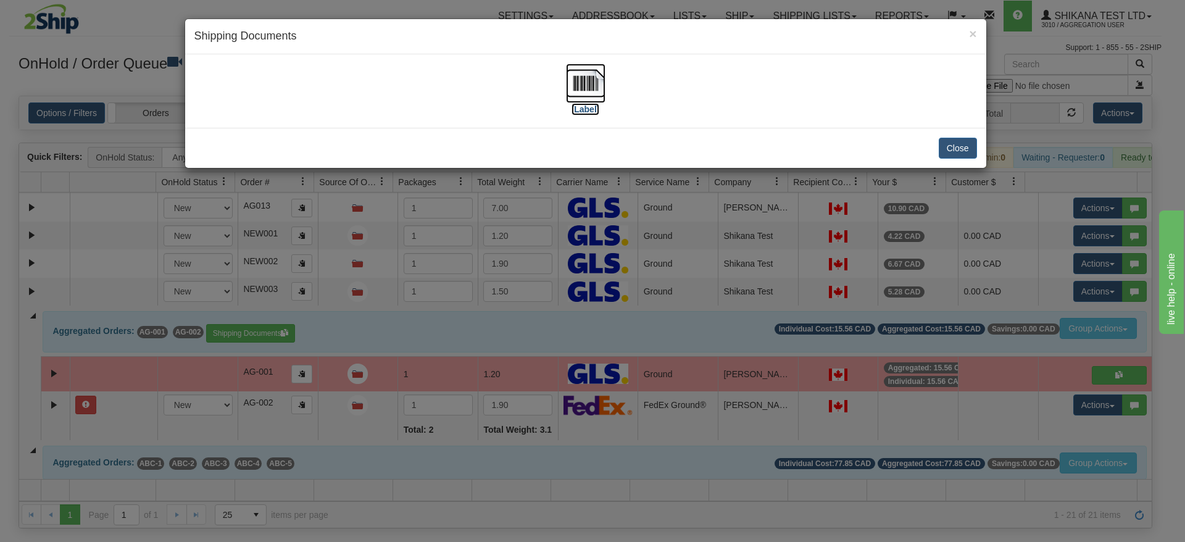
click at [580, 101] on img at bounding box center [586, 84] width 40 height 40
click at [940, 156] on button "Close" at bounding box center [958, 148] width 38 height 21
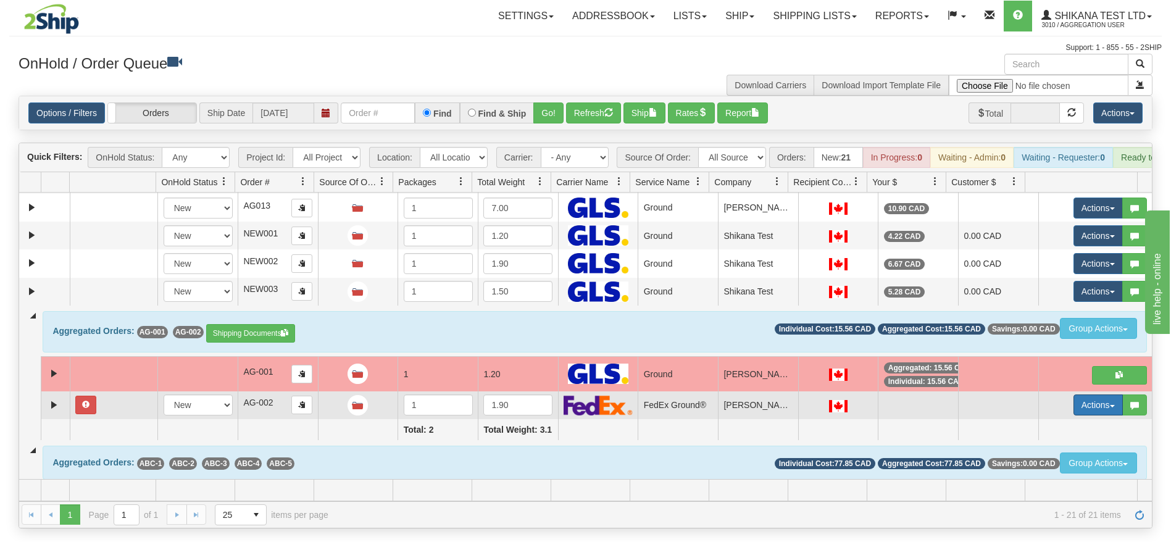
click at [1074, 416] on button "Actions" at bounding box center [1098, 405] width 49 height 21
click at [813, 412] on div at bounding box center [838, 405] width 69 height 14
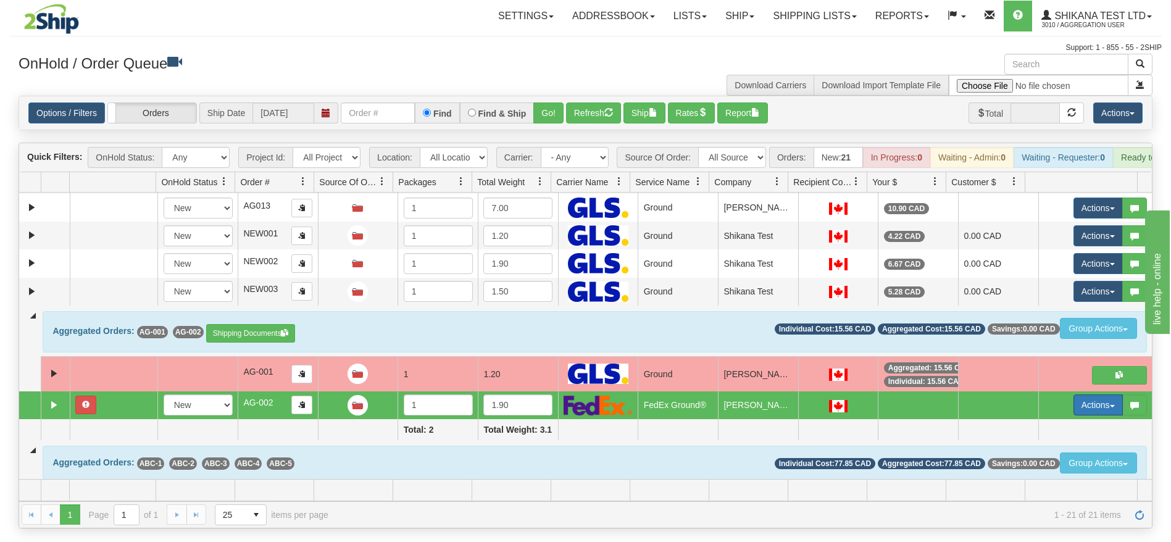
click at [1110, 408] on span "button" at bounding box center [1112, 406] width 5 height 2
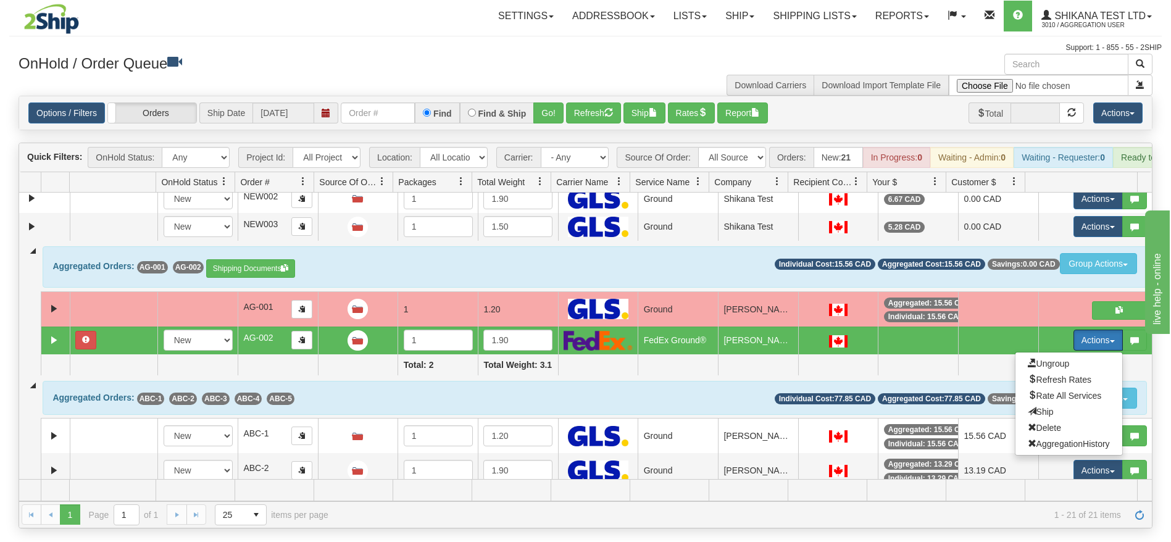
scroll to position [370, 0]
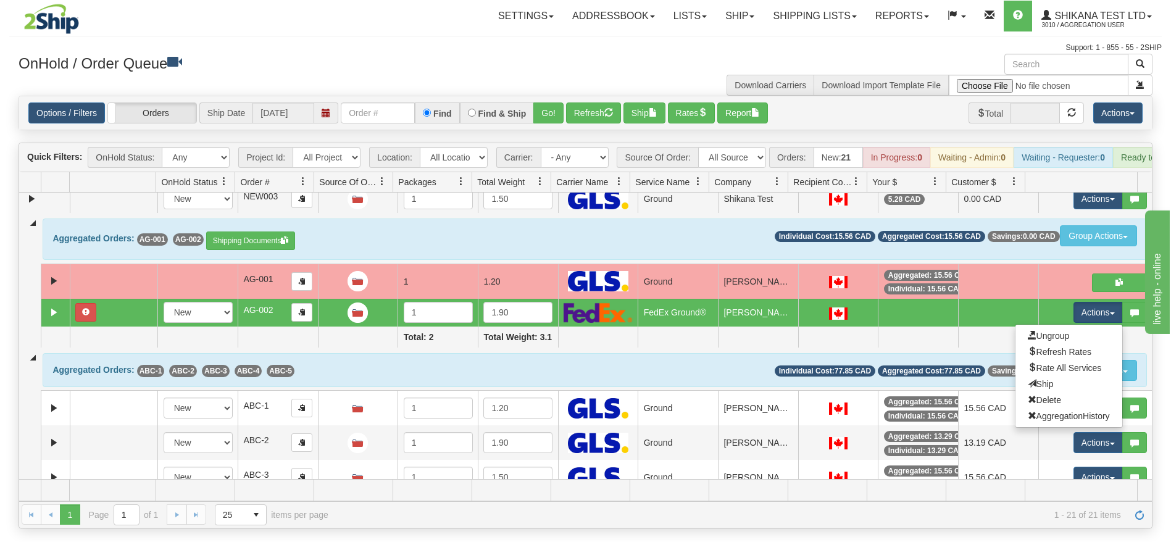
click at [806, 348] on td at bounding box center [838, 337] width 80 height 21
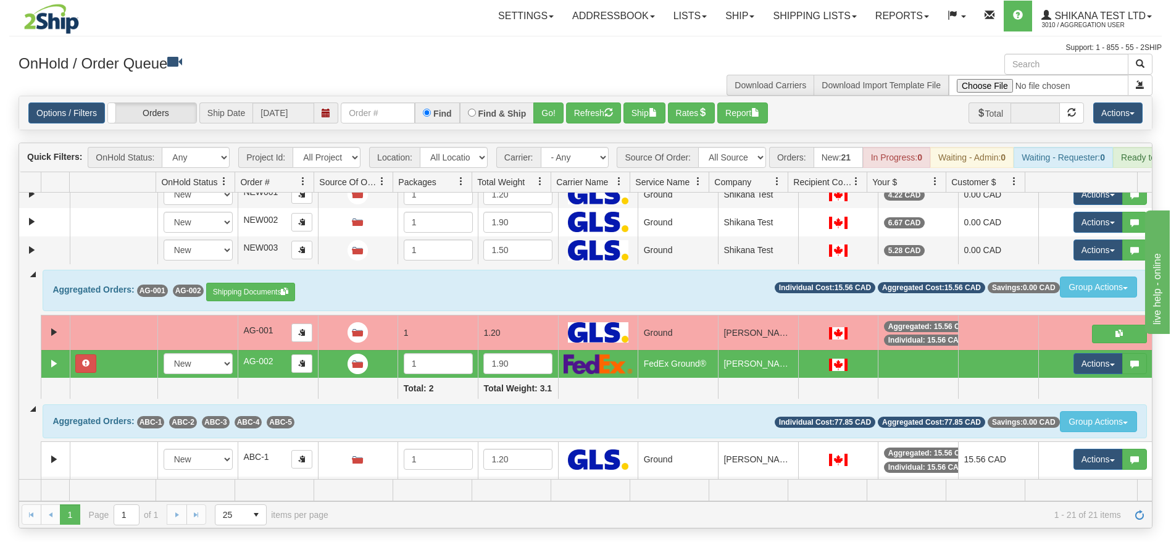
scroll to position [278, 0]
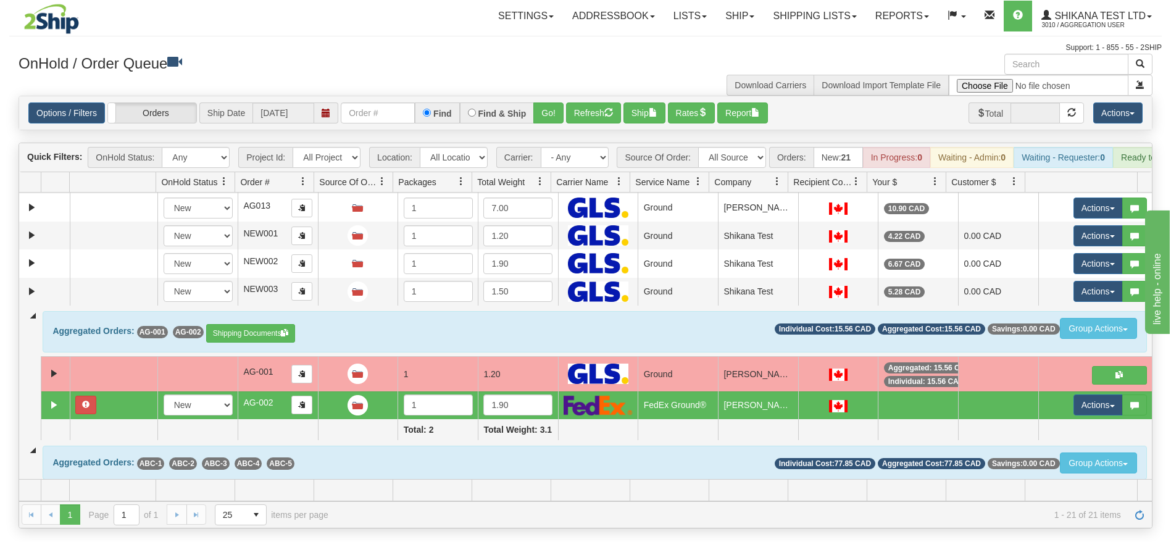
click at [404, 29] on div "Settings Shipping Preferences Fields Preferences New Store Connections Addressb…" at bounding box center [686, 16] width 950 height 31
click at [822, 25] on link "Shipping lists" at bounding box center [815, 16] width 102 height 31
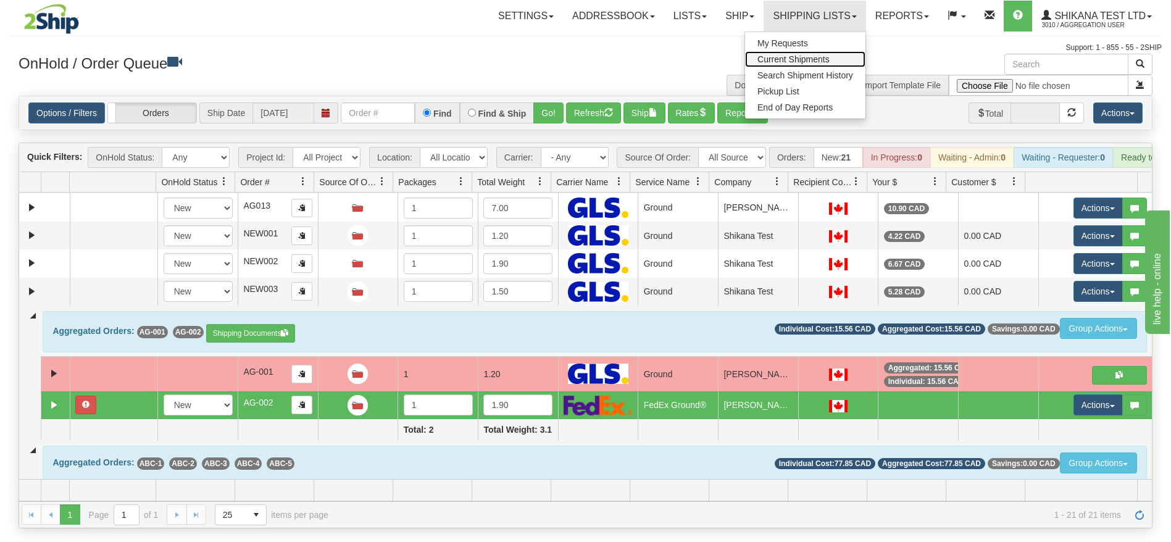
click at [799, 56] on span "Current Shipments" at bounding box center [794, 59] width 72 height 10
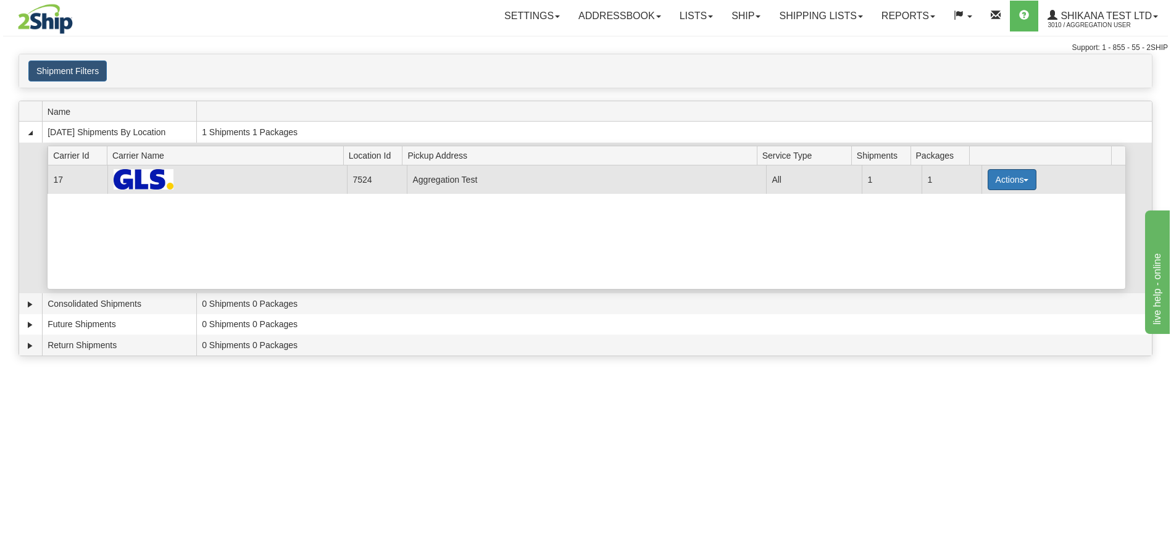
click at [1001, 186] on button "Actions" at bounding box center [1012, 179] width 49 height 21
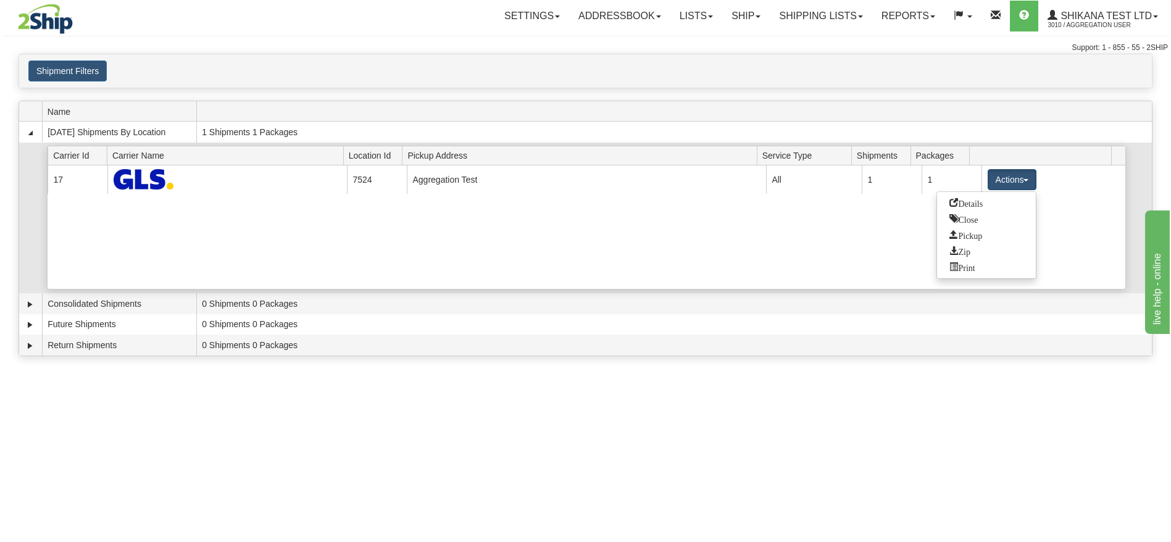
drag, startPoint x: 987, startPoint y: 200, endPoint x: 957, endPoint y: 234, distance: 45.5
click at [987, 200] on link "Details" at bounding box center [986, 203] width 99 height 16
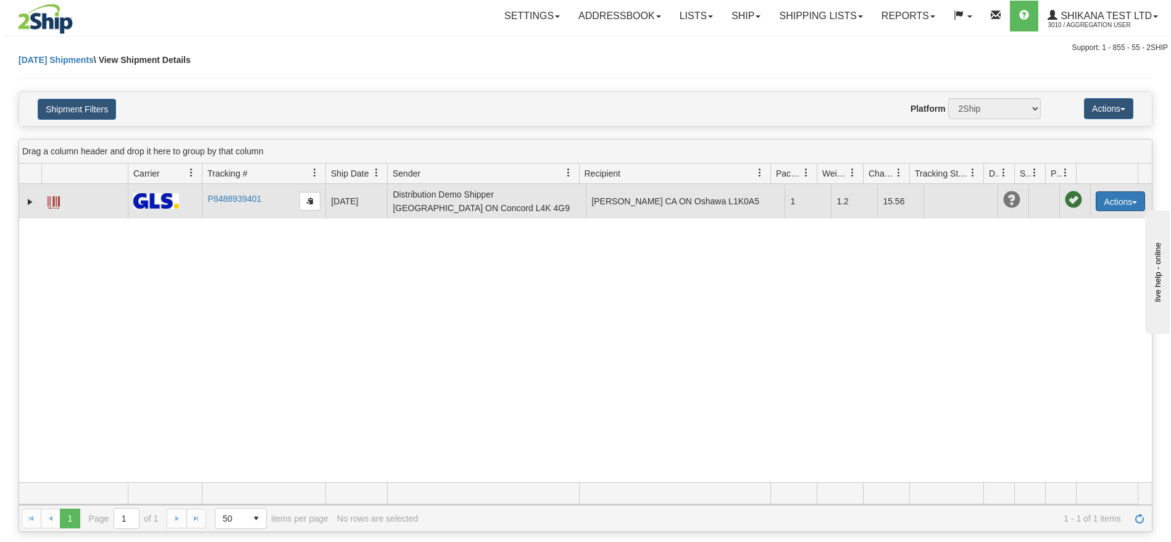
click at [1117, 206] on button "Actions" at bounding box center [1120, 201] width 49 height 20
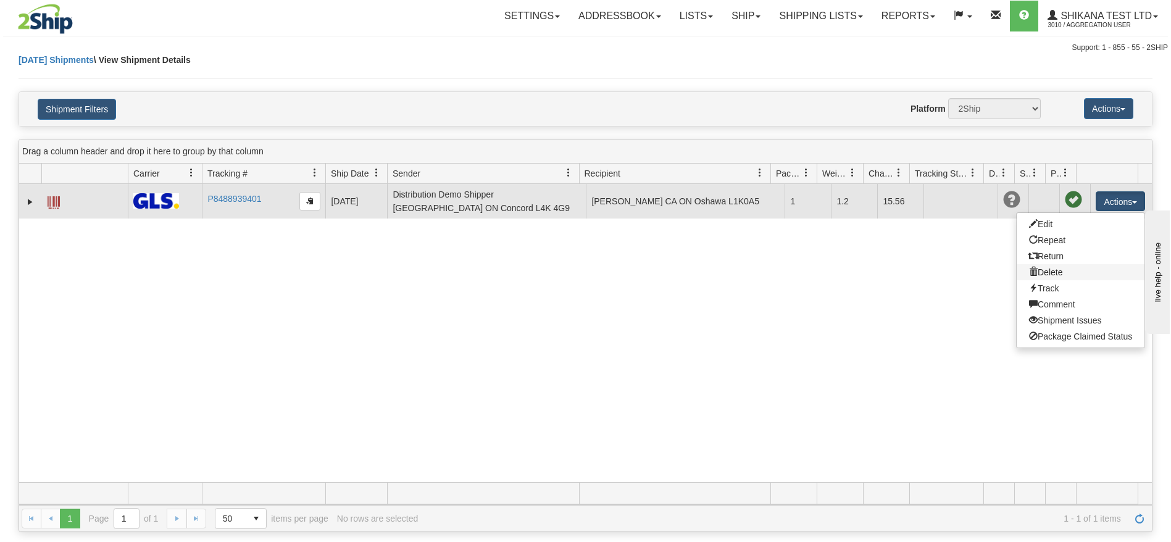
click at [1058, 271] on link "Delete" at bounding box center [1081, 272] width 128 height 16
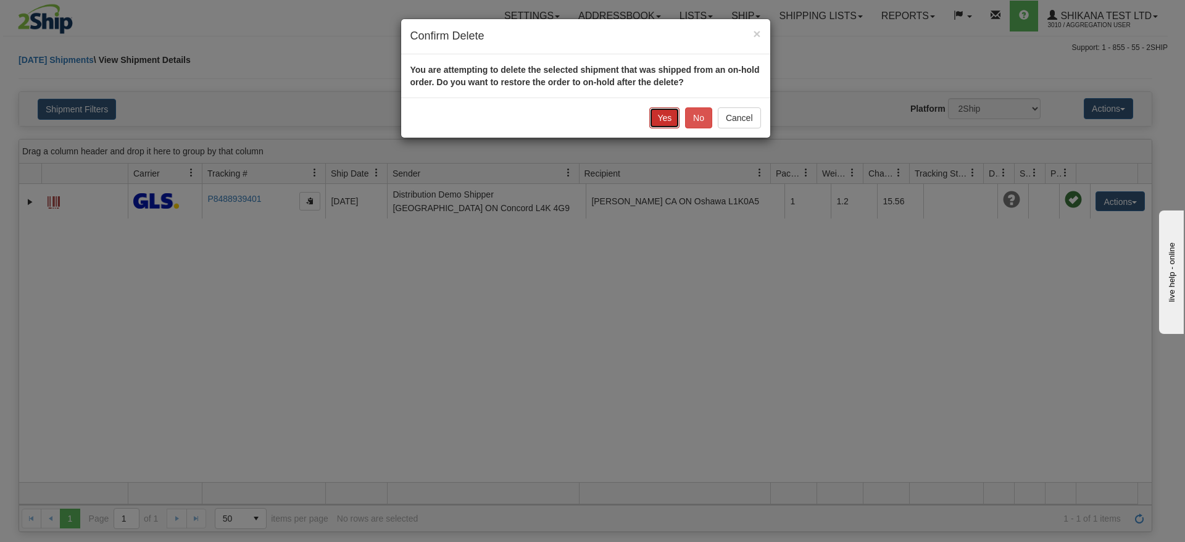
click at [674, 114] on button "Yes" at bounding box center [665, 117] width 30 height 21
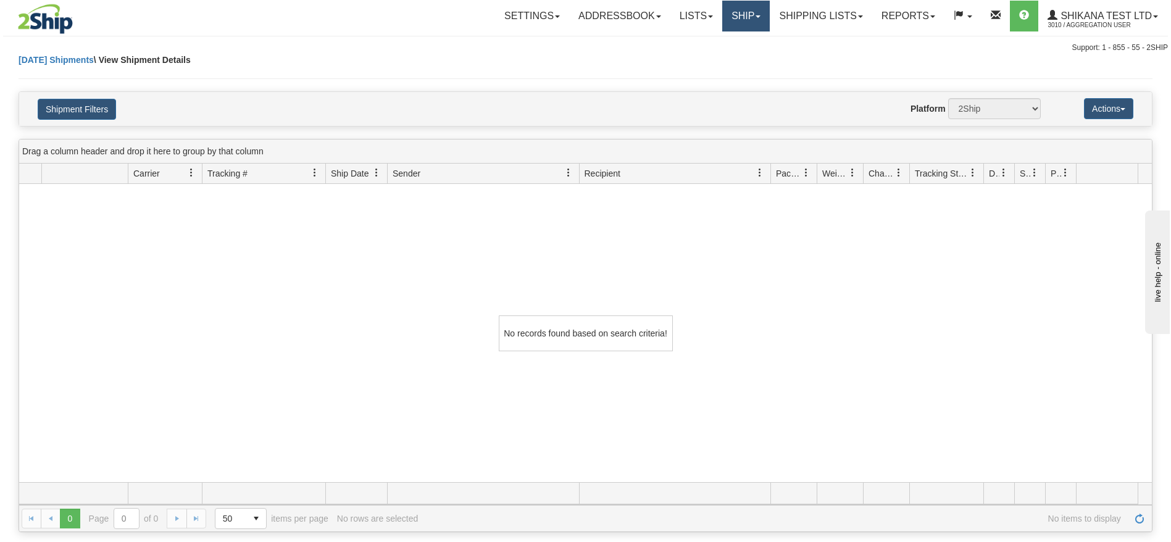
click at [743, 21] on link "Ship" at bounding box center [746, 16] width 48 height 31
click at [725, 69] on link "OnHold / Order Queue" at bounding box center [714, 75] width 112 height 16
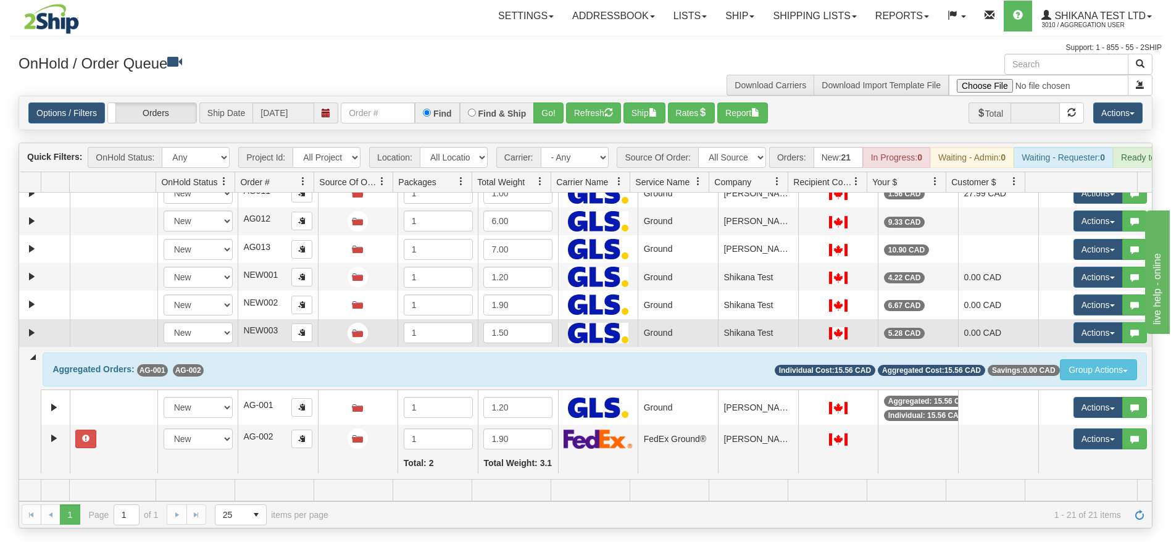
scroll to position [278, 0]
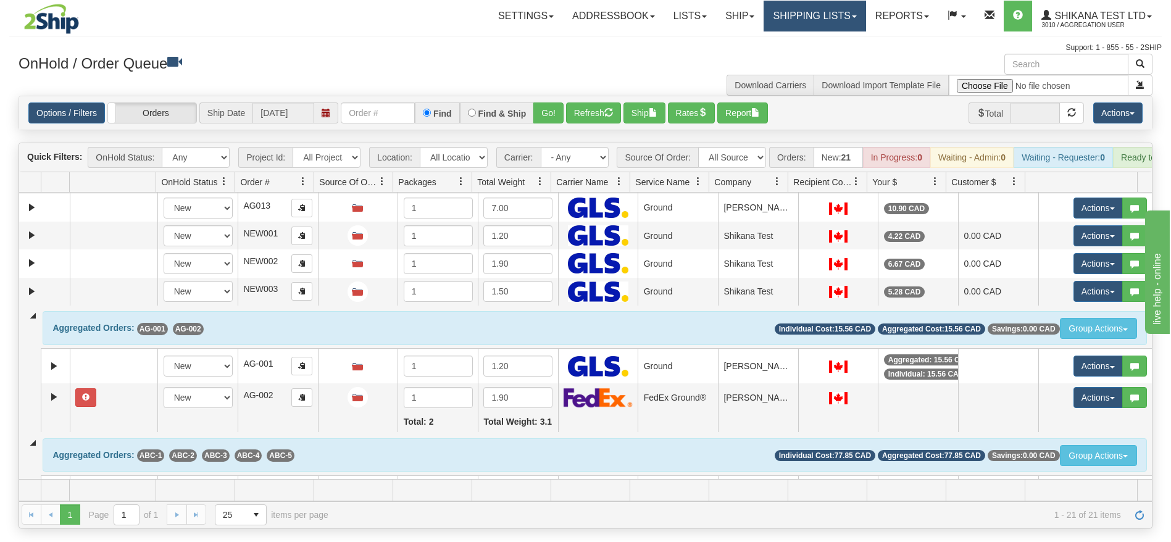
click at [810, 25] on link "Shipping lists" at bounding box center [815, 16] width 102 height 31
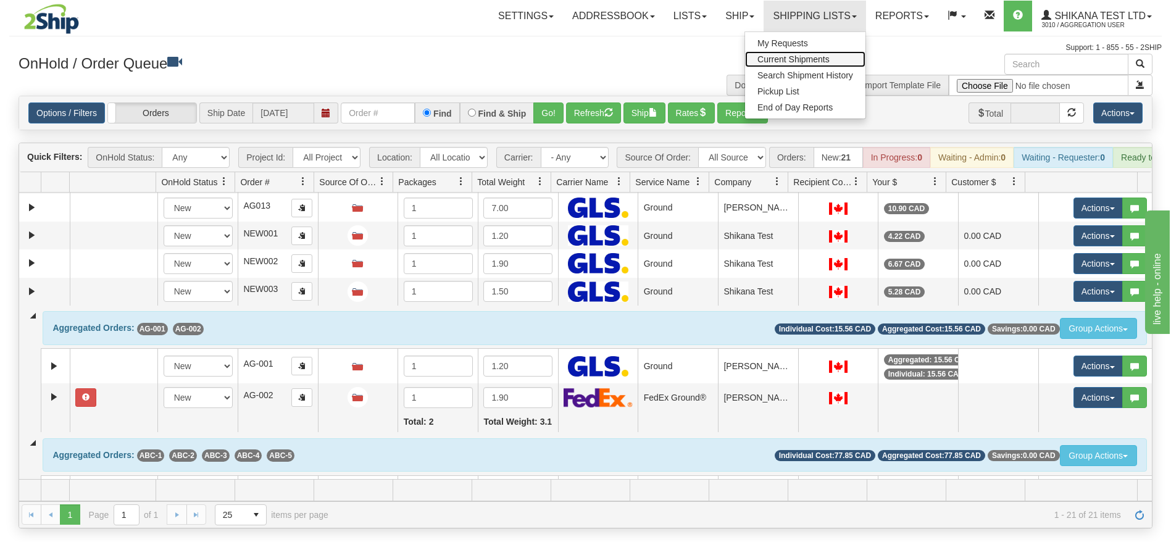
click at [809, 57] on span "Current Shipments" at bounding box center [794, 59] width 72 height 10
